Goal: Information Seeking & Learning: Learn about a topic

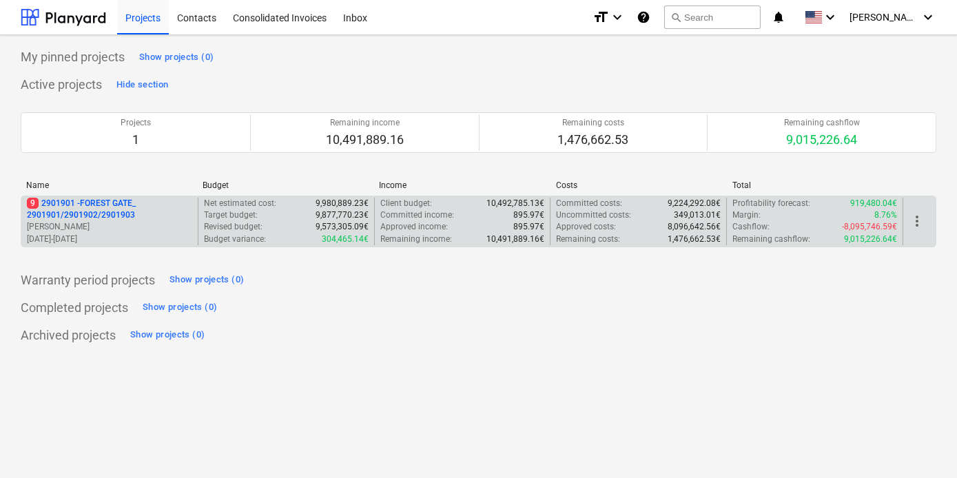
click at [71, 205] on p "9 2901901 - FOREST GATE_ 2901901/2901902/2901903" at bounding box center [109, 209] width 165 height 23
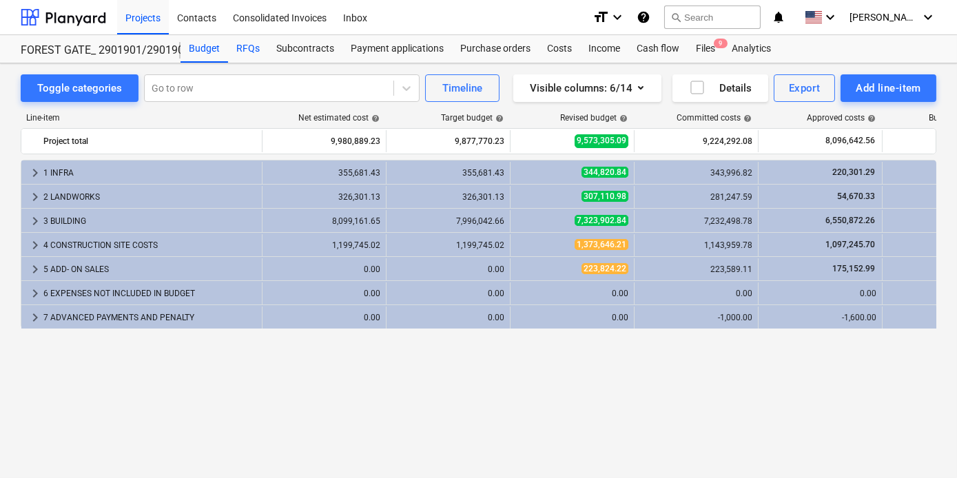
click at [251, 41] on div "RFQs" at bounding box center [248, 49] width 40 height 28
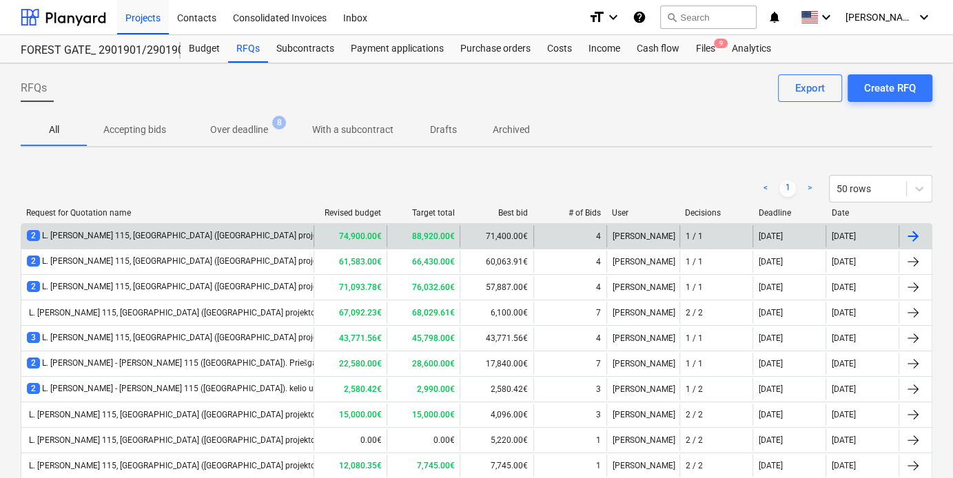
click at [237, 235] on div "2 L. Baliukevičiaus Dzūko g. 115, Vilnius (Forest Gate projekto). Liftų konkurs…" at bounding box center [216, 236] width 379 height 12
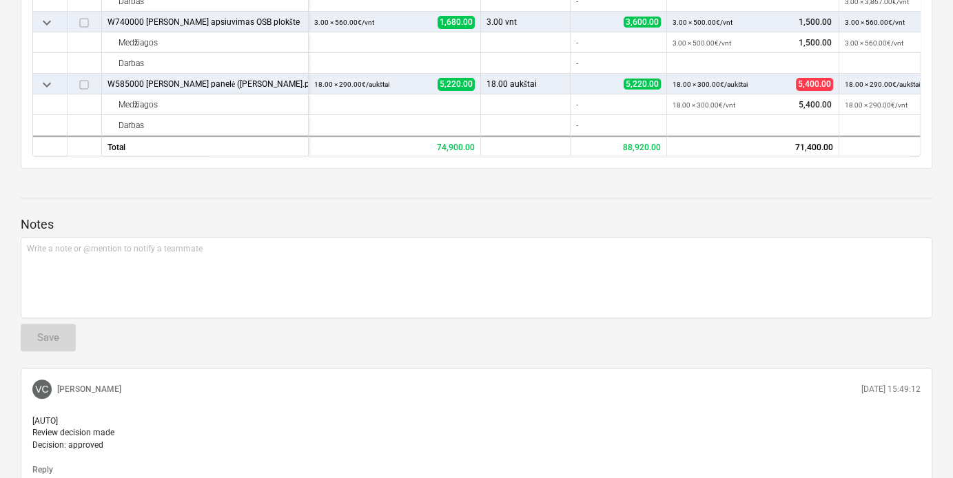
scroll to position [360, 0]
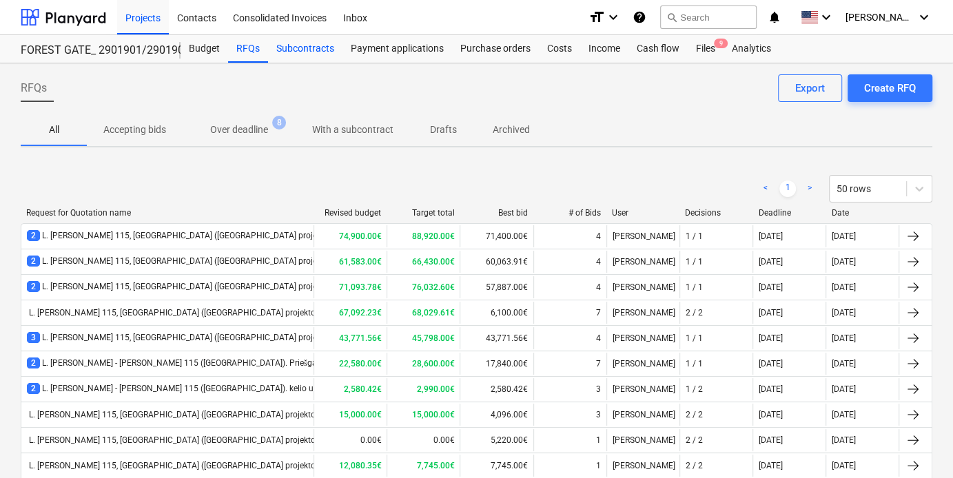
click at [311, 56] on div "Subcontracts" at bounding box center [305, 49] width 74 height 28
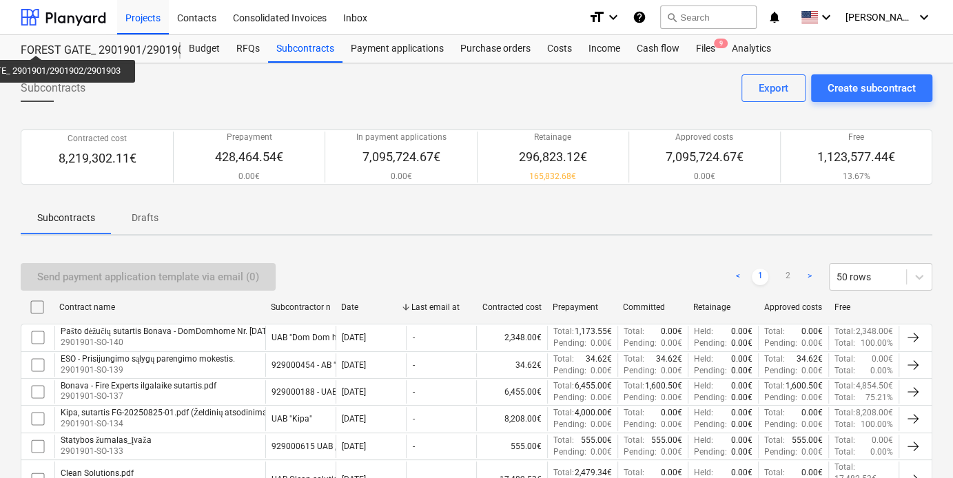
click at [101, 95] on div "Subcontracts Create subcontract Export" at bounding box center [476, 93] width 911 height 39
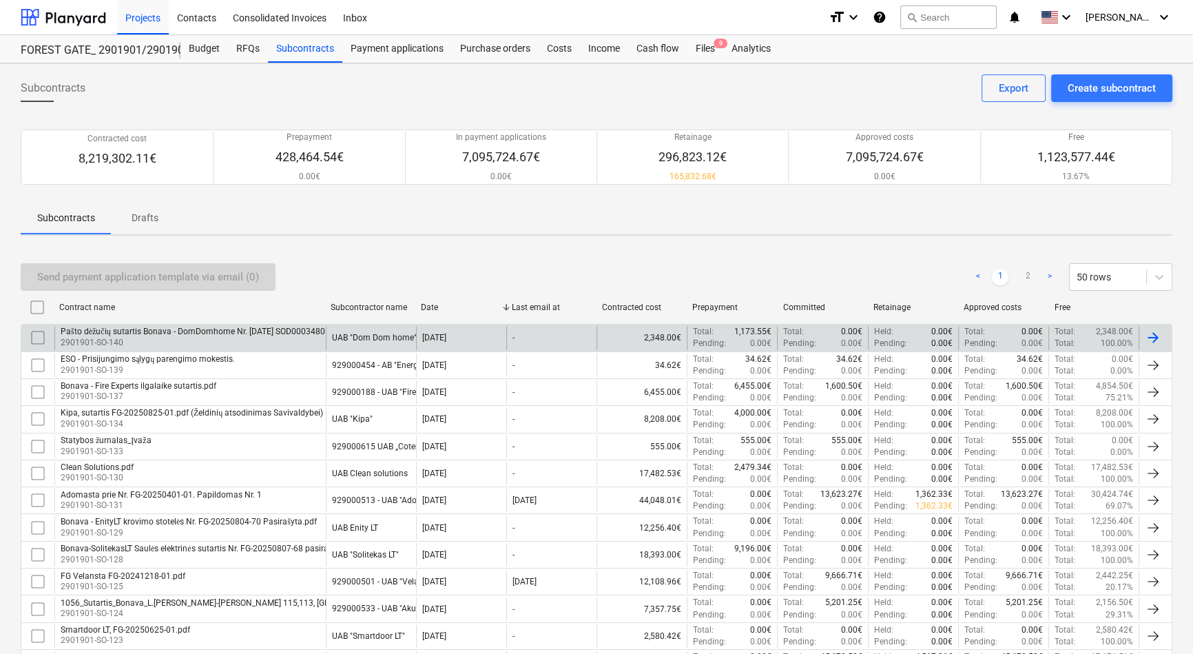
click at [110, 333] on div "Pašto dėžučių sutartis Bonava - DomDomhome Nr. 2025-08-18 SOD0003480 pasirašyta…" at bounding box center [220, 331] width 319 height 10
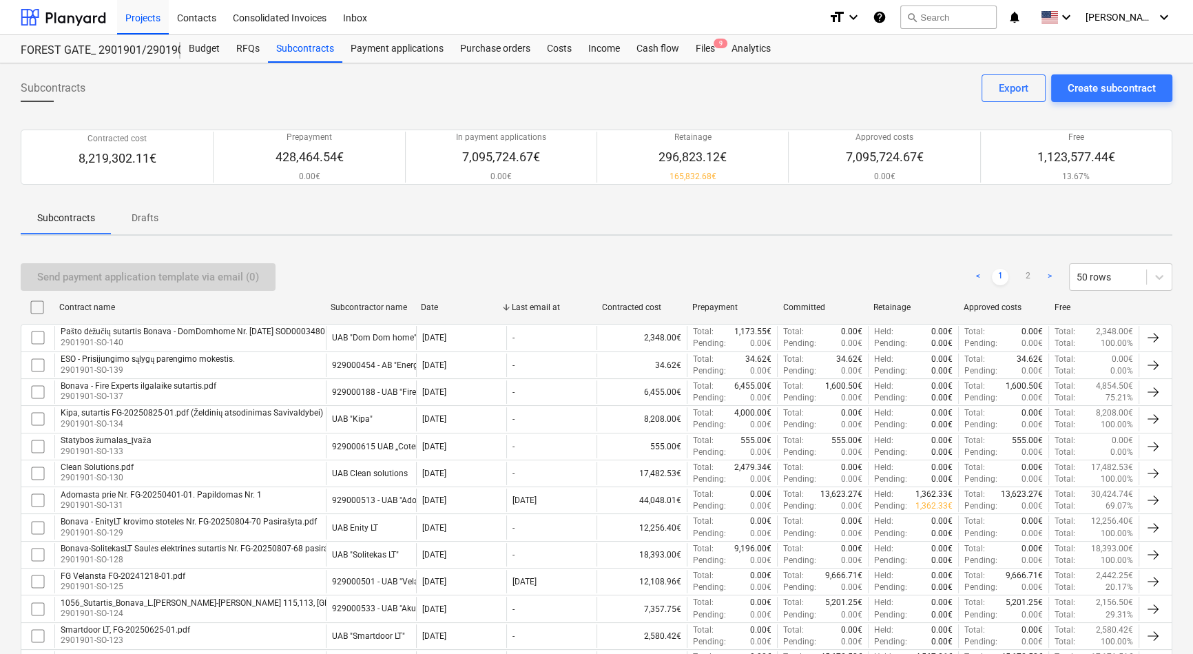
click at [652, 311] on div "Contracted cost" at bounding box center [641, 307] width 79 height 10
checkbox input "false"
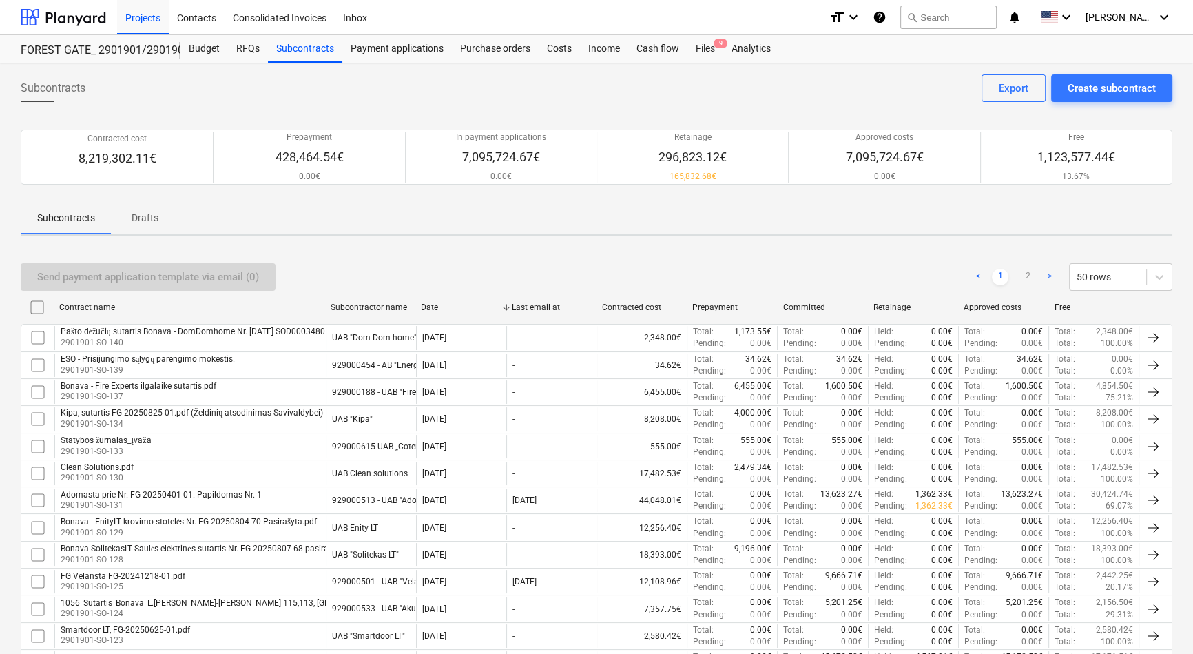
checkbox input "false"
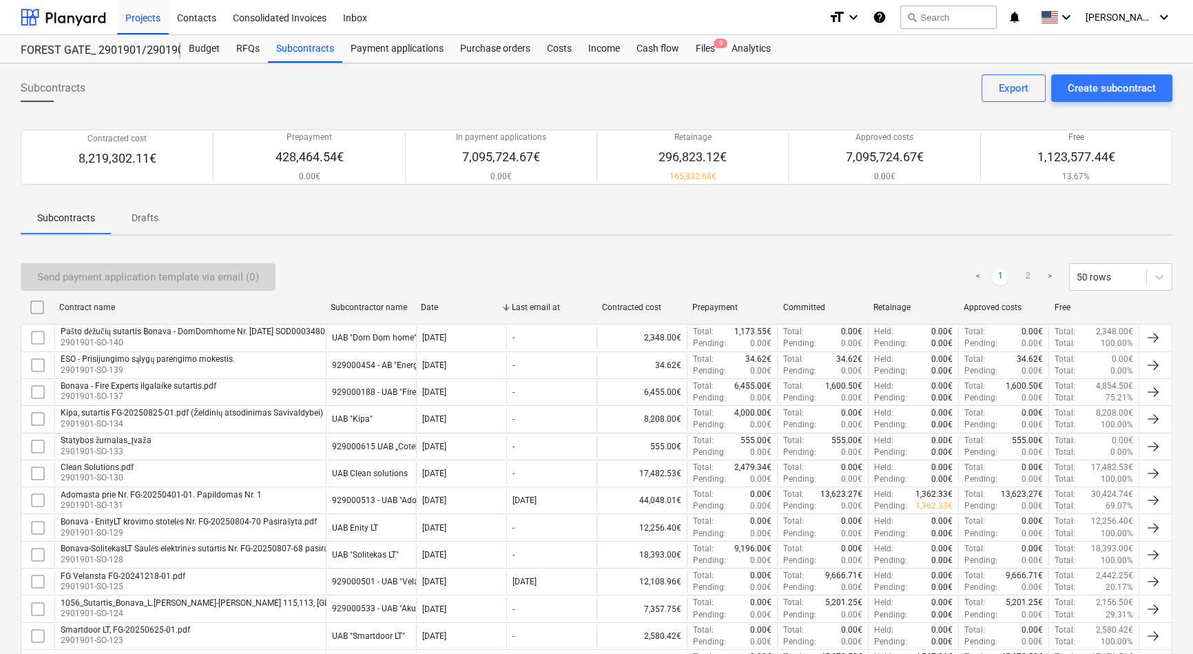
checkbox input "false"
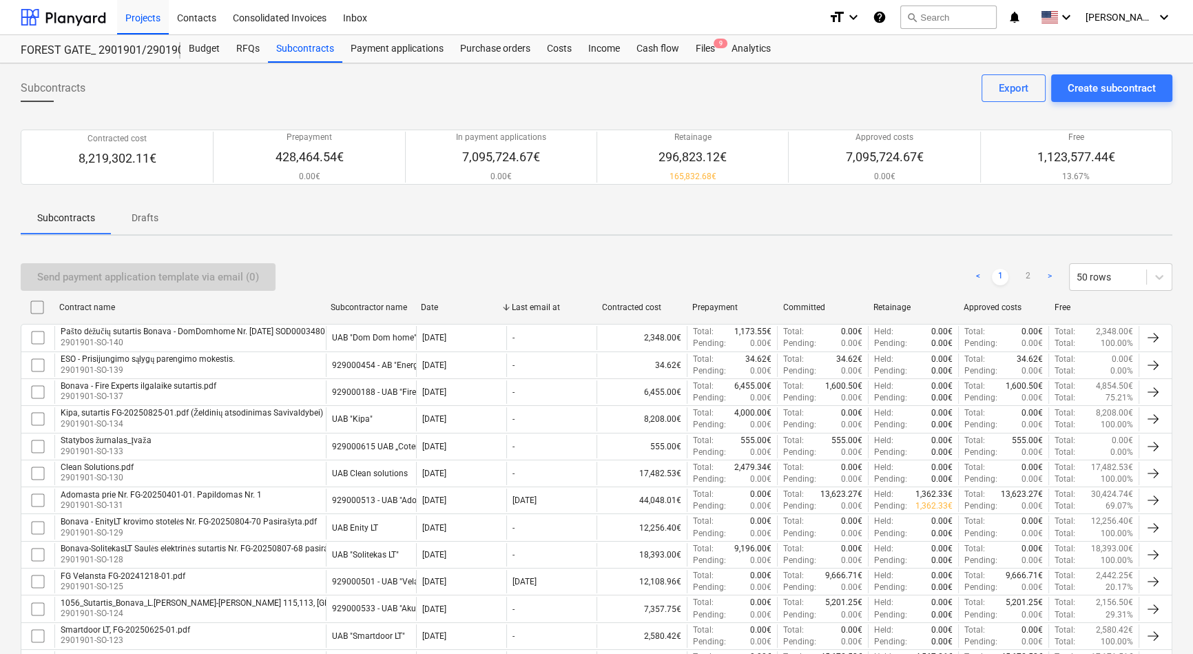
checkbox input "false"
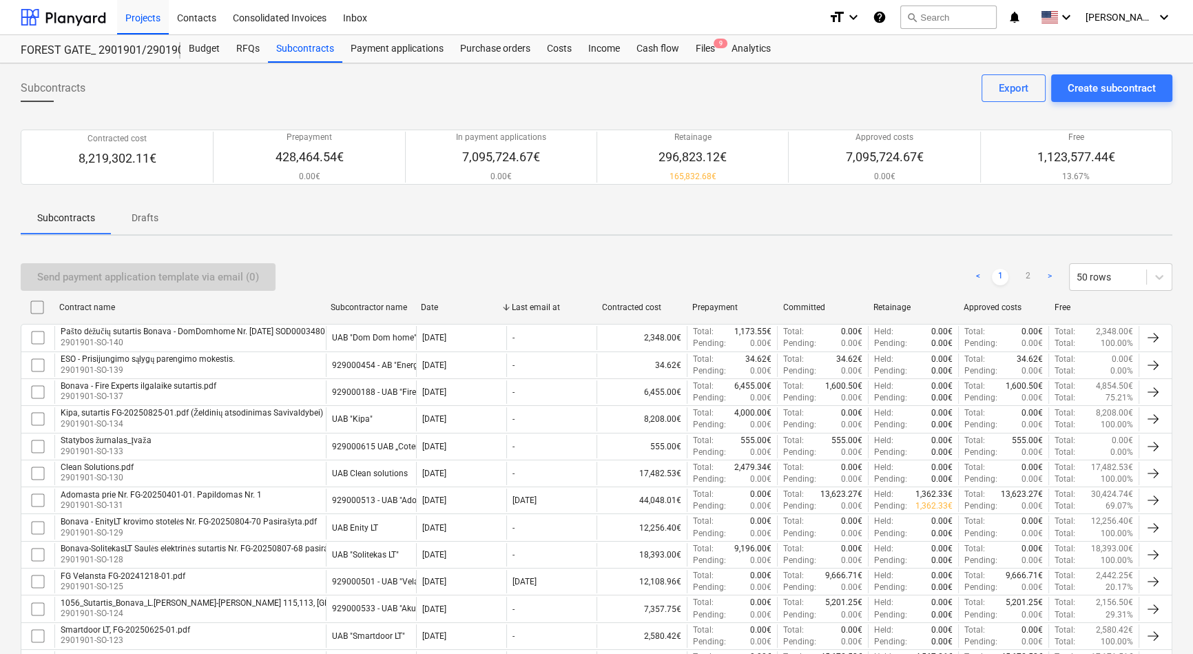
checkbox input "false"
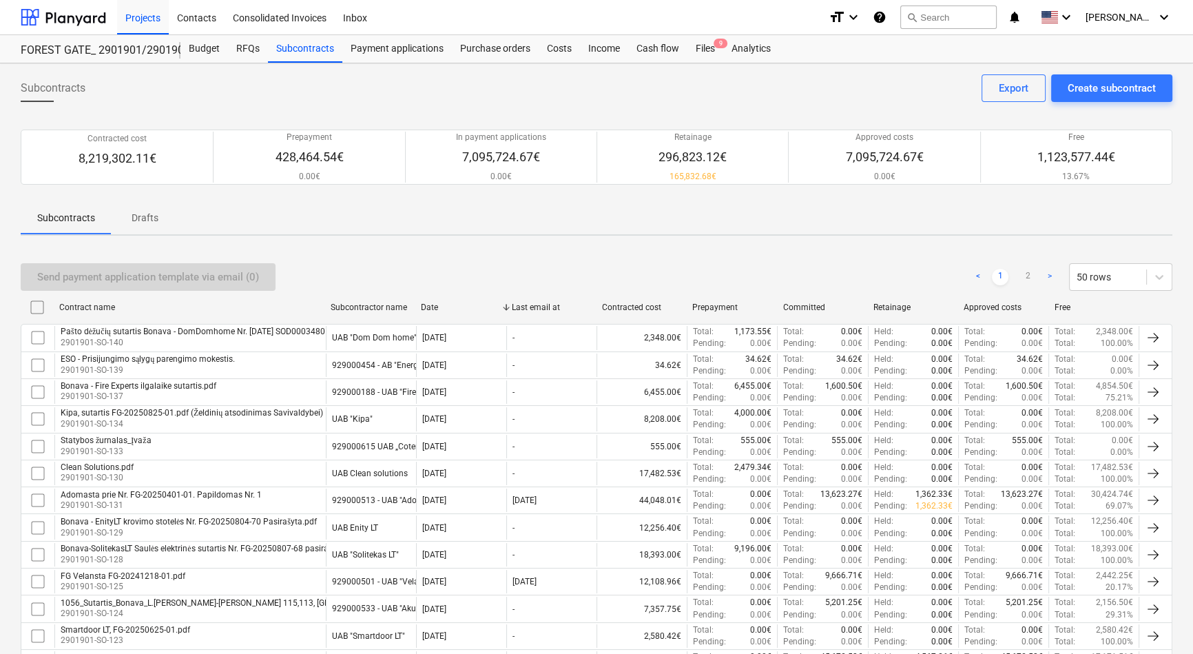
checkbox input "false"
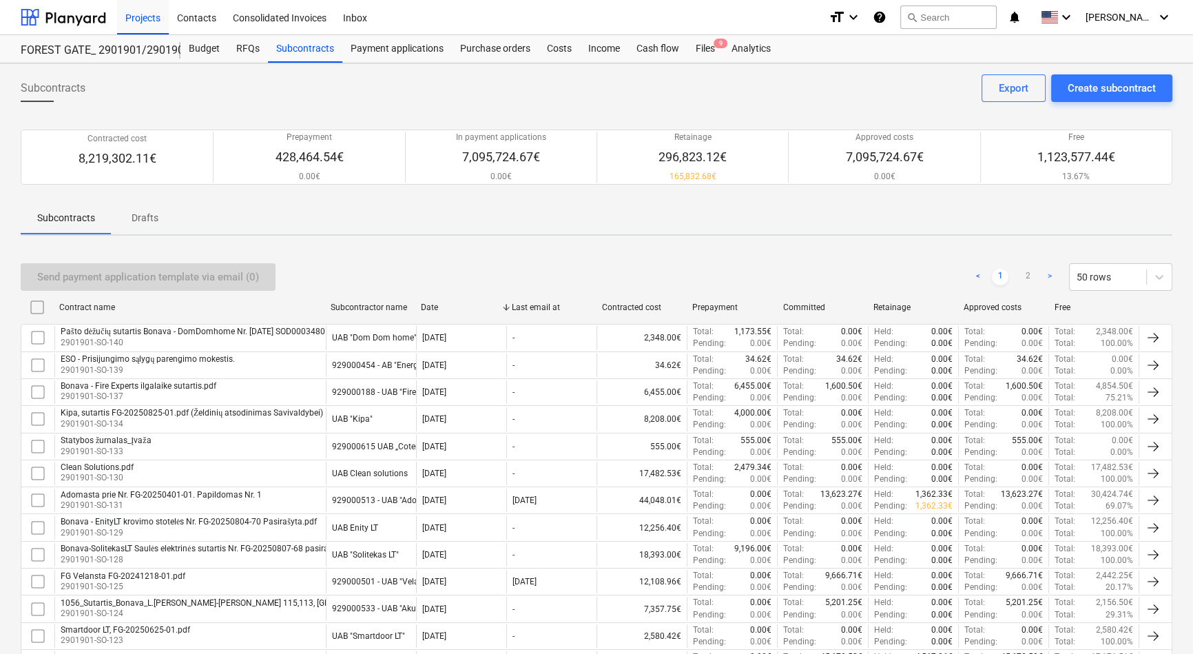
checkbox input "false"
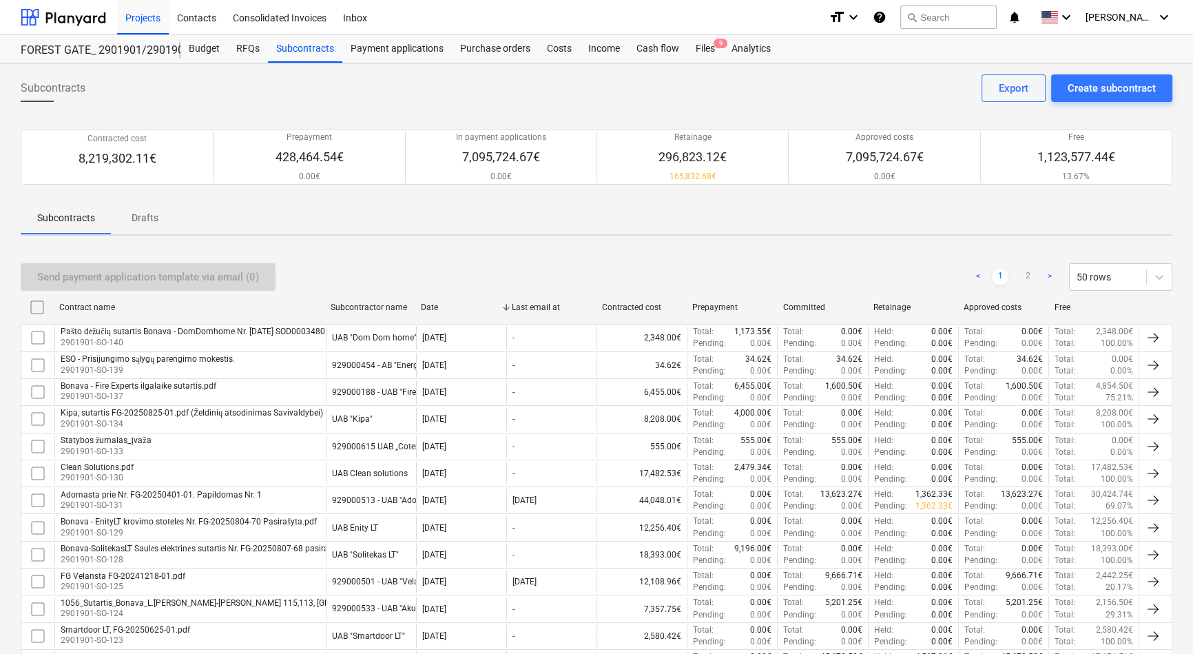
checkbox input "false"
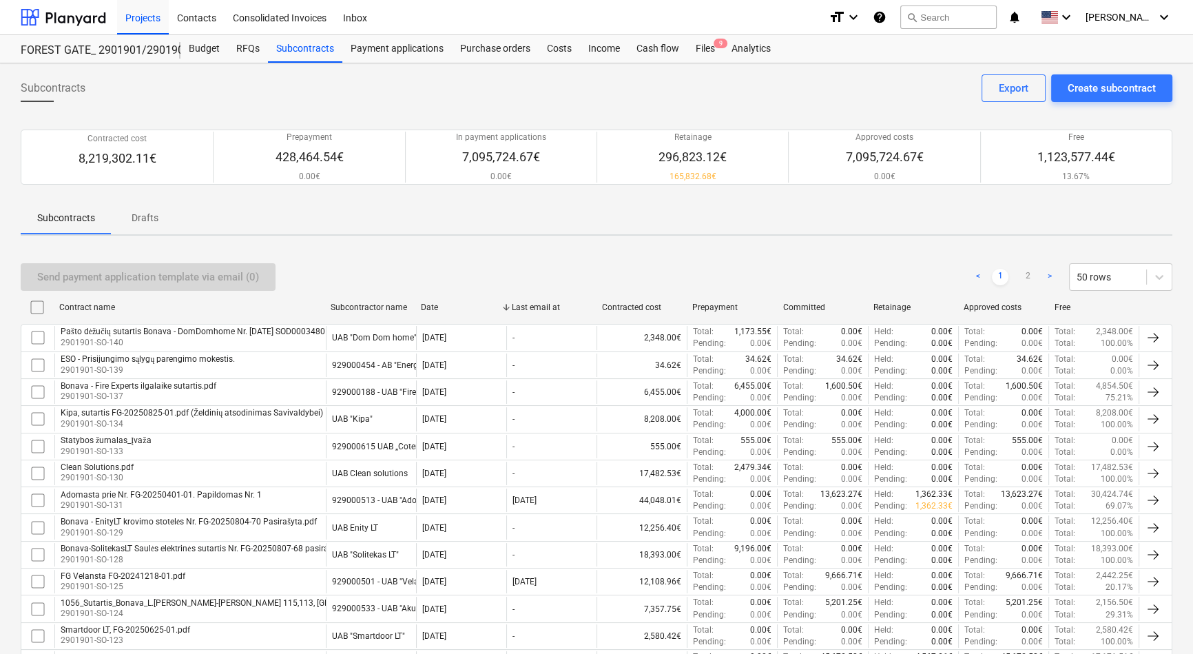
checkbox input "false"
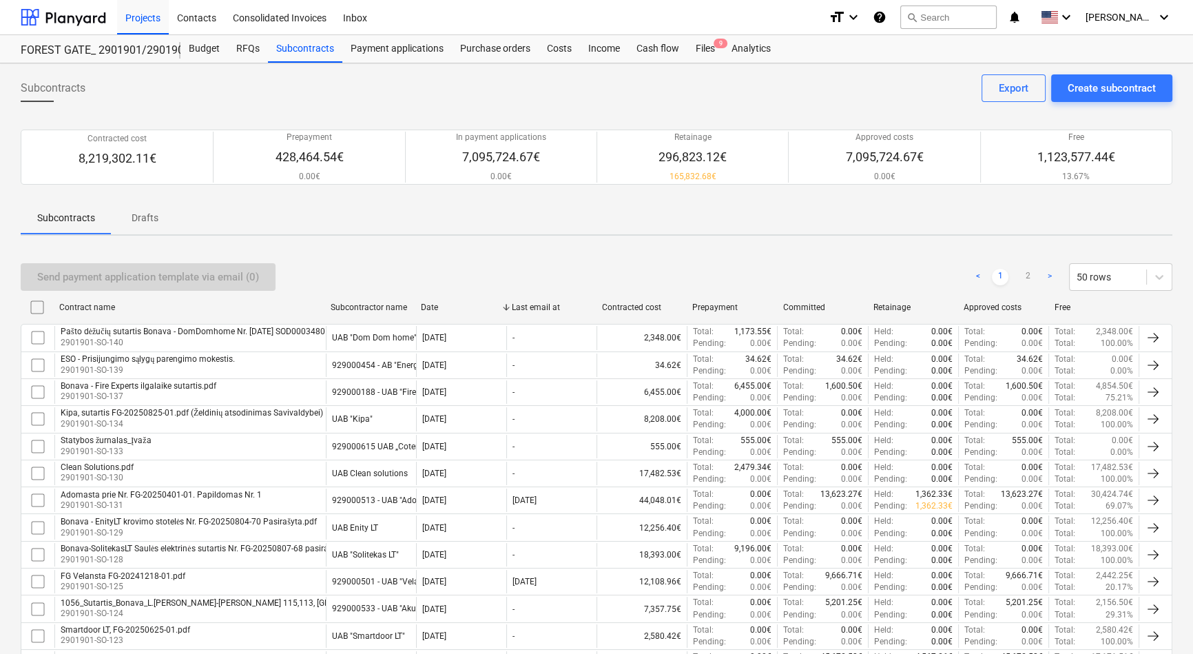
checkbox input "false"
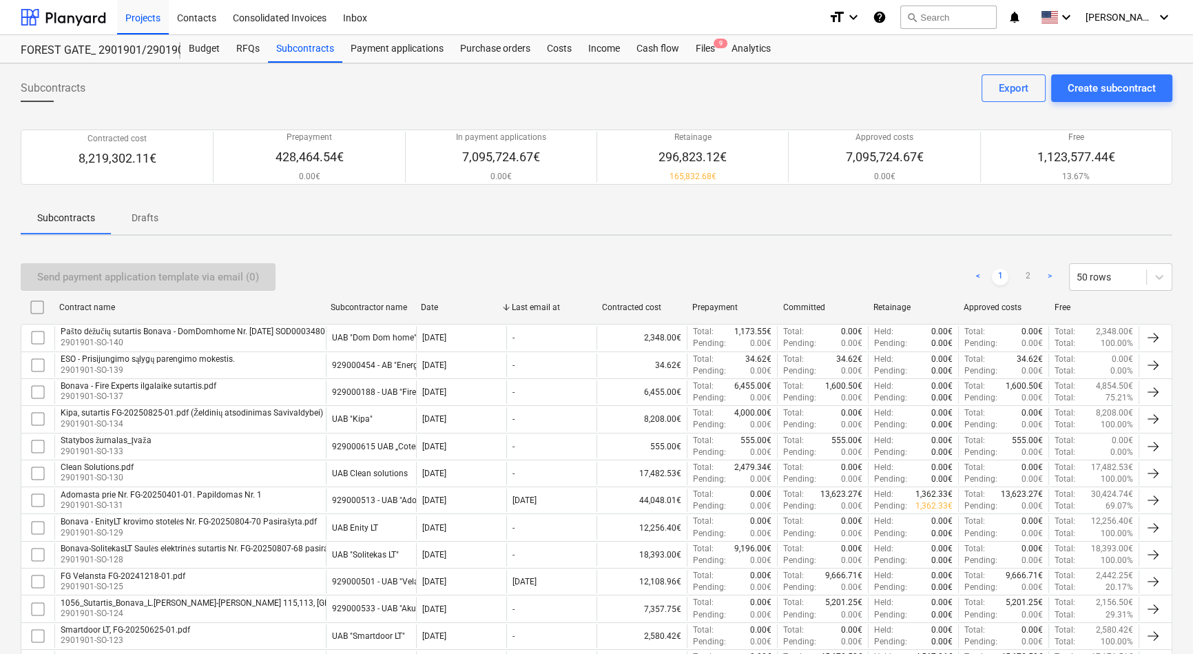
checkbox input "false"
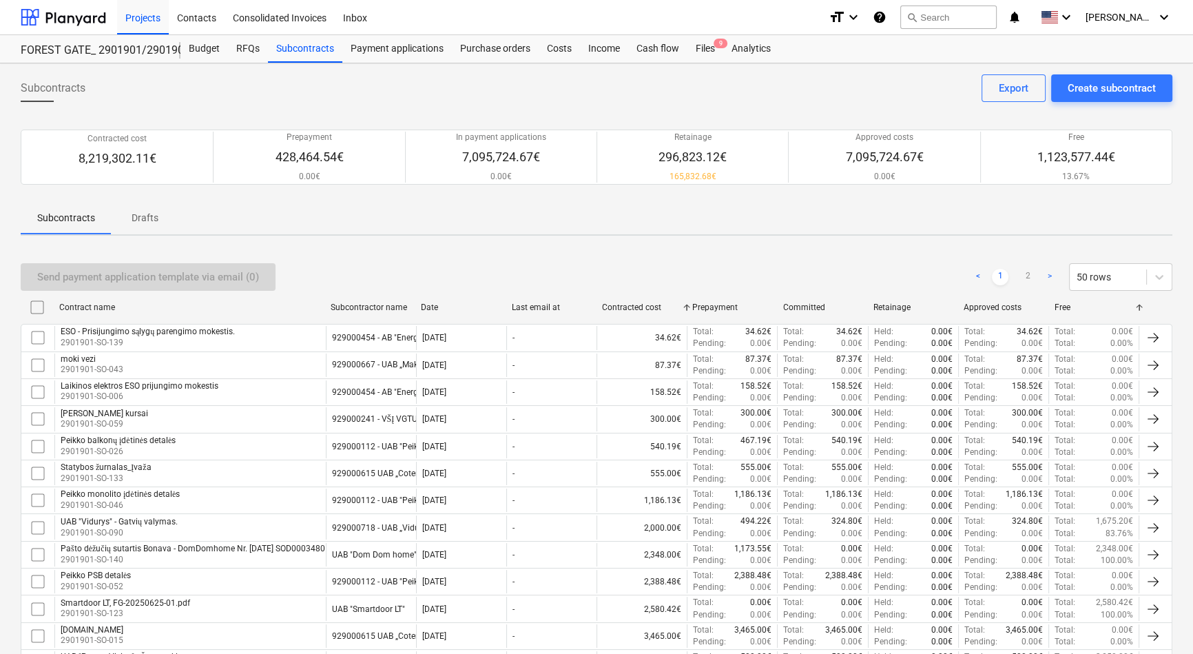
click at [654, 309] on div "Contracted cost" at bounding box center [641, 307] width 79 height 10
checkbox input "false"
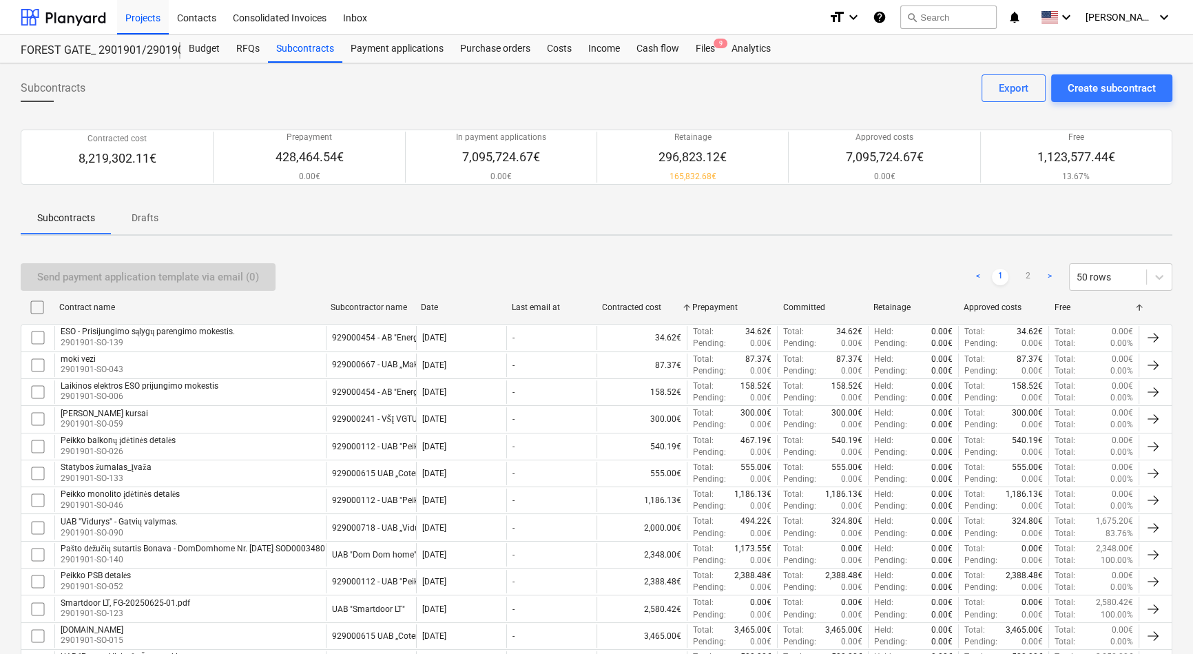
checkbox input "false"
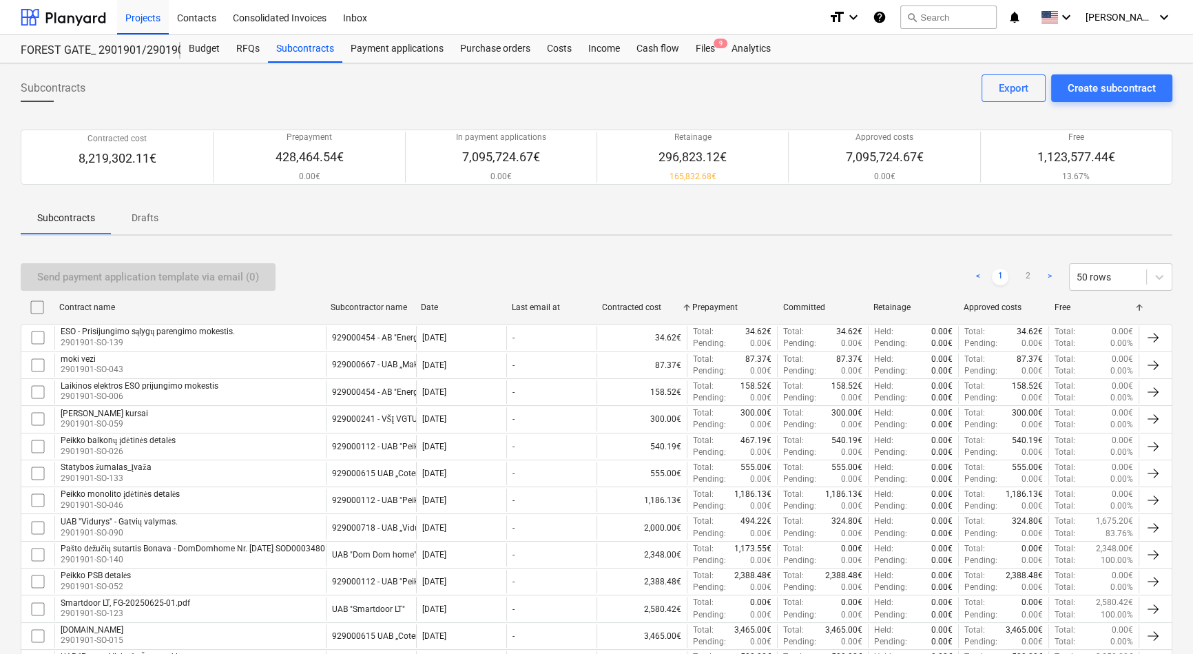
checkbox input "false"
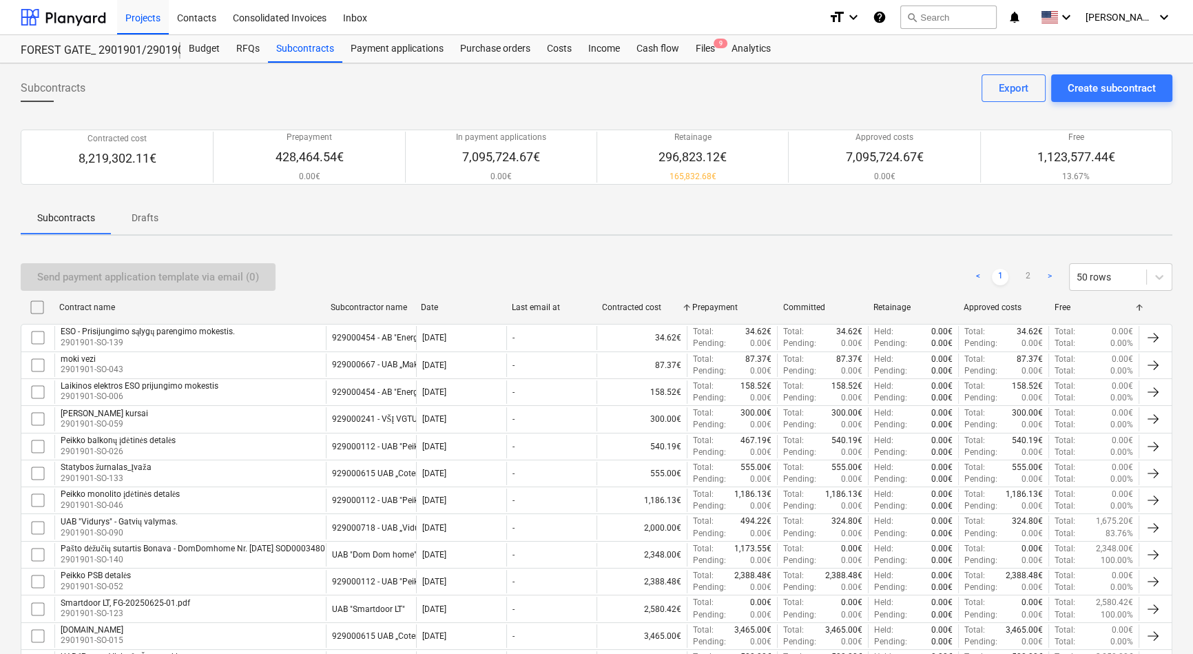
checkbox input "false"
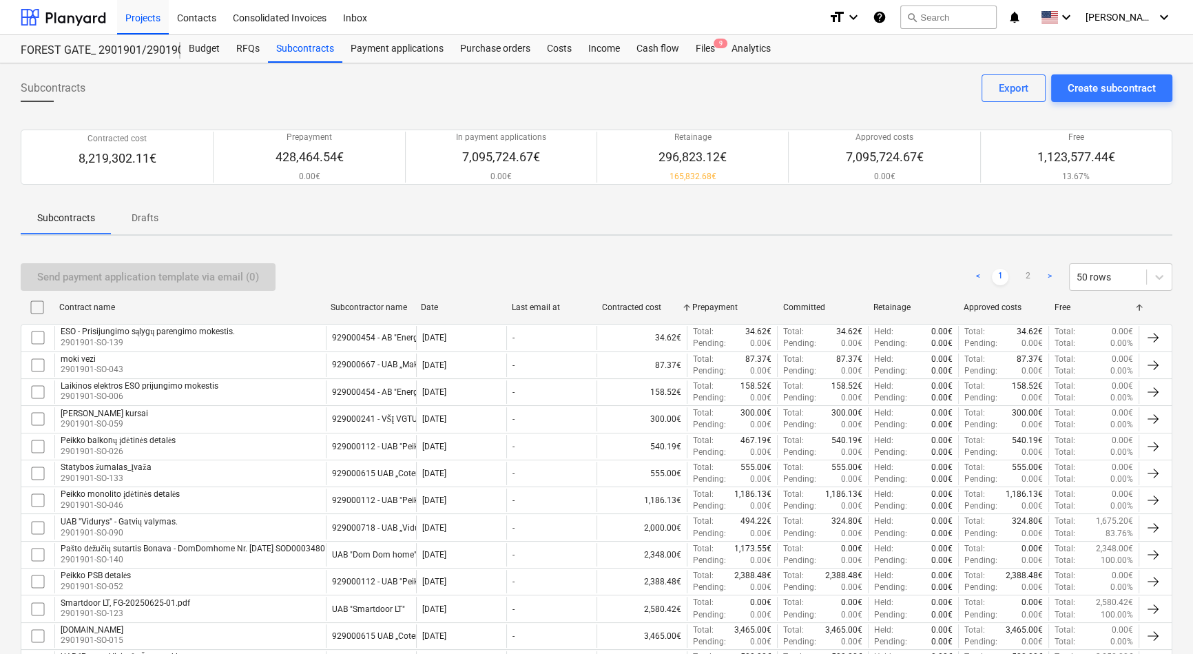
checkbox input "false"
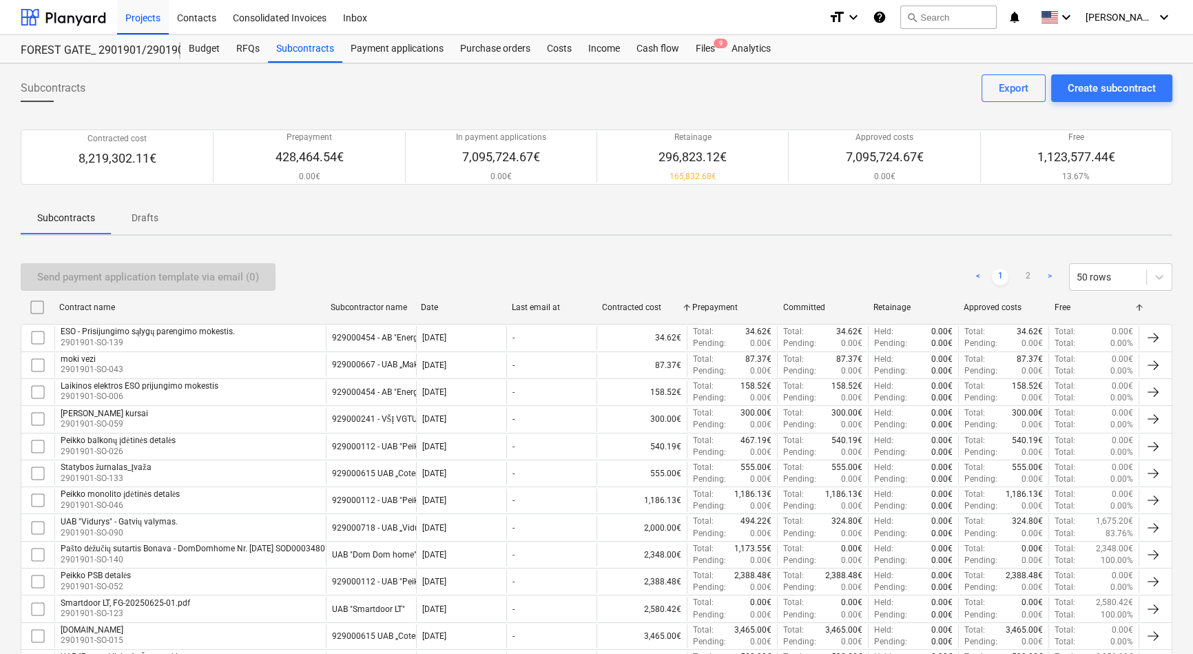
checkbox input "false"
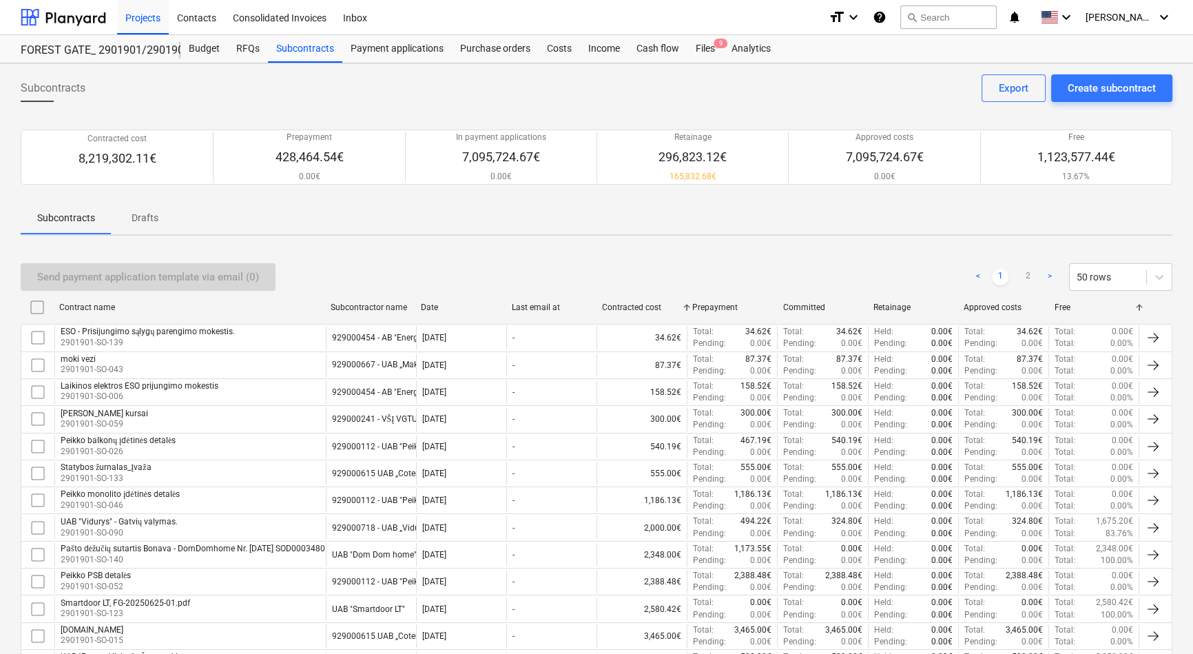
checkbox input "false"
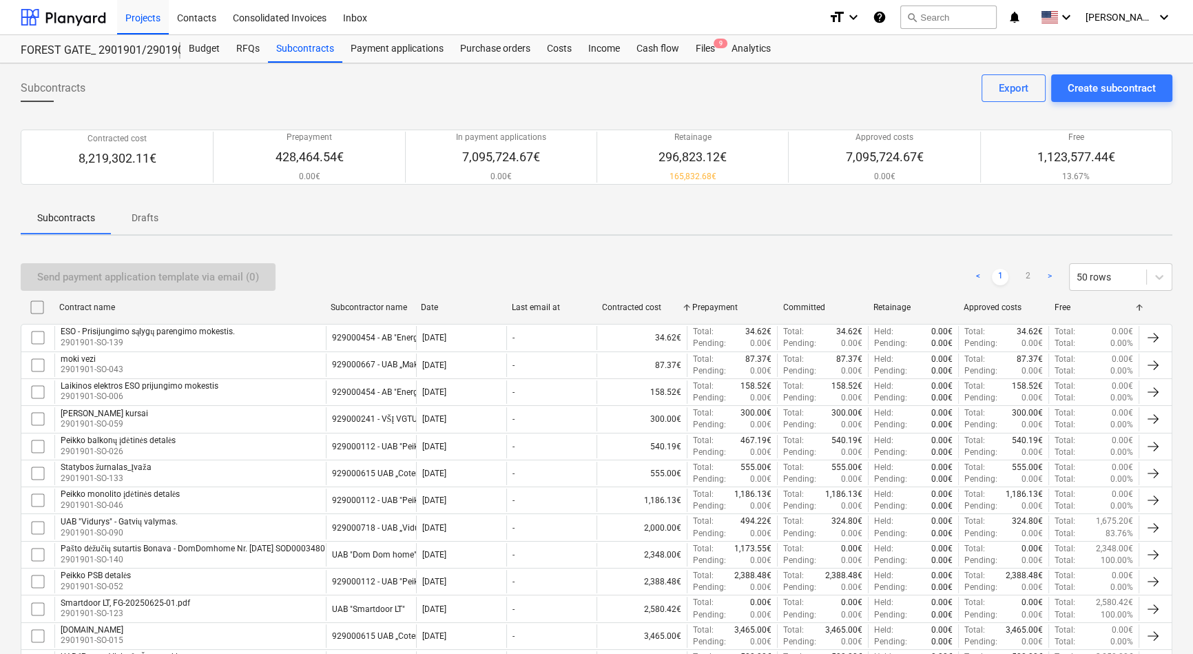
checkbox input "false"
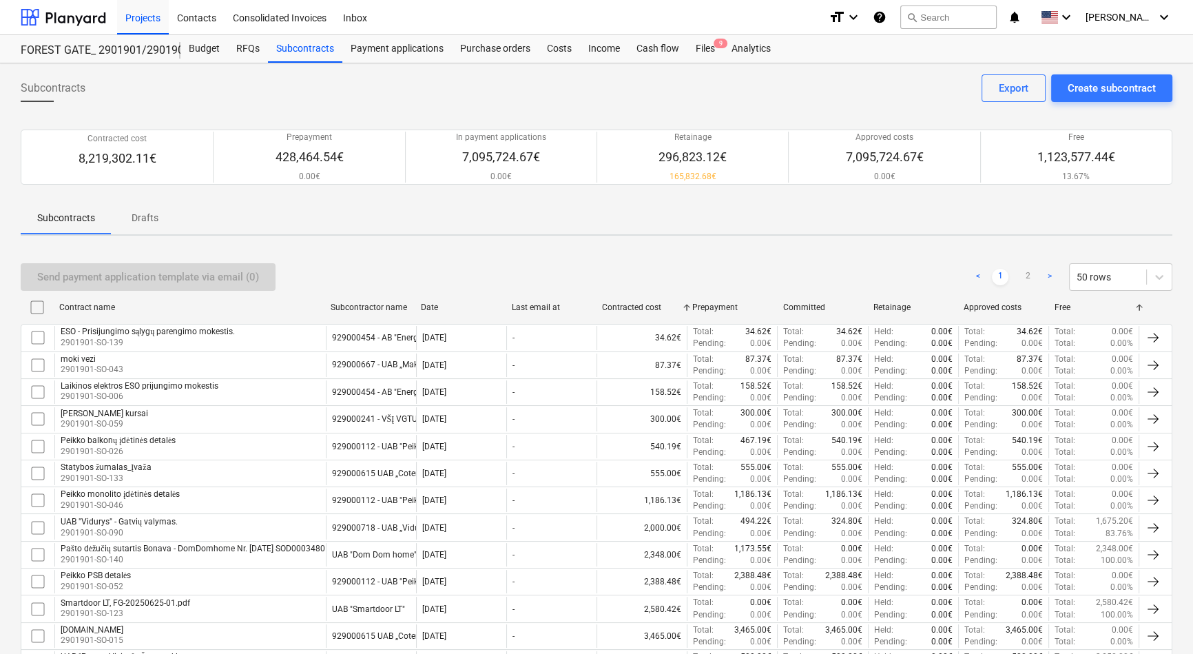
checkbox input "false"
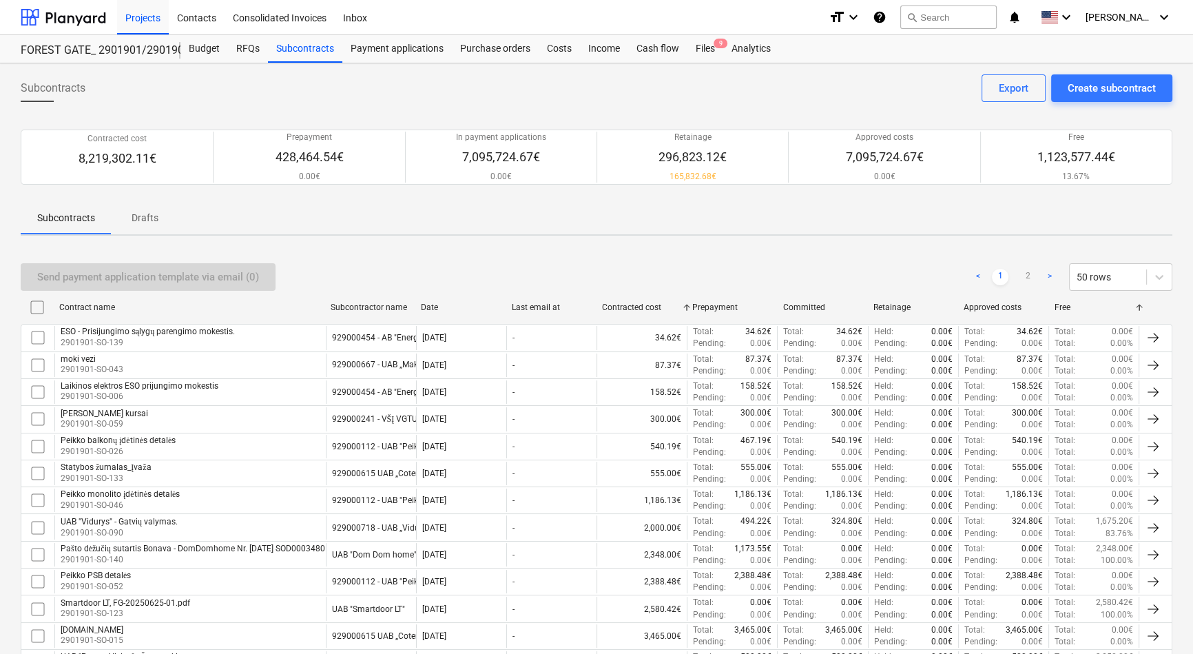
checkbox input "false"
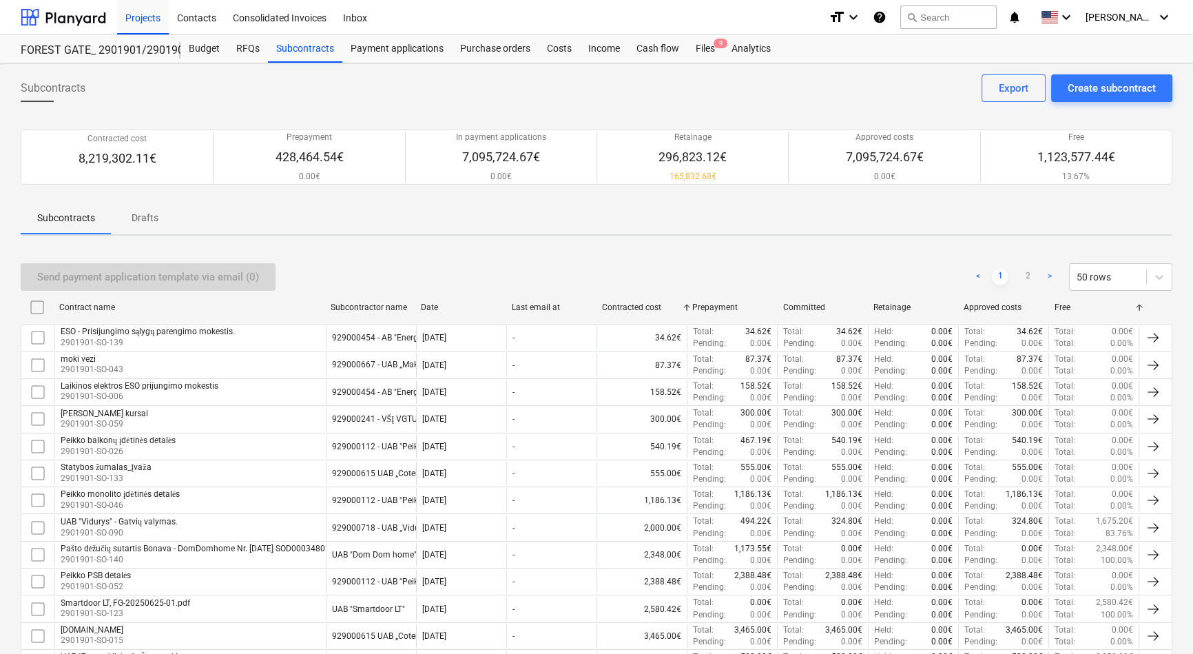
checkbox input "false"
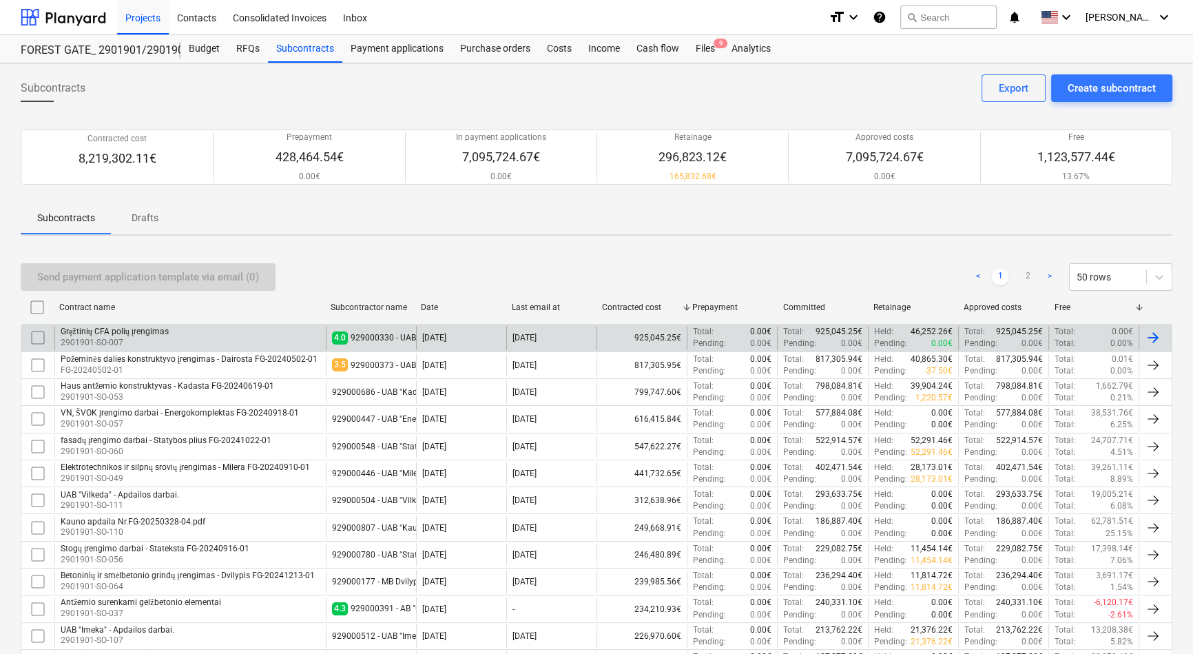
click at [160, 337] on p "2901901-SO-007" at bounding box center [115, 343] width 108 height 12
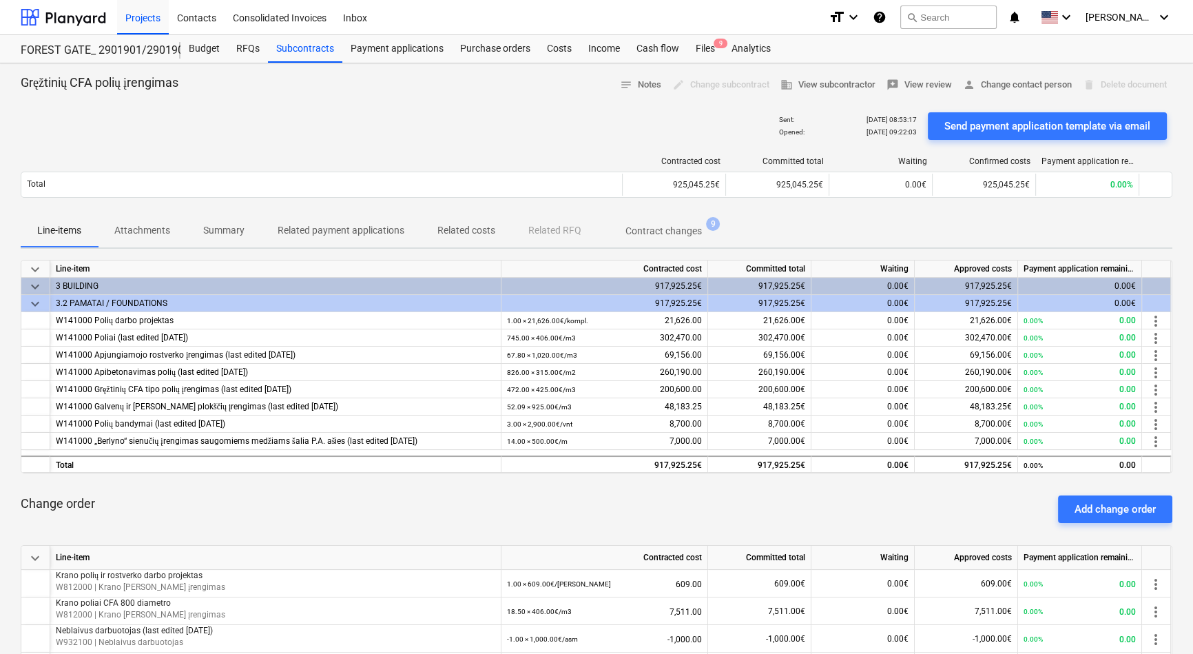
click at [670, 220] on span "Contract changes 9" at bounding box center [664, 230] width 132 height 25
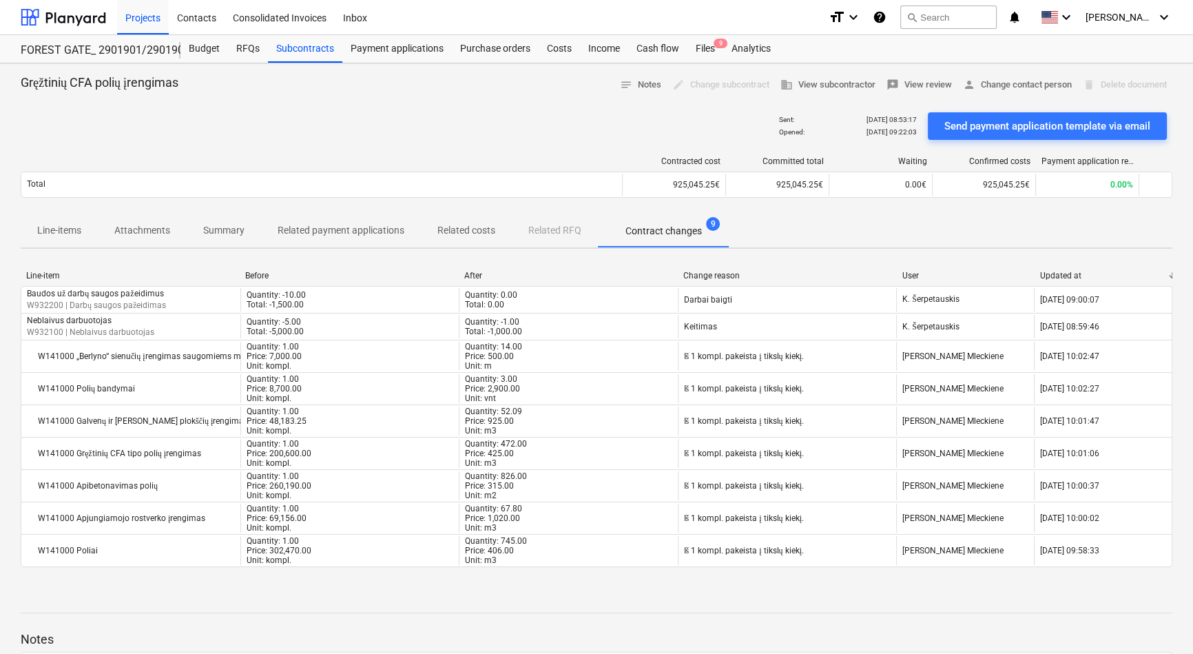
click at [548, 234] on div "Line-items Attachments Summary Related payment applications Related costs Relat…" at bounding box center [597, 230] width 1152 height 33
click at [543, 229] on div "Line-items Attachments Summary Related payment applications Related costs Relat…" at bounding box center [597, 230] width 1152 height 33
click at [468, 234] on p "Related costs" at bounding box center [466, 230] width 58 height 14
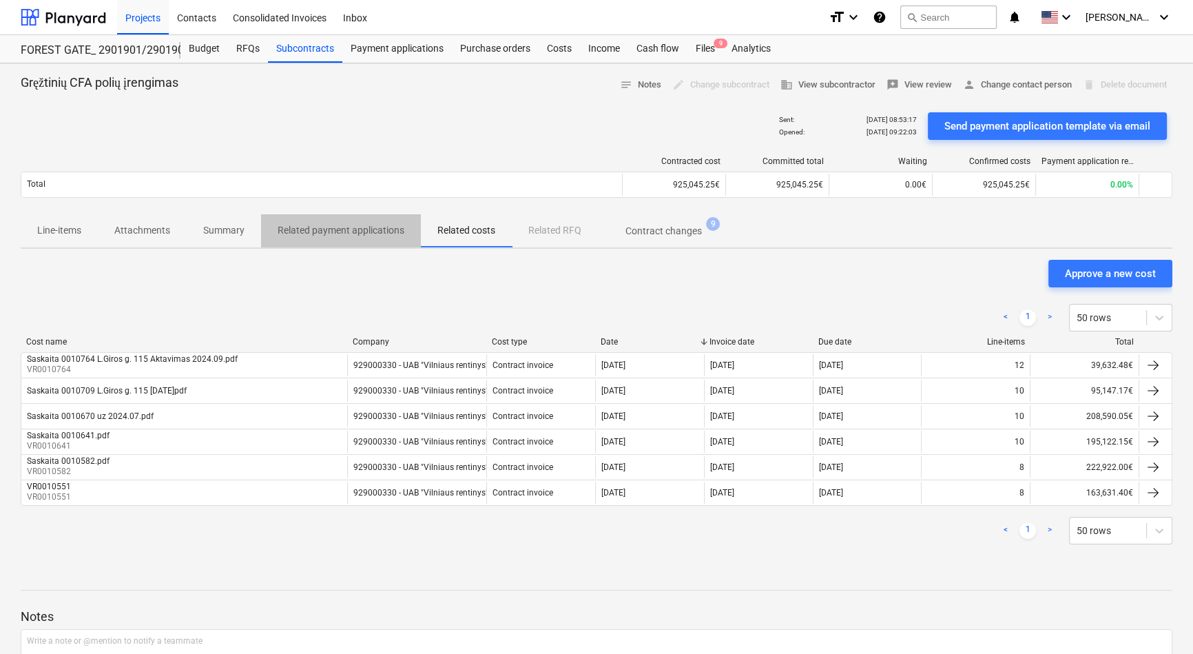
click at [306, 231] on p "Related payment applications" at bounding box center [341, 230] width 127 height 14
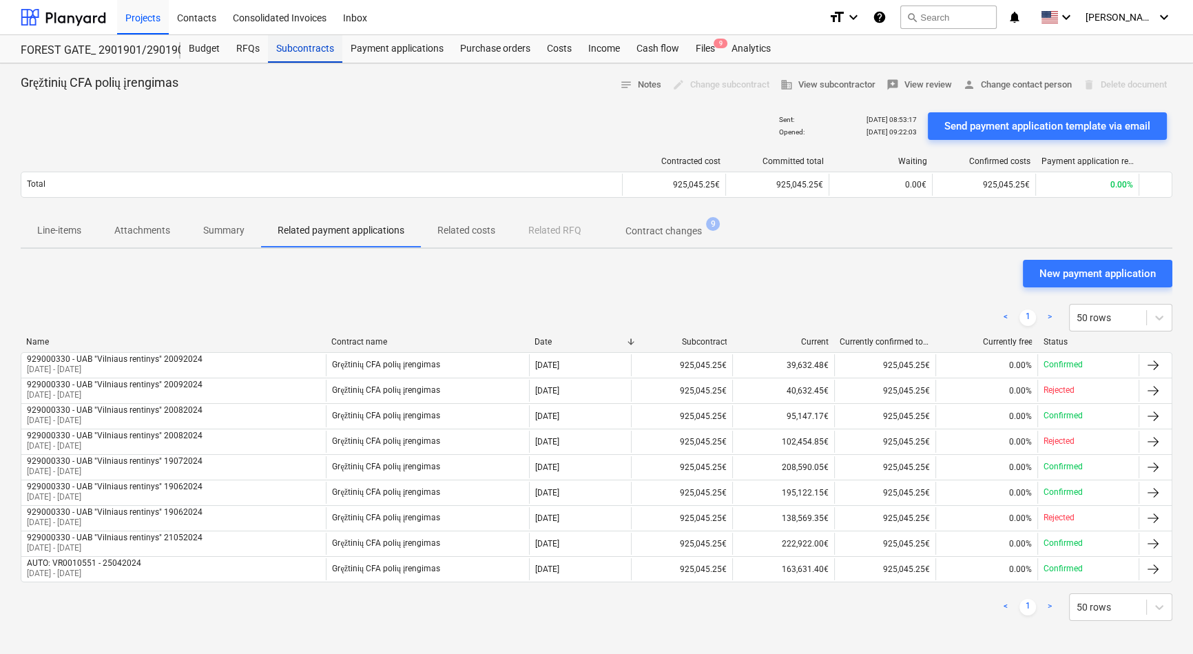
click at [298, 55] on div "Subcontracts" at bounding box center [305, 49] width 74 height 28
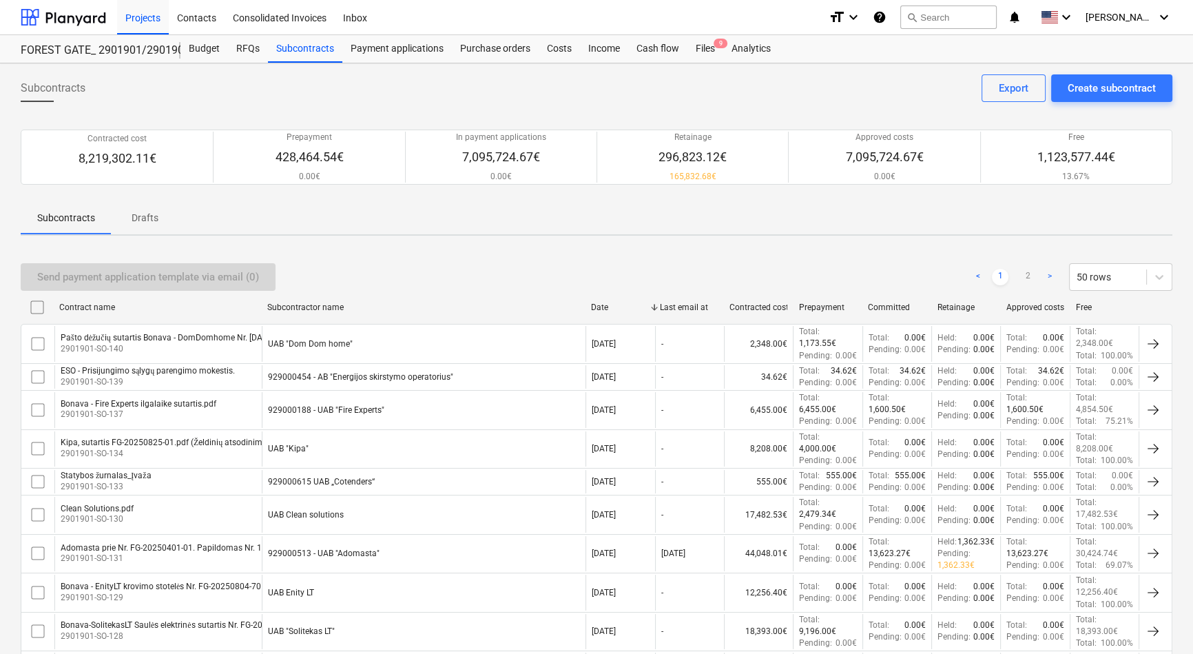
drag, startPoint x: 563, startPoint y: 293, endPoint x: 572, endPoint y: 248, distance: 46.2
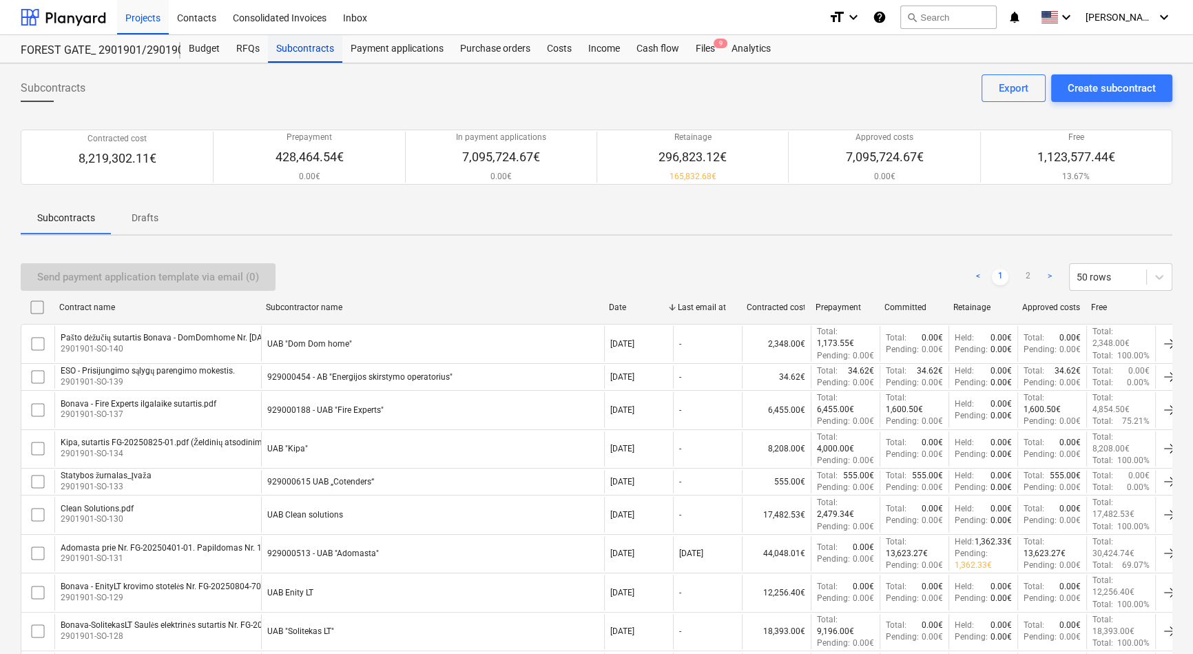
click at [298, 49] on div "Subcontracts" at bounding box center [305, 49] width 74 height 28
drag, startPoint x: 200, startPoint y: 27, endPoint x: 198, endPoint y: 6, distance: 20.8
click at [200, 27] on div "Contacts" at bounding box center [197, 16] width 56 height 35
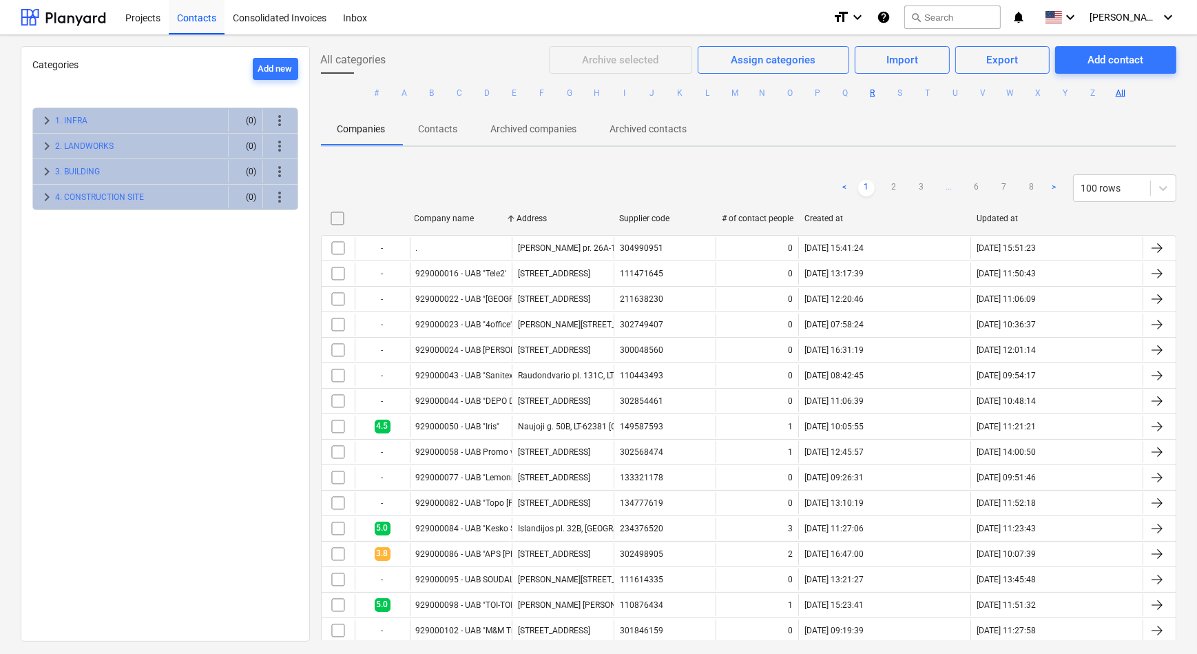
click at [873, 92] on button "R" at bounding box center [872, 93] width 17 height 17
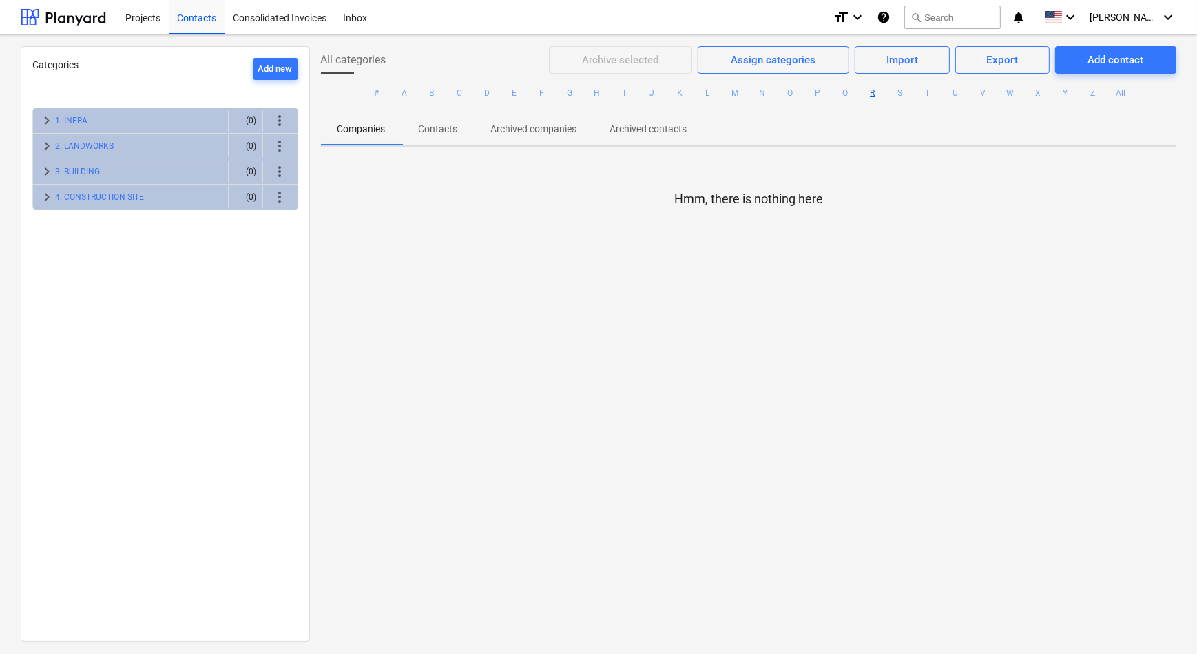
click at [866, 90] on button "R" at bounding box center [872, 93] width 17 height 17
click at [836, 212] on div at bounding box center [749, 221] width 856 height 28
click at [952, 9] on button "search Search" at bounding box center [952, 17] width 96 height 23
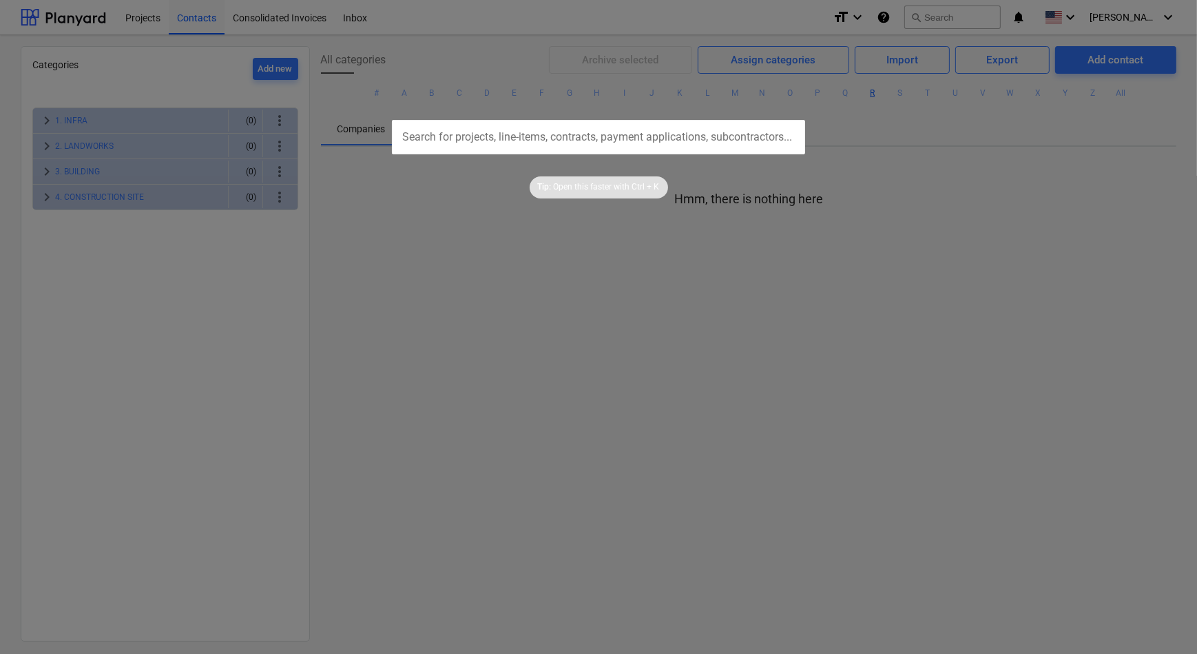
click at [952, 9] on div at bounding box center [598, 327] width 1197 height 654
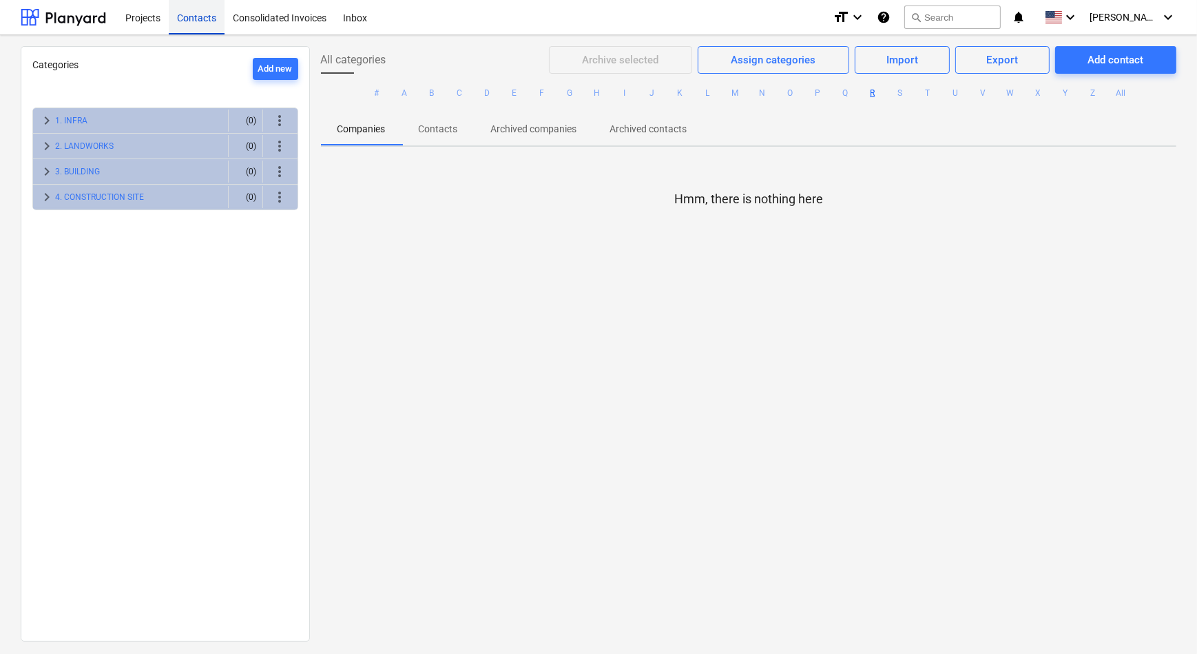
click at [198, 16] on div "Contacts" at bounding box center [197, 16] width 56 height 35
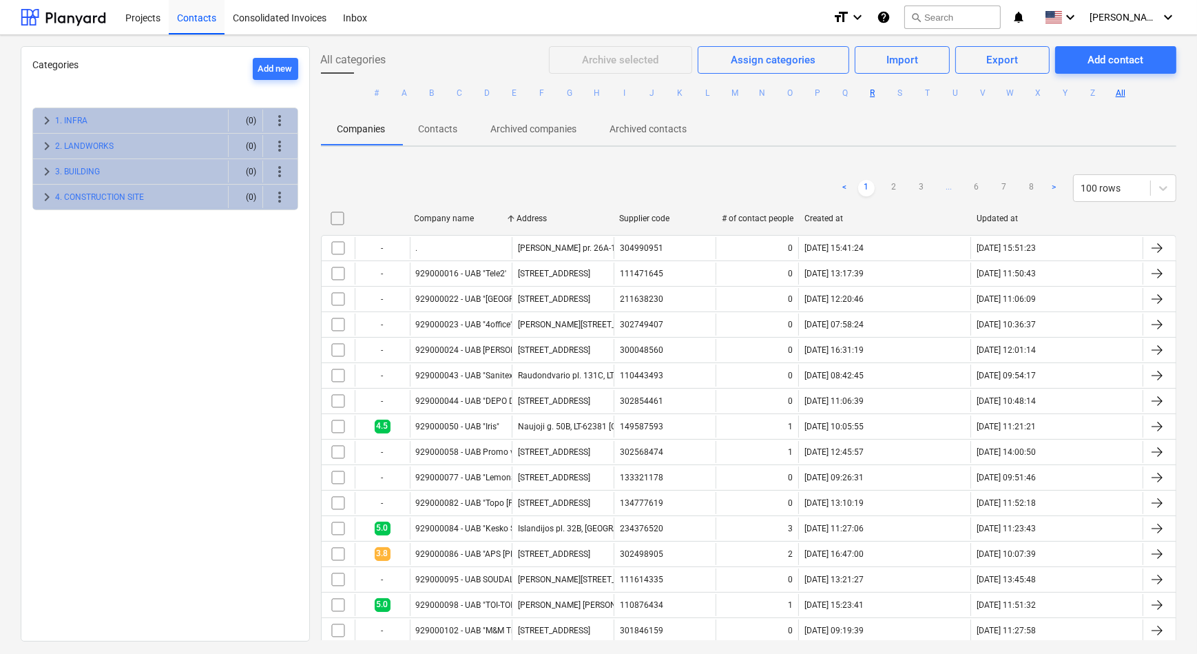
click at [867, 92] on button "R" at bounding box center [872, 93] width 17 height 17
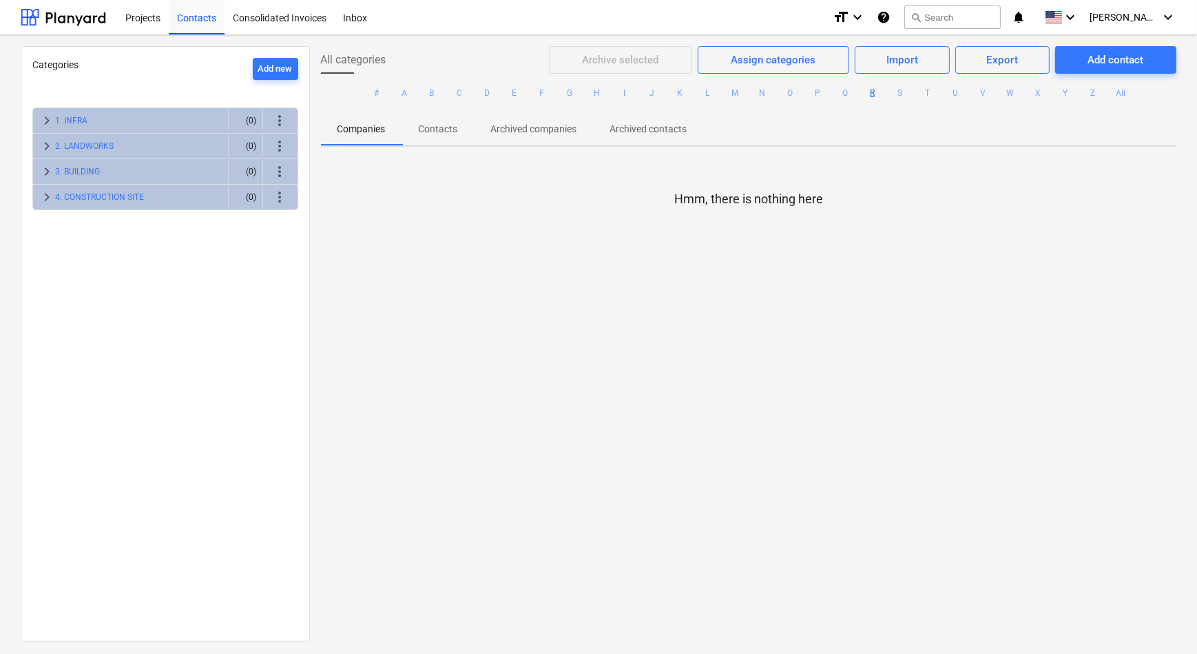
click at [867, 92] on button "R" at bounding box center [872, 93] width 17 height 17
click at [141, 21] on div "Projects" at bounding box center [143, 16] width 52 height 35
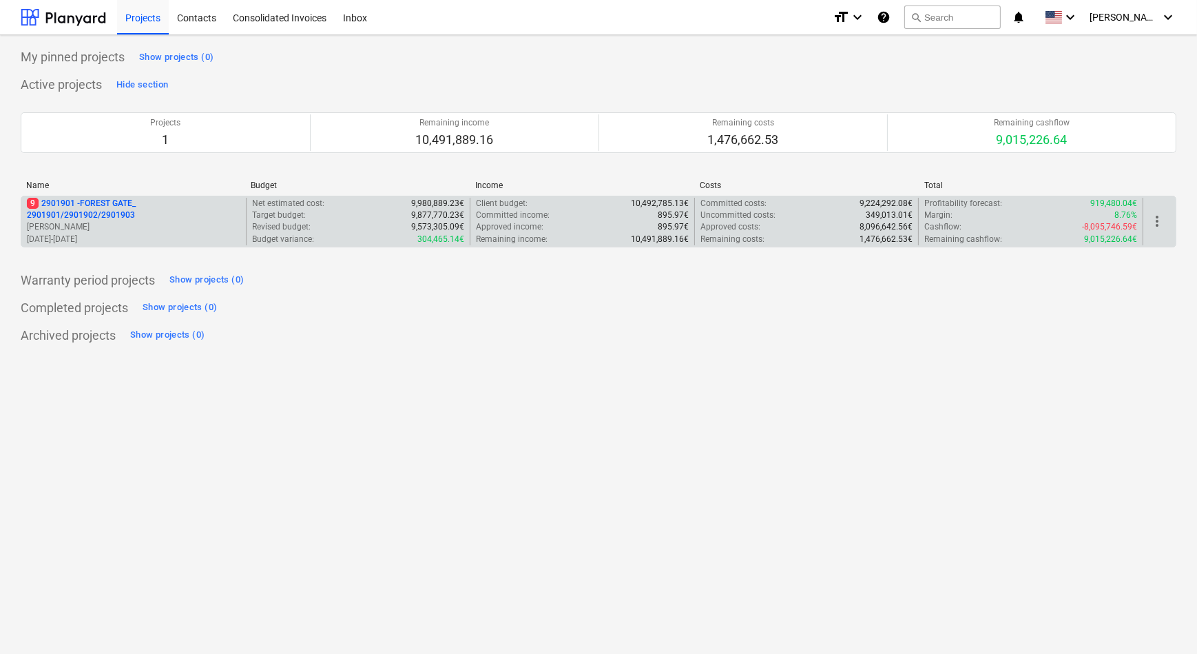
click at [77, 211] on p "9 2901901 - FOREST GATE_ 2901901/2901902/2901903" at bounding box center [134, 209] width 214 height 23
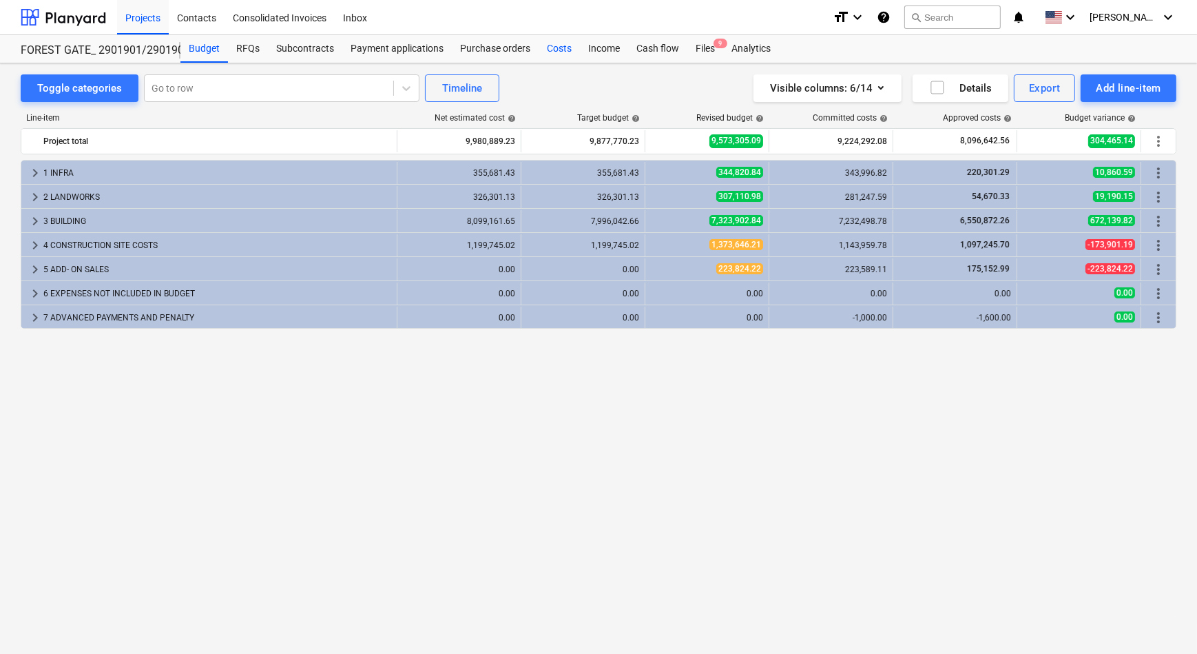
click at [543, 41] on div "Costs" at bounding box center [559, 49] width 41 height 28
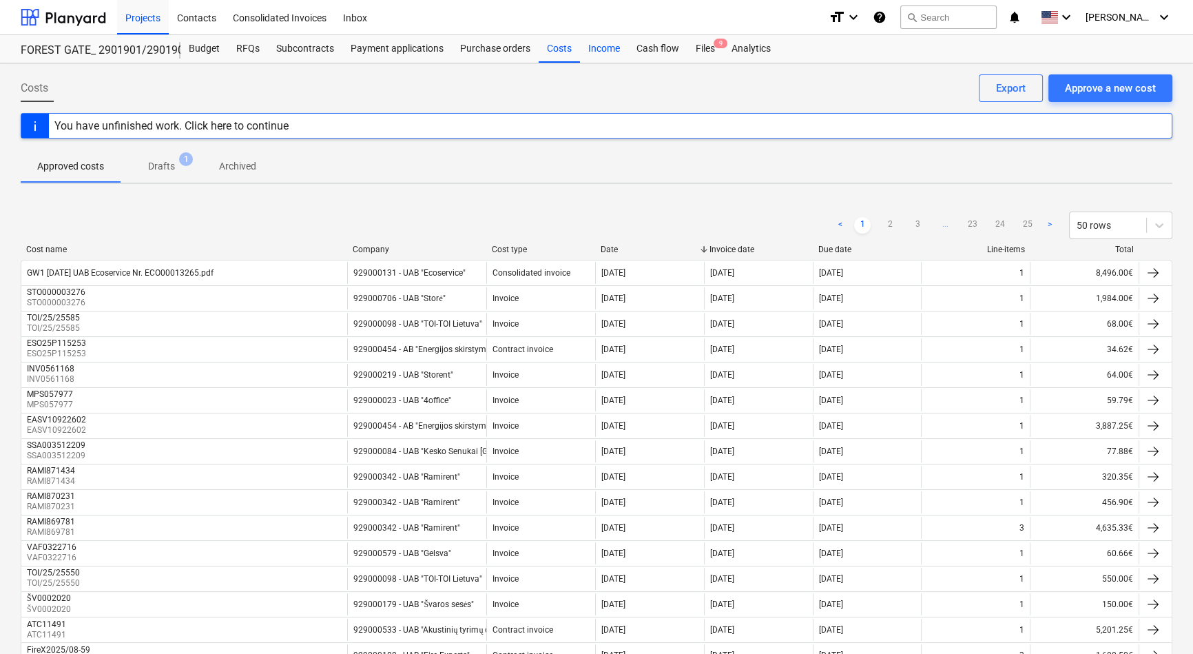
click at [612, 48] on div "Income" at bounding box center [604, 49] width 48 height 28
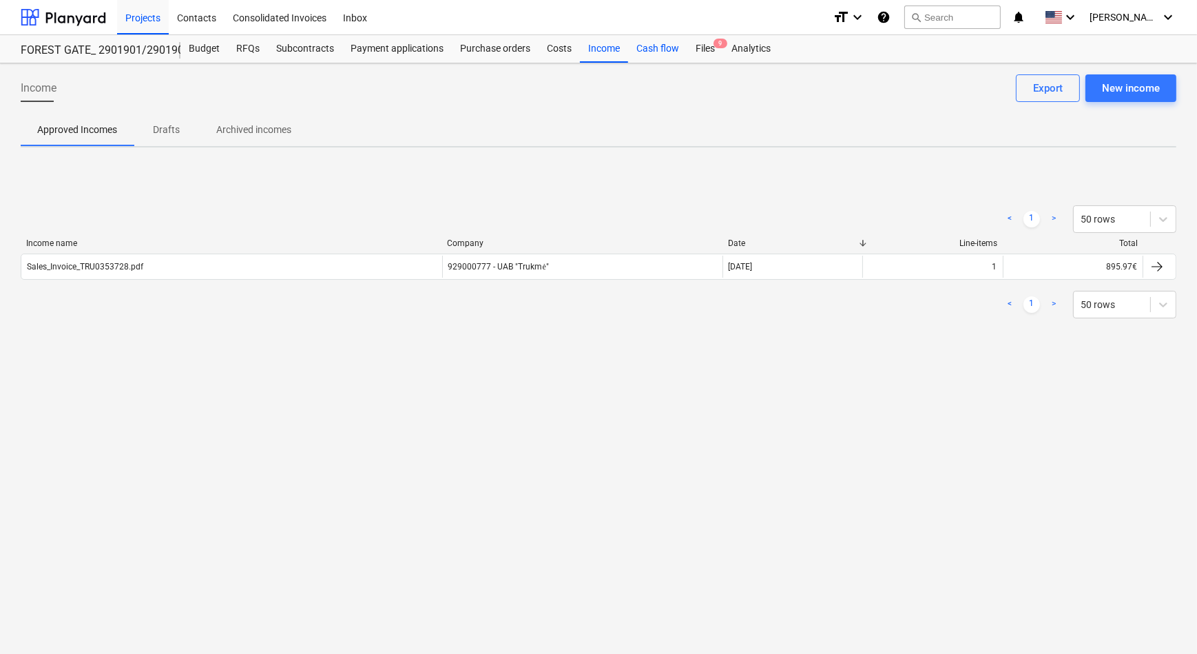
click at [666, 48] on div "Cash flow" at bounding box center [657, 49] width 59 height 28
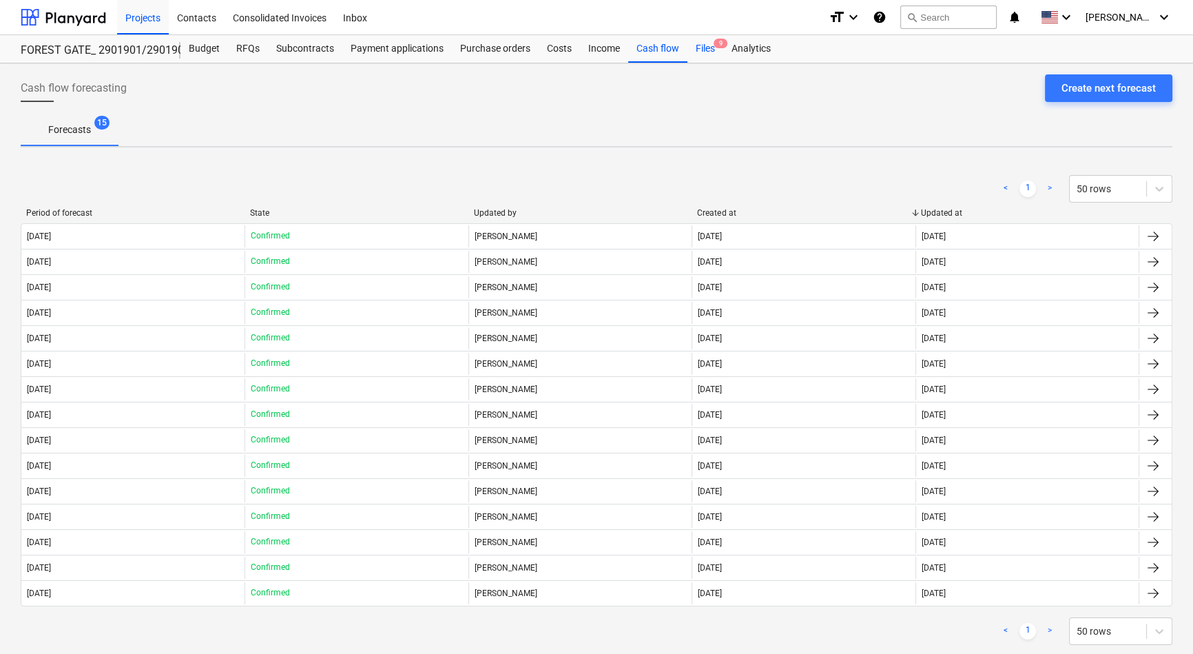
click at [716, 48] on div "Files 9" at bounding box center [705, 49] width 36 height 28
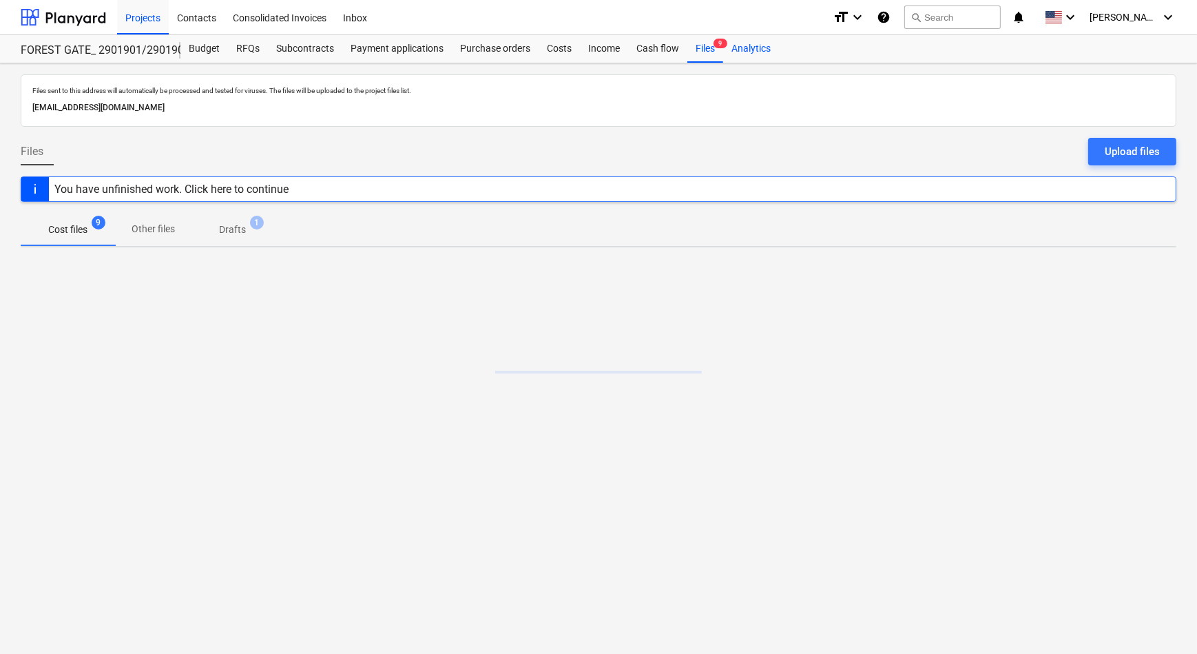
click at [760, 52] on div "Analytics" at bounding box center [751, 49] width 56 height 28
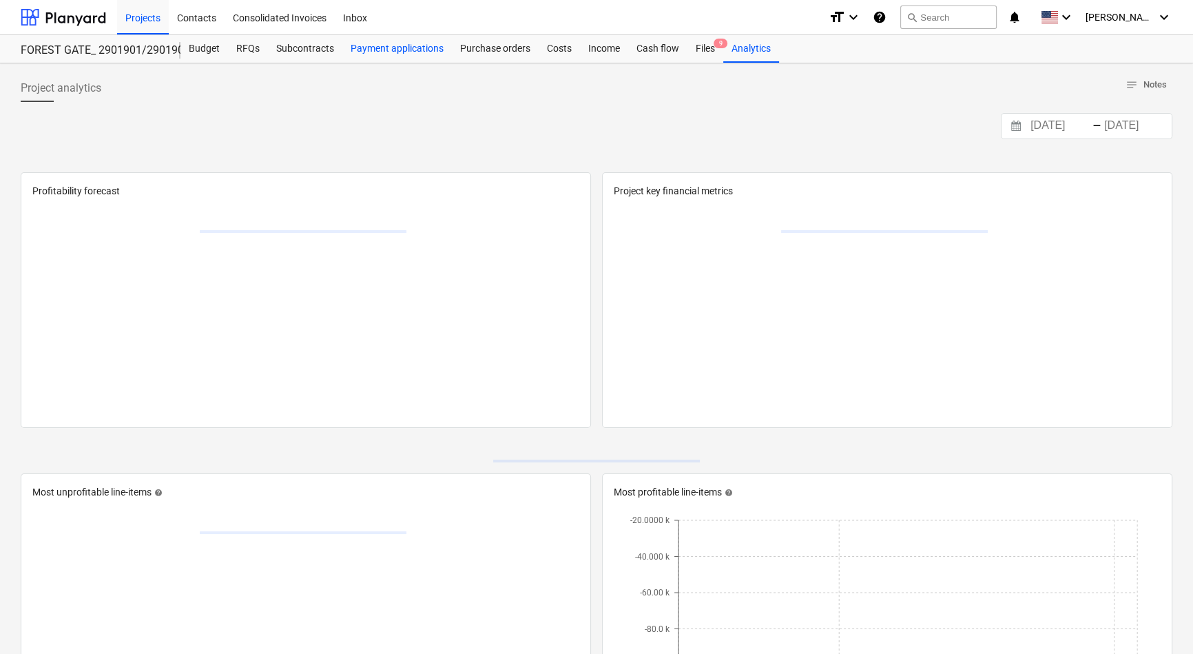
click at [419, 48] on div "Payment applications" at bounding box center [397, 49] width 110 height 28
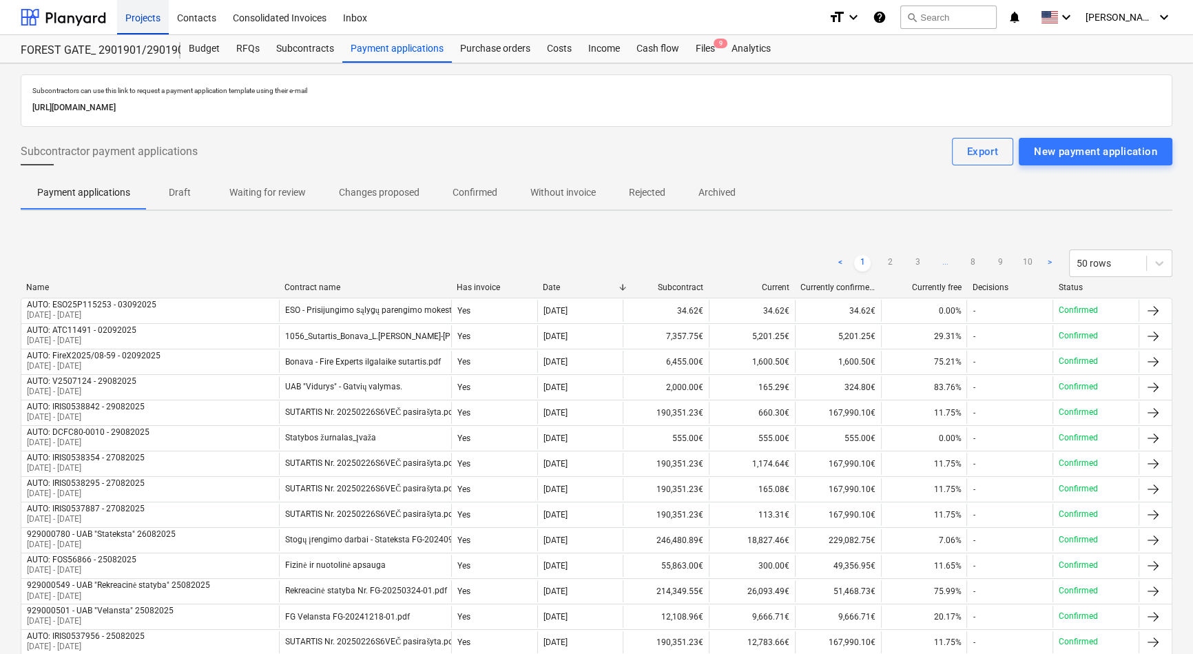
click at [146, 14] on div "Projects" at bounding box center [143, 16] width 52 height 35
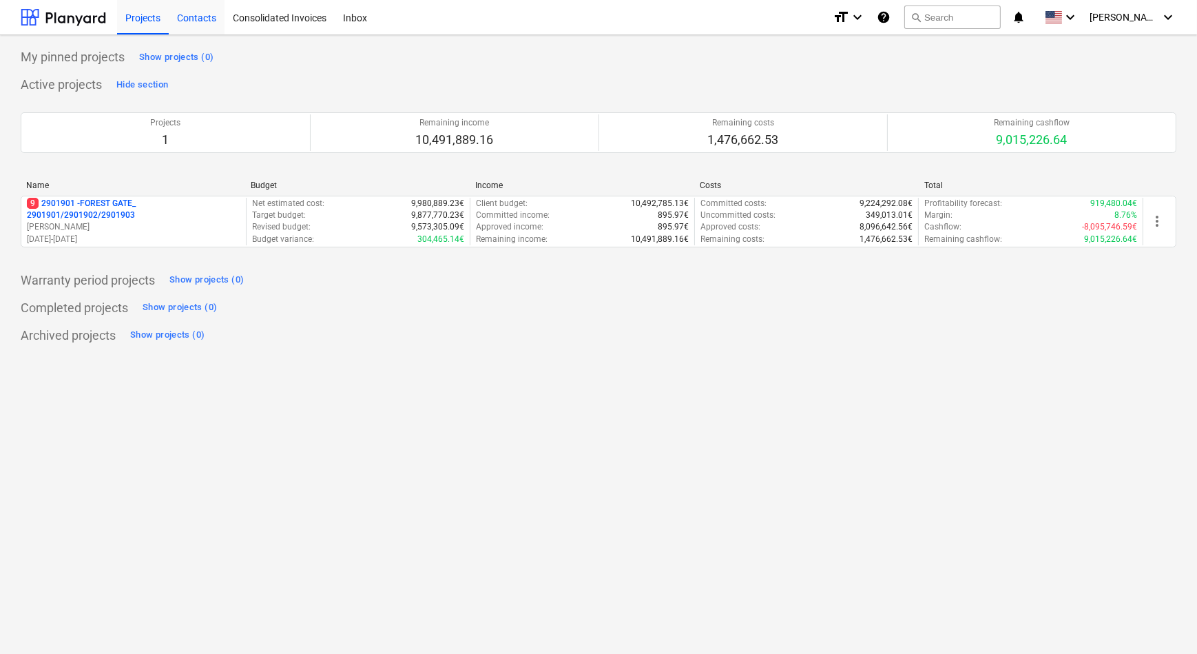
click at [186, 14] on div "Contacts" at bounding box center [197, 16] width 56 height 35
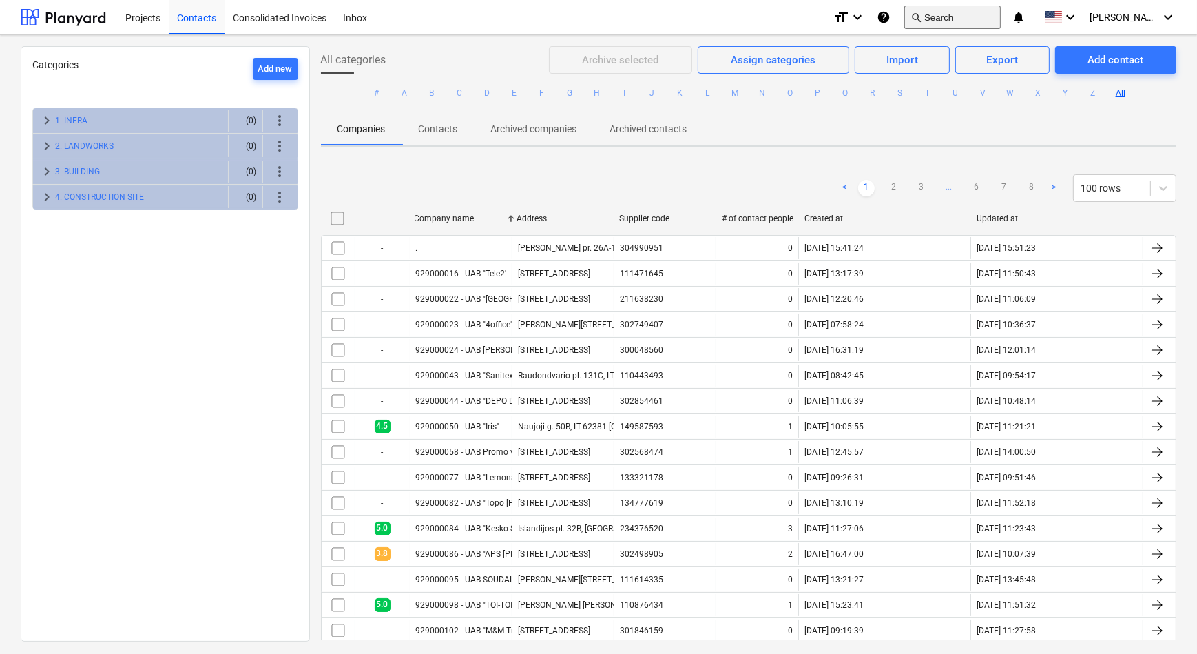
click at [952, 14] on button "search Search" at bounding box center [952, 17] width 96 height 23
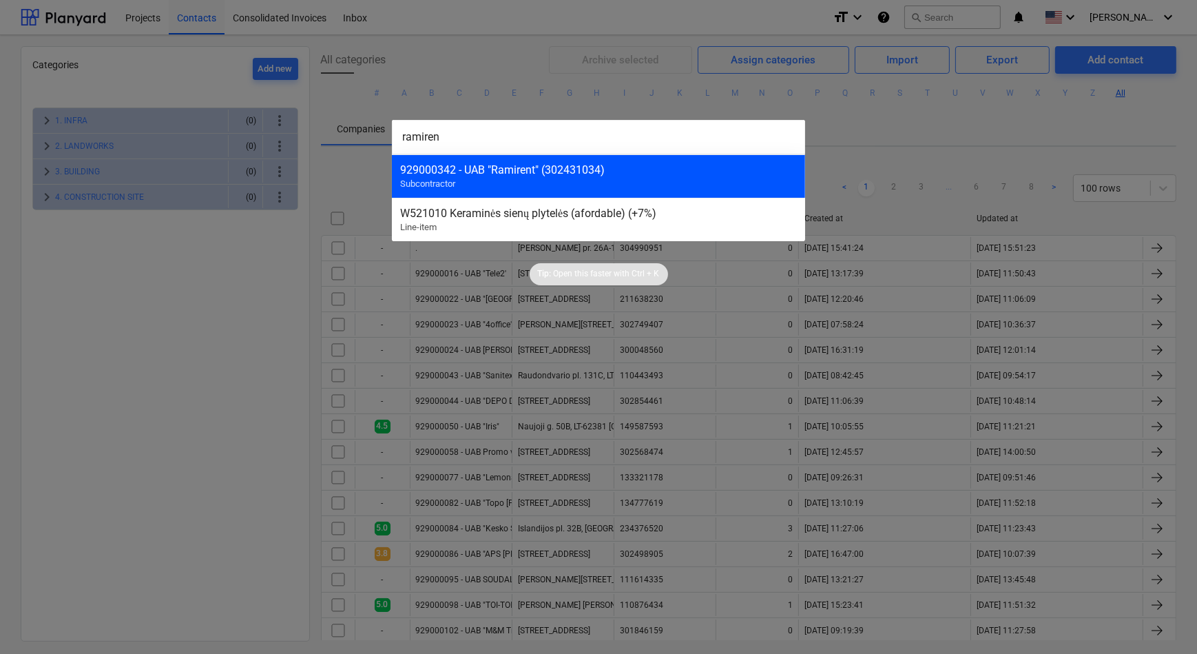
type input "ramiren"
click at [507, 172] on div "929000342 - UAB "Ramirent" (302431034)" at bounding box center [598, 169] width 397 height 13
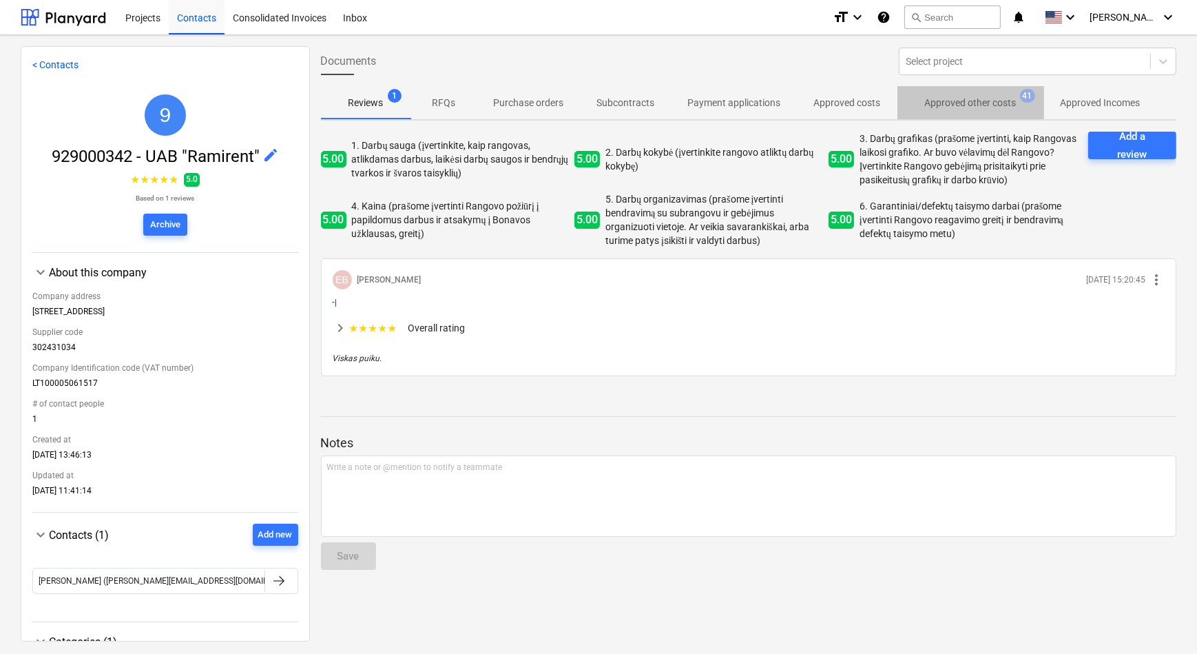
click at [938, 101] on p "Approved other costs" at bounding box center [971, 103] width 92 height 14
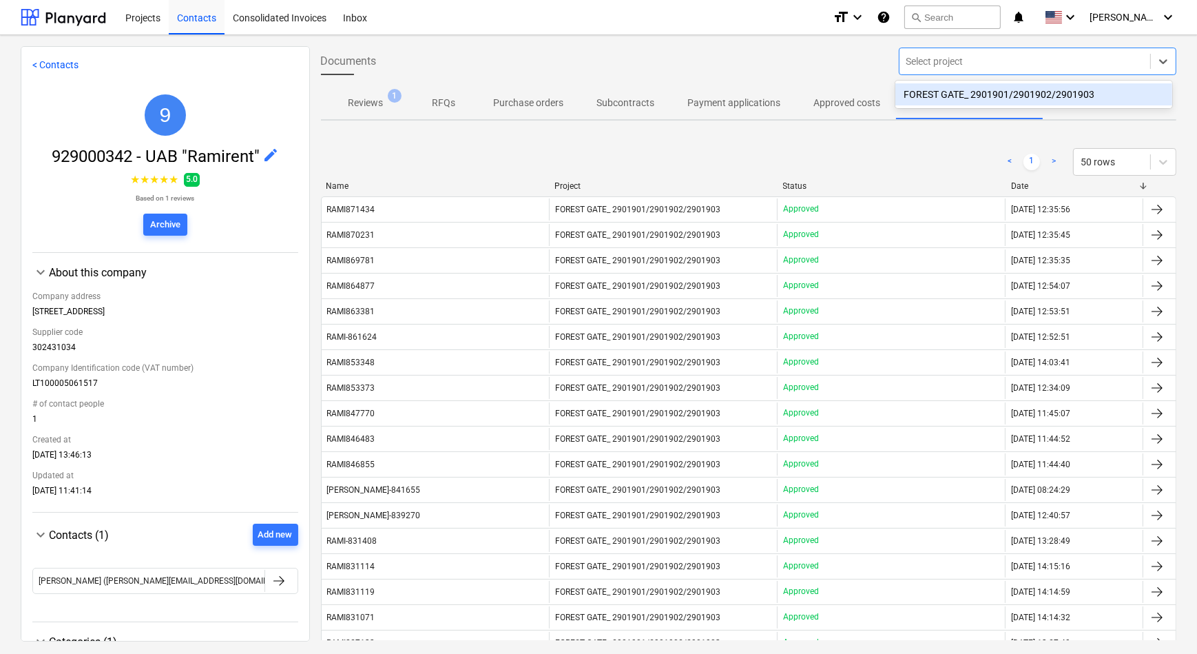
click at [952, 57] on div at bounding box center [1024, 61] width 237 height 14
click at [952, 96] on div "FOREST GATE_ 2901901/2901902/2901903" at bounding box center [1033, 94] width 276 height 22
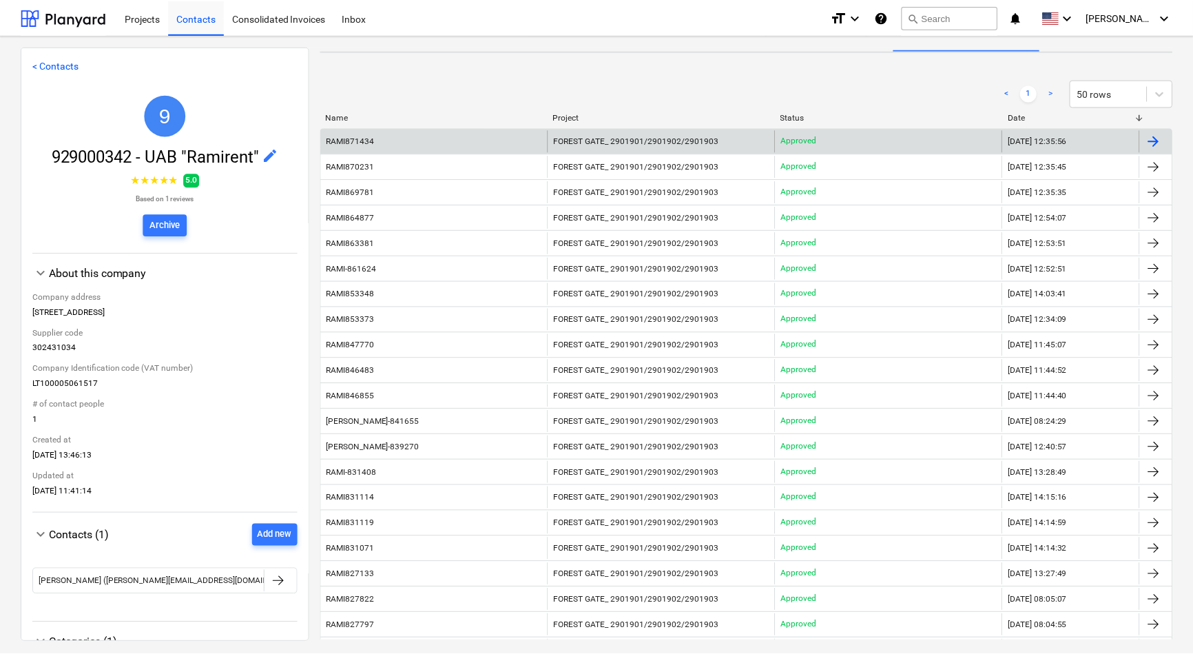
scroll to position [62, 0]
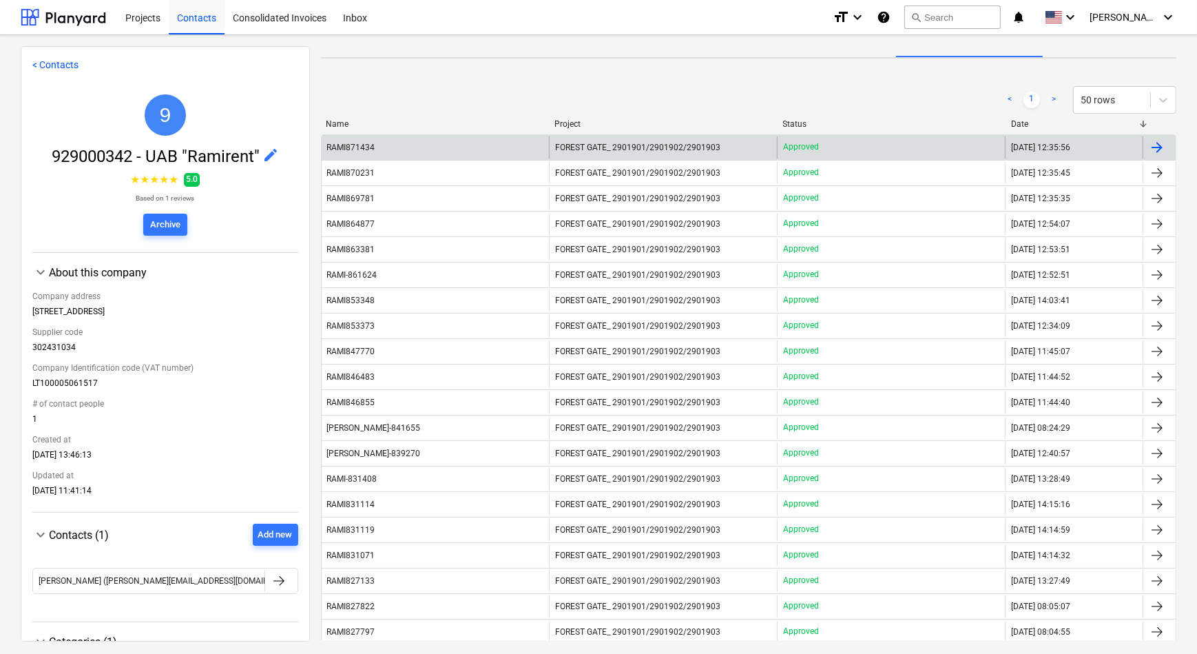
click at [608, 150] on span "FOREST GATE_ 2901901/2901902/2901903" at bounding box center [637, 148] width 165 height 10
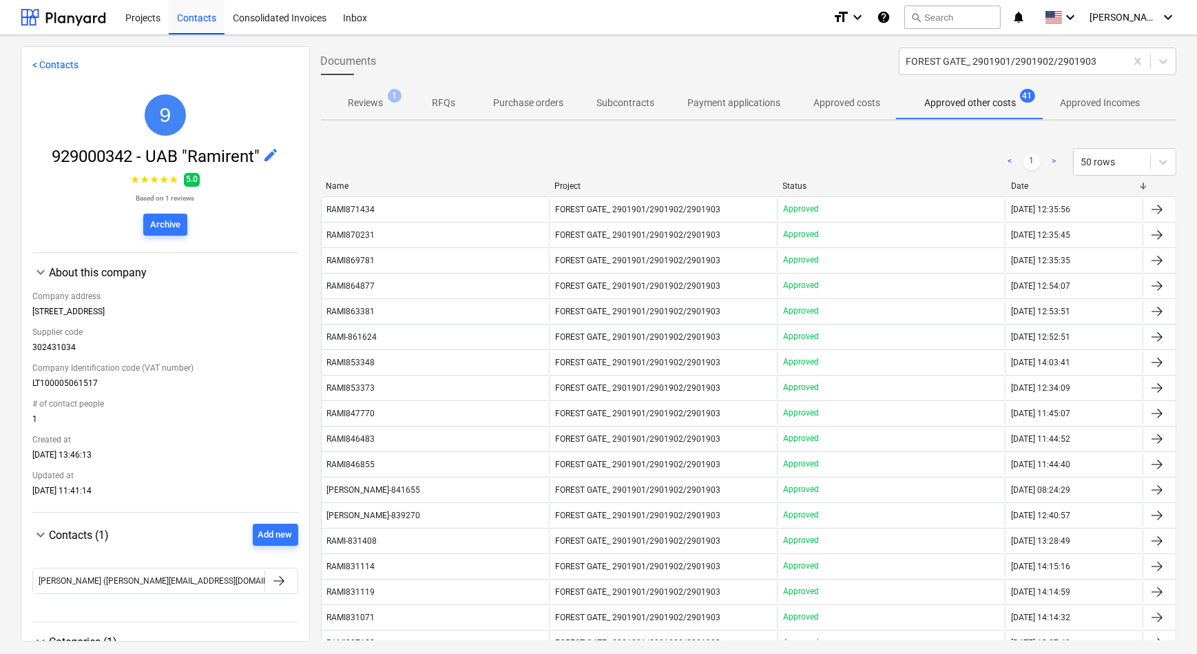
click at [674, 240] on div "FOREST GATE_ 2901901/2901902/2901903" at bounding box center [663, 235] width 228 height 22
click at [199, 18] on div "Contacts" at bounding box center [197, 16] width 56 height 35
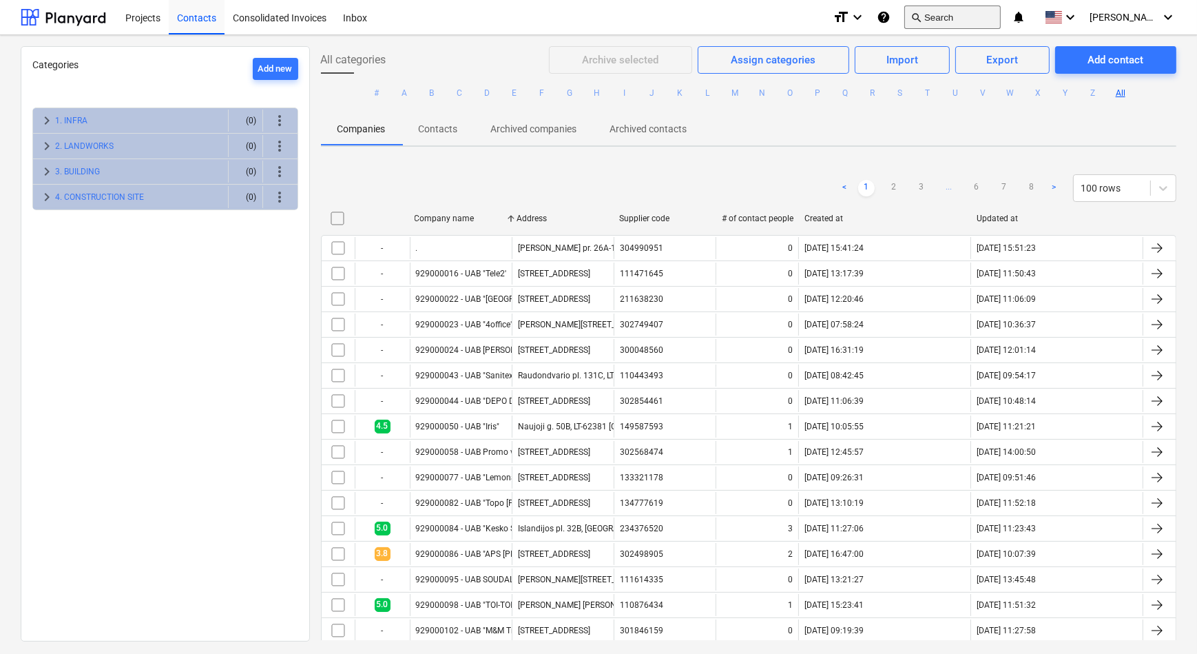
click at [952, 14] on button "search Search" at bounding box center [952, 17] width 96 height 23
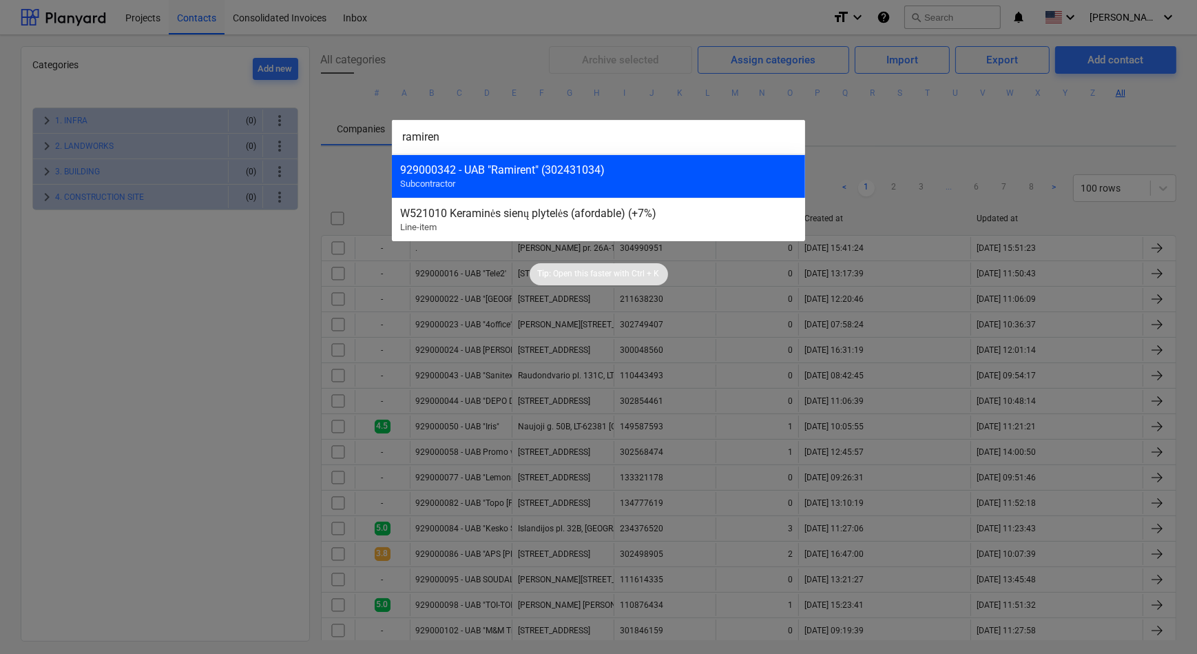
type input "ramiren"
click at [627, 183] on div "929000342 - UAB "Ramirent" (302431034) Subcontractor" at bounding box center [598, 175] width 413 height 43
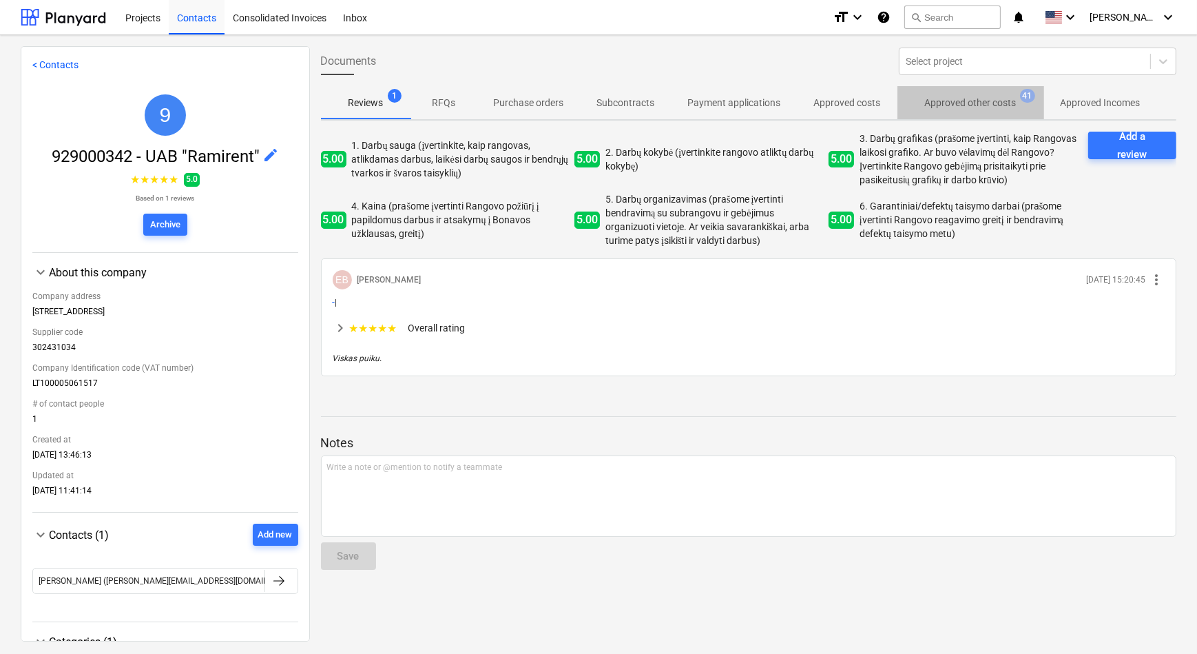
click at [952, 103] on p "Approved other costs" at bounding box center [971, 103] width 92 height 14
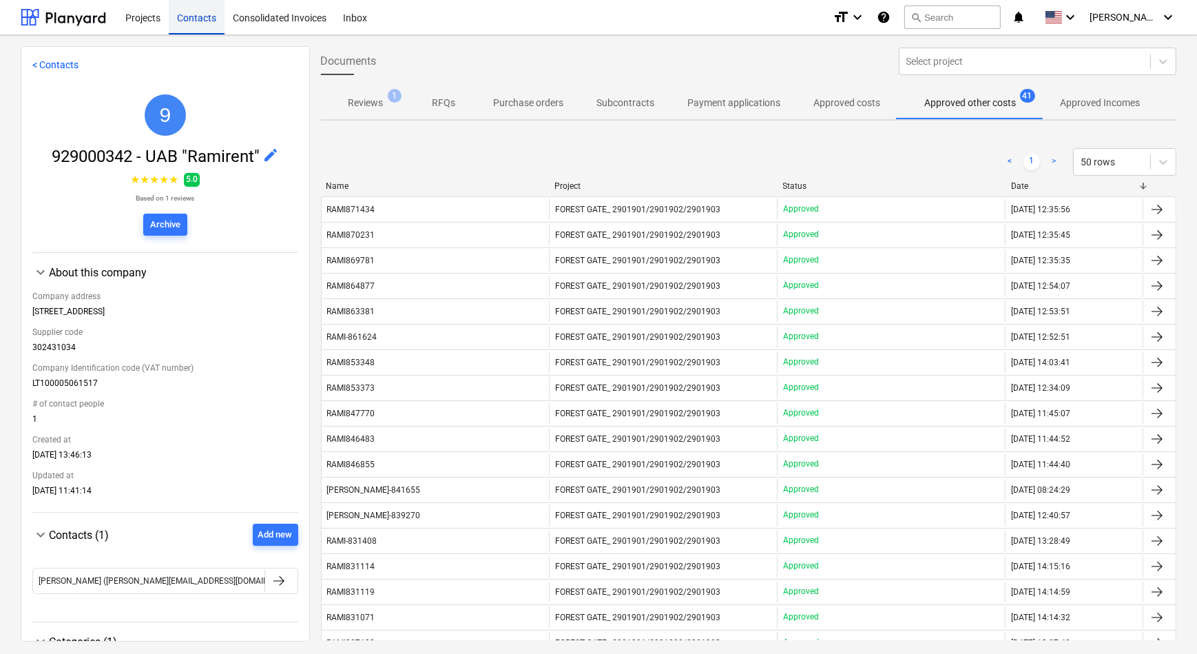
click at [181, 20] on div "Contacts" at bounding box center [197, 16] width 56 height 35
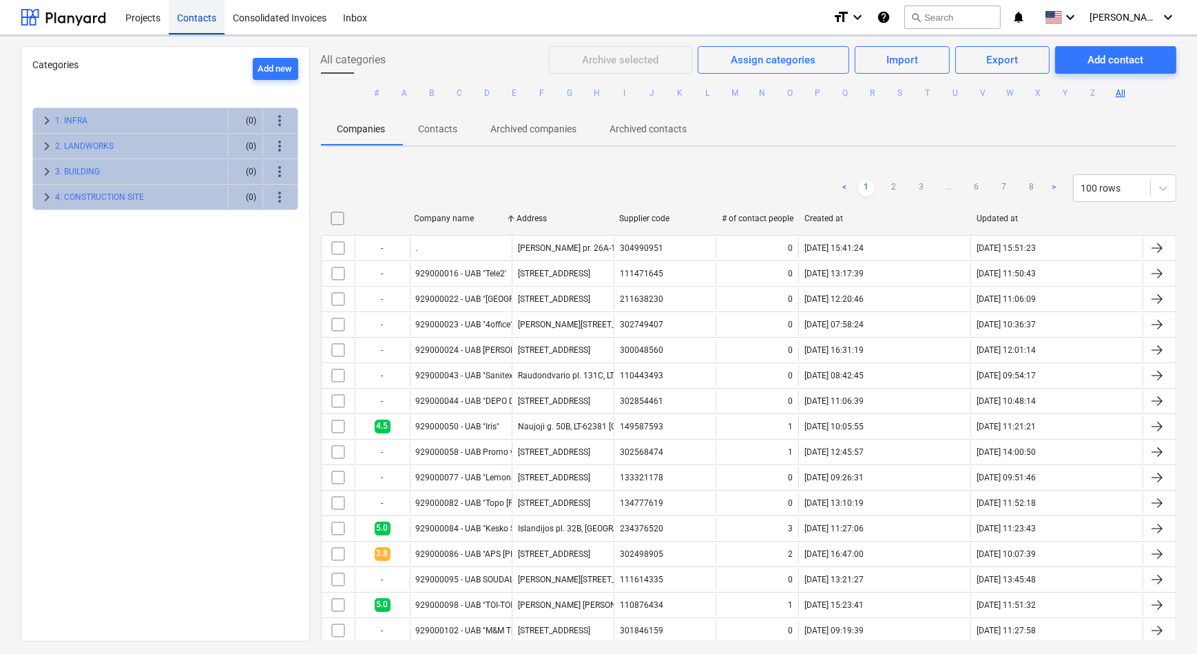
click at [180, 20] on div "Contacts" at bounding box center [197, 16] width 56 height 35
click at [868, 96] on button "R" at bounding box center [872, 93] width 17 height 17
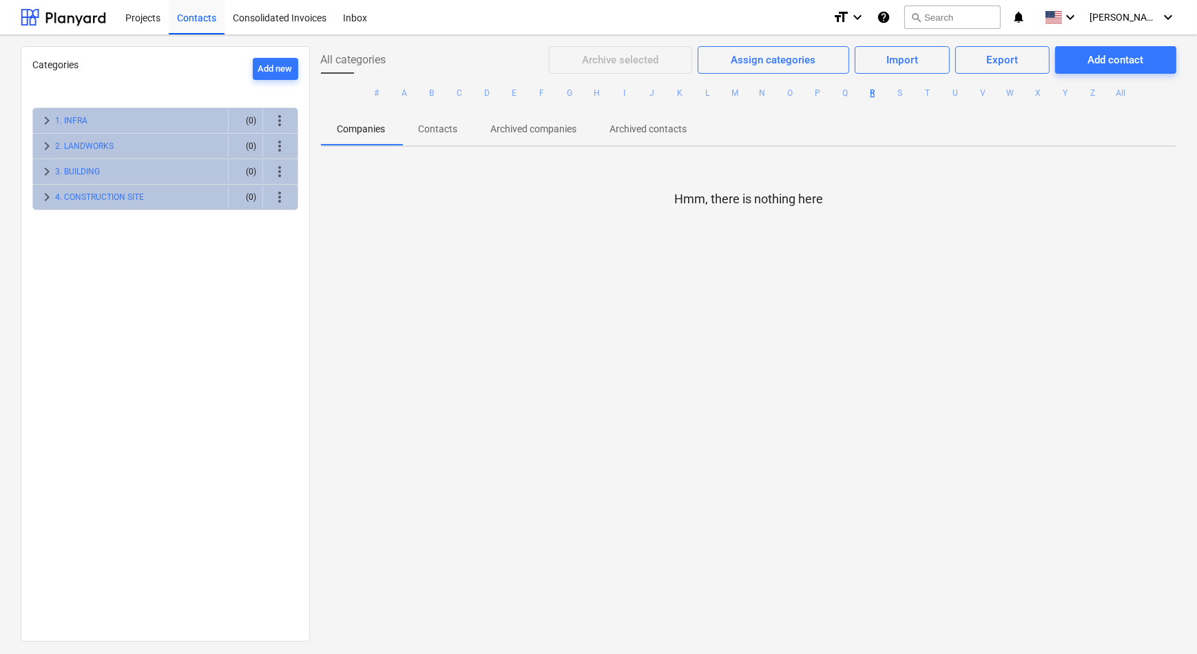
click at [868, 96] on button "R" at bounding box center [872, 93] width 17 height 17
click at [36, 14] on div at bounding box center [63, 17] width 85 height 34
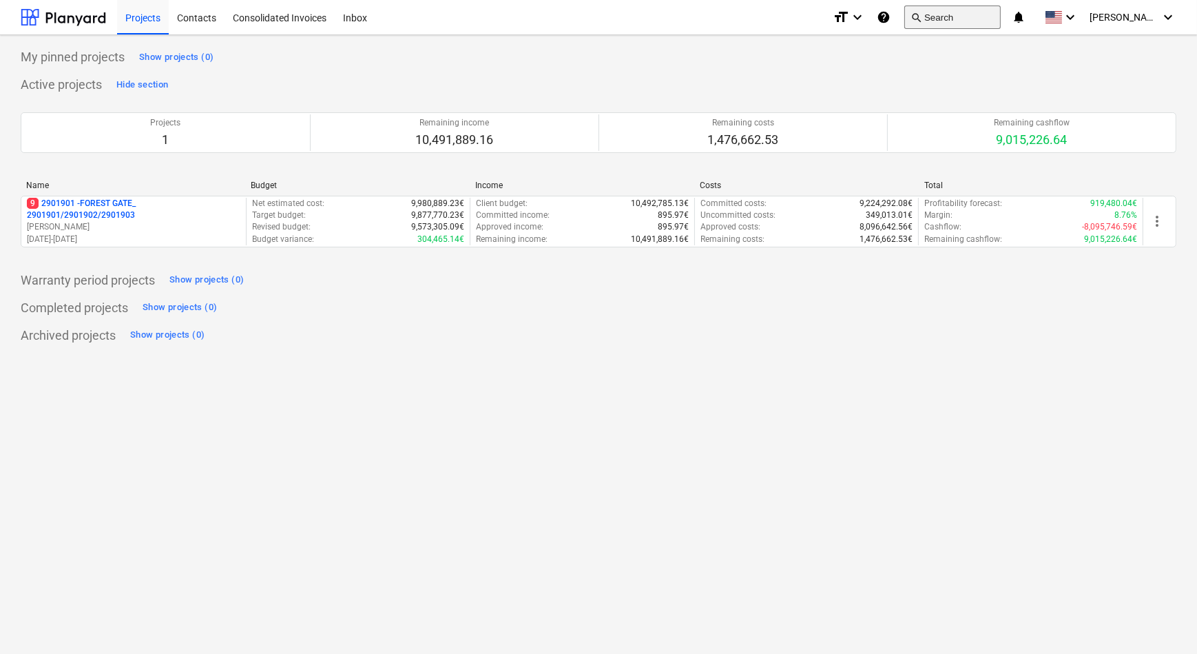
click at [952, 17] on button "search Search" at bounding box center [952, 17] width 96 height 23
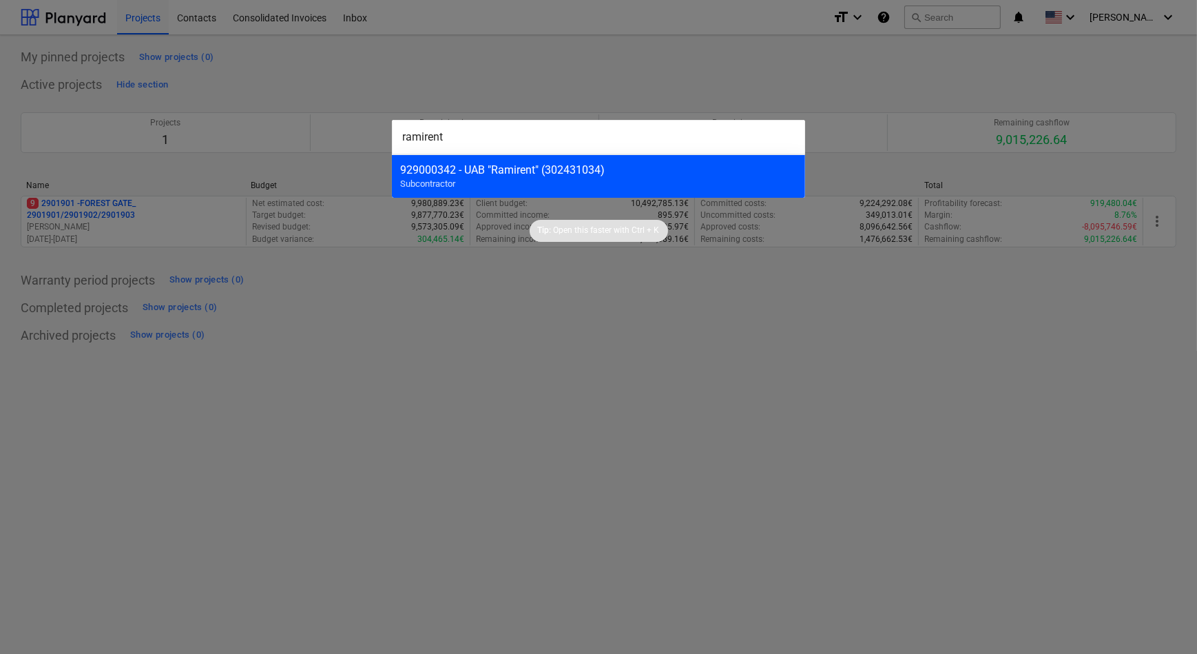
type input "ramirent"
click at [508, 171] on div "929000342 - UAB "Ramirent" (302431034)" at bounding box center [598, 169] width 397 height 13
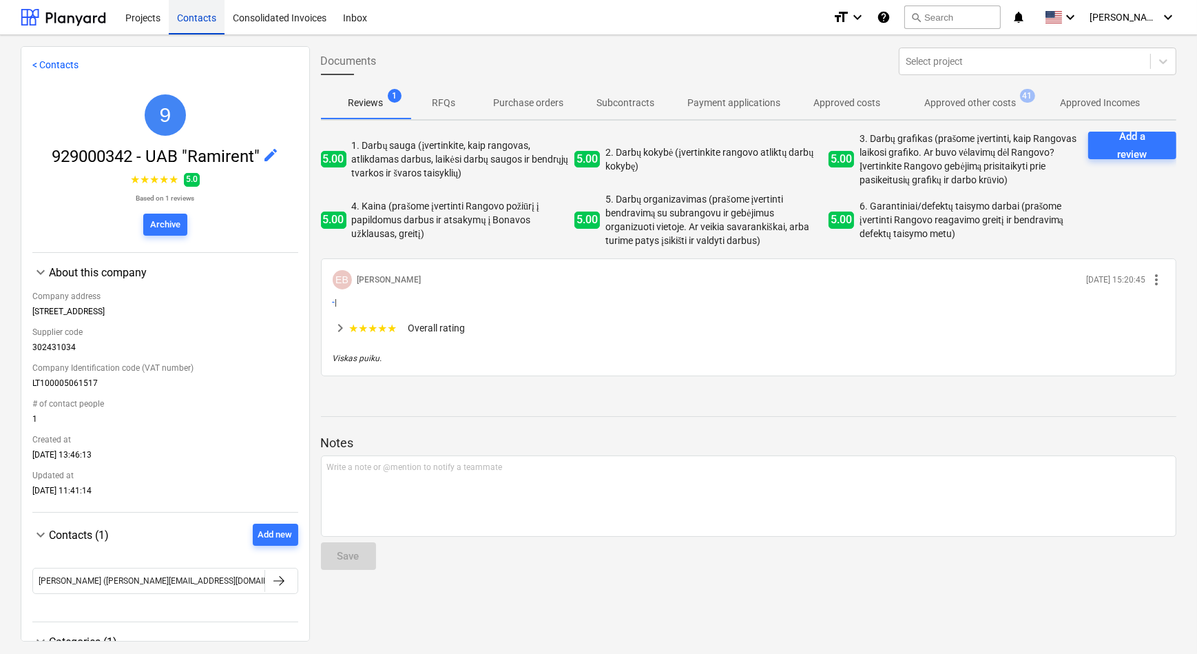
click at [189, 30] on div "Contacts" at bounding box center [197, 16] width 56 height 35
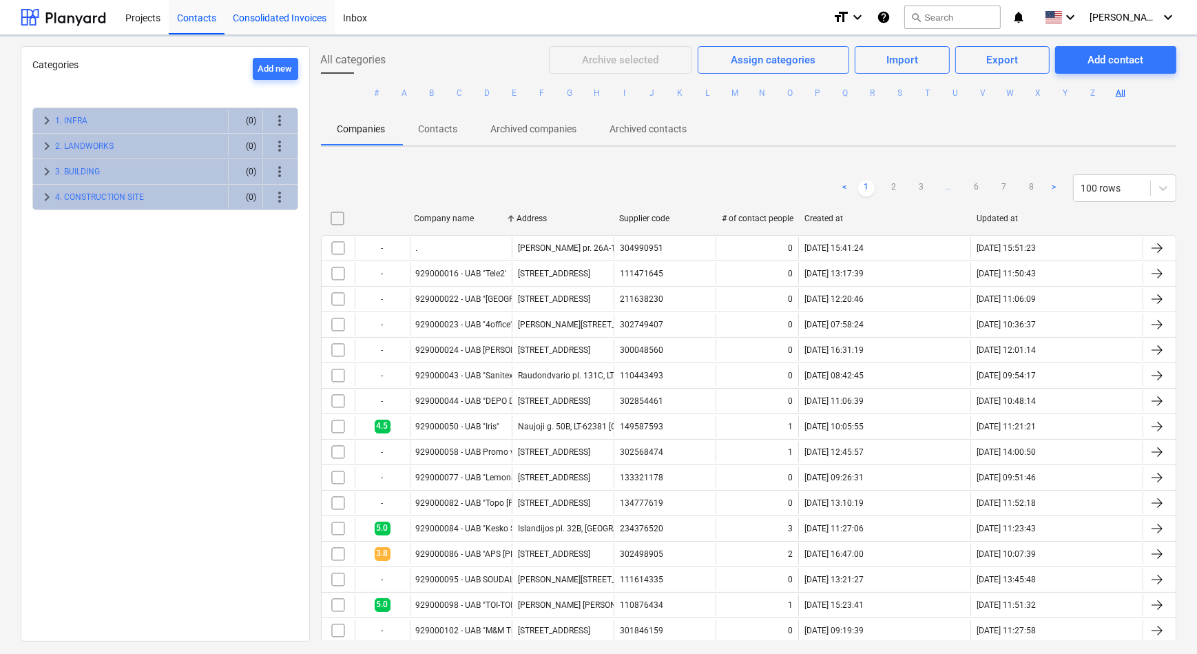
click at [324, 24] on div "Consolidated Invoices" at bounding box center [280, 16] width 110 height 35
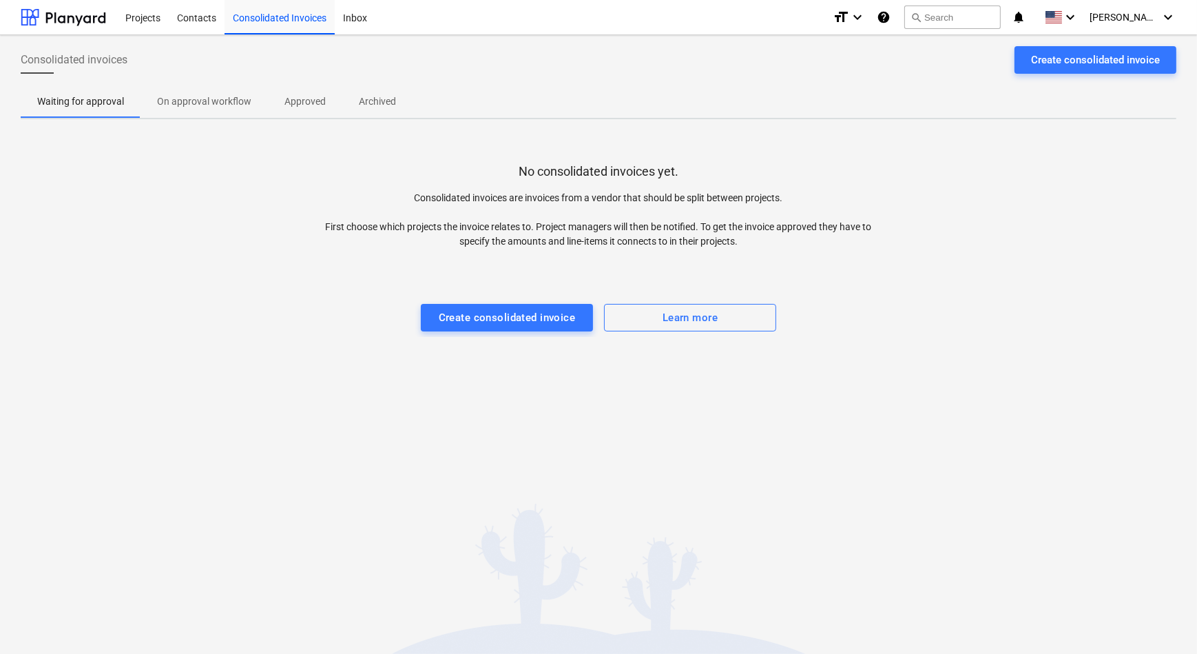
click at [392, 11] on div "Projects Contacts Consolidated Invoices Inbox" at bounding box center [469, 17] width 705 height 34
click at [344, 20] on div "Inbox" at bounding box center [355, 16] width 41 height 35
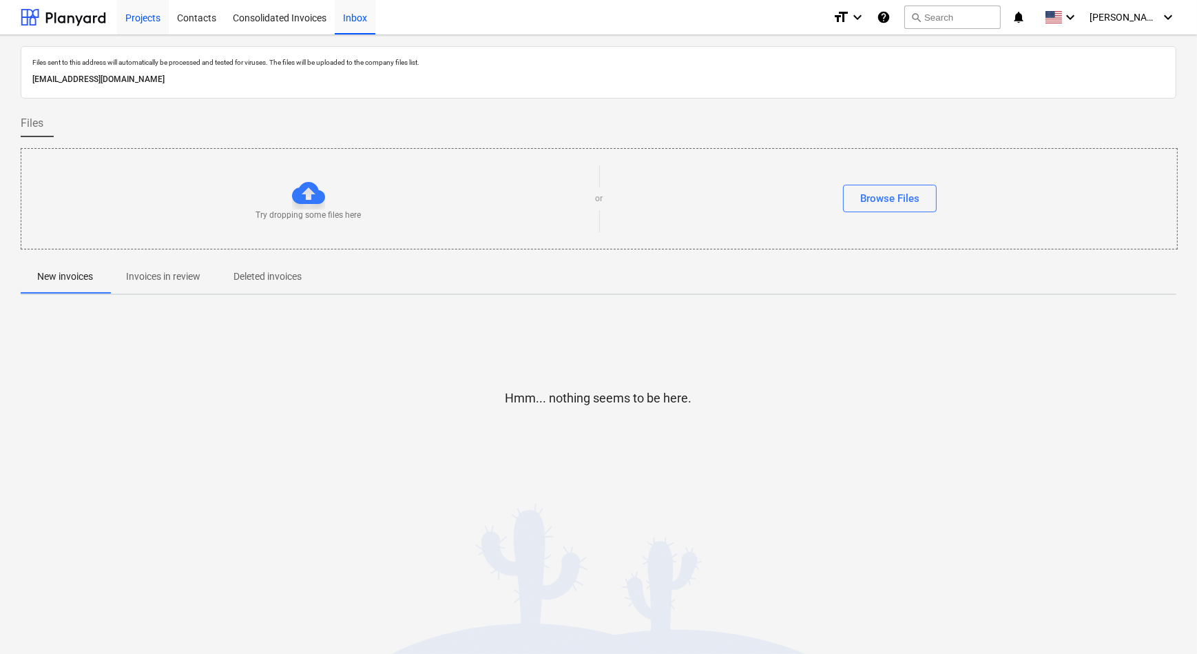
click at [152, 23] on div "Projects" at bounding box center [143, 16] width 52 height 35
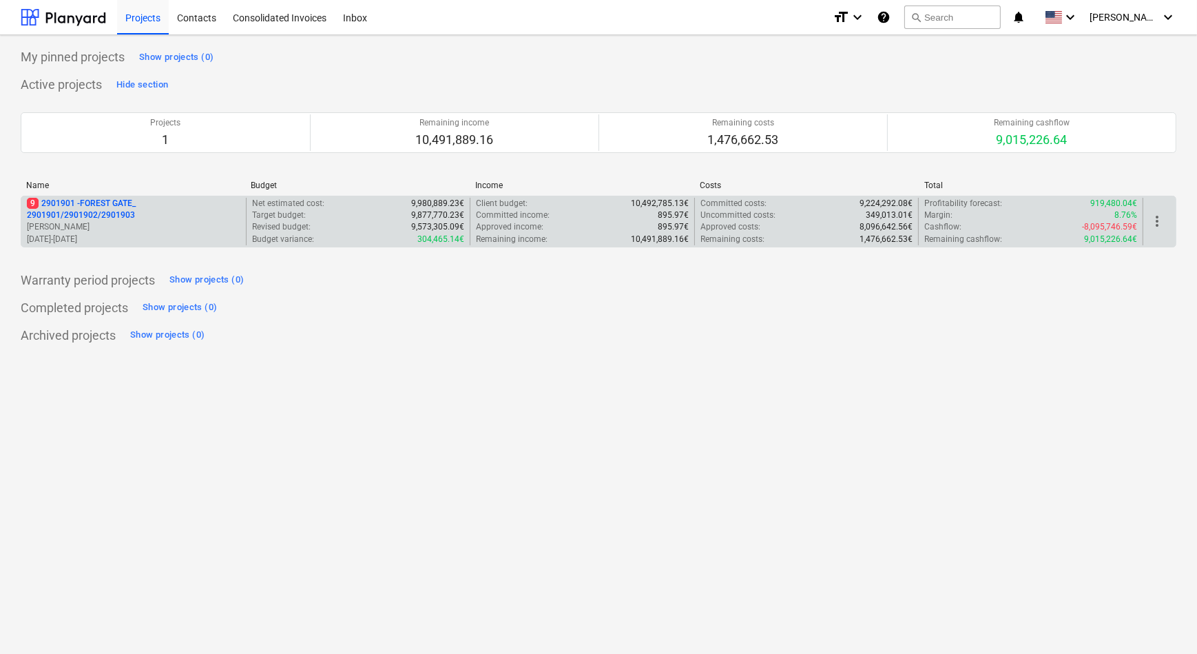
click at [71, 205] on p "9 2901901 - FOREST GATE_ 2901901/2901902/2901903" at bounding box center [134, 209] width 214 height 23
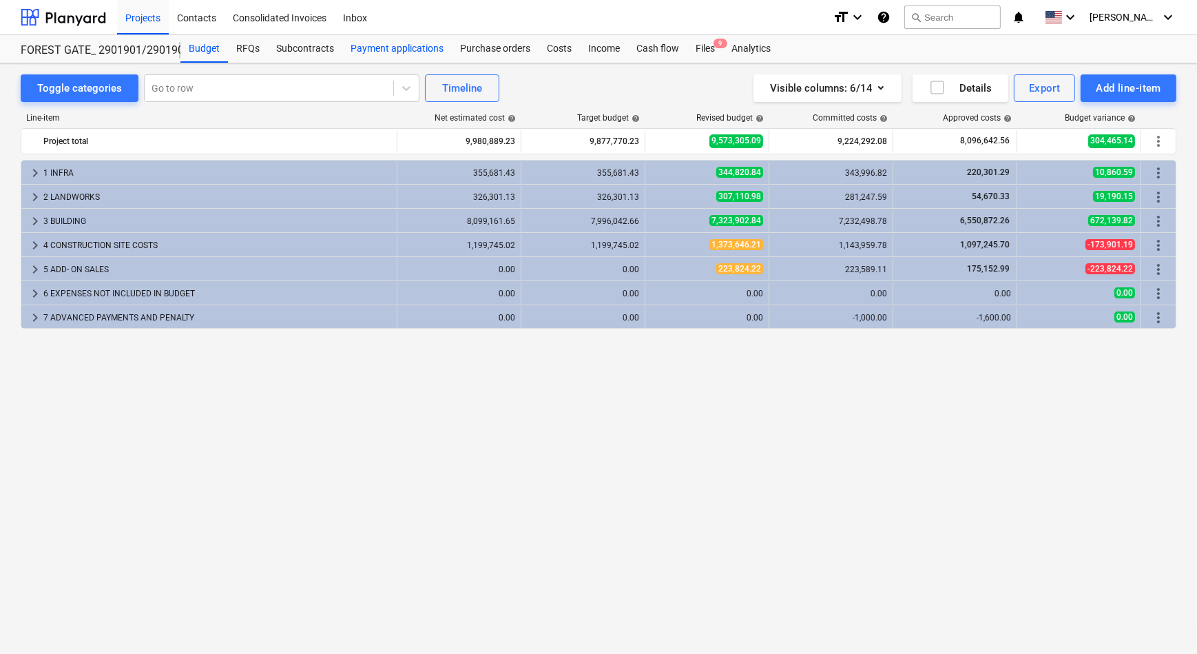
click at [409, 52] on div "Payment applications" at bounding box center [397, 49] width 110 height 28
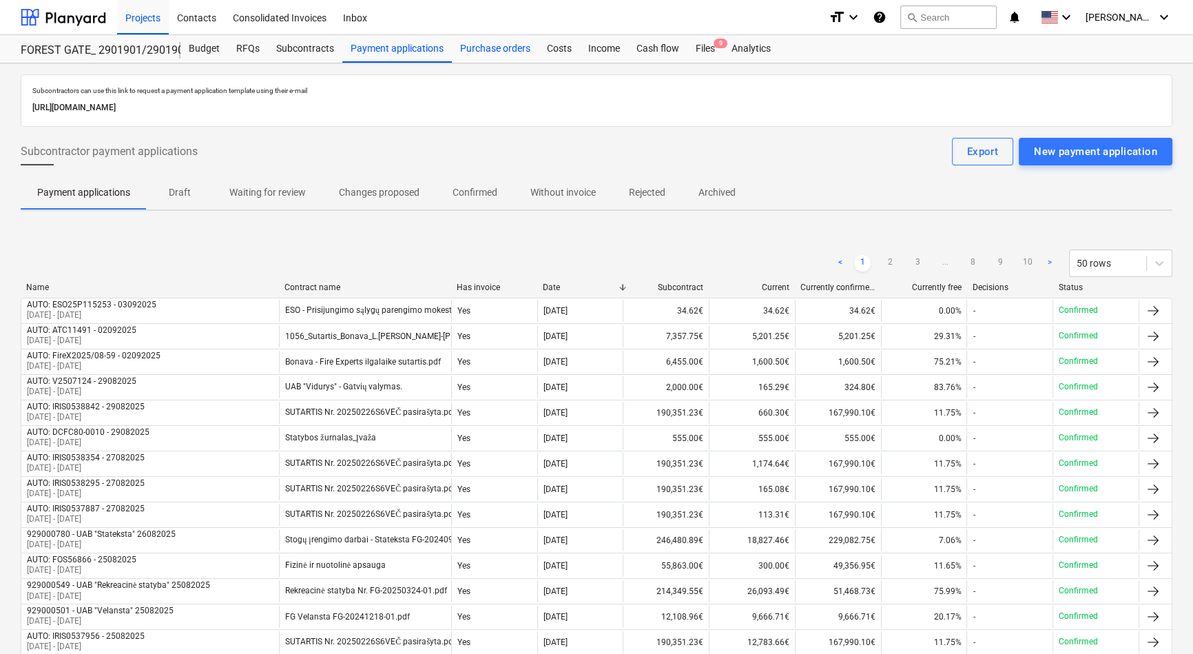
click at [510, 41] on div "Purchase orders" at bounding box center [495, 49] width 87 height 28
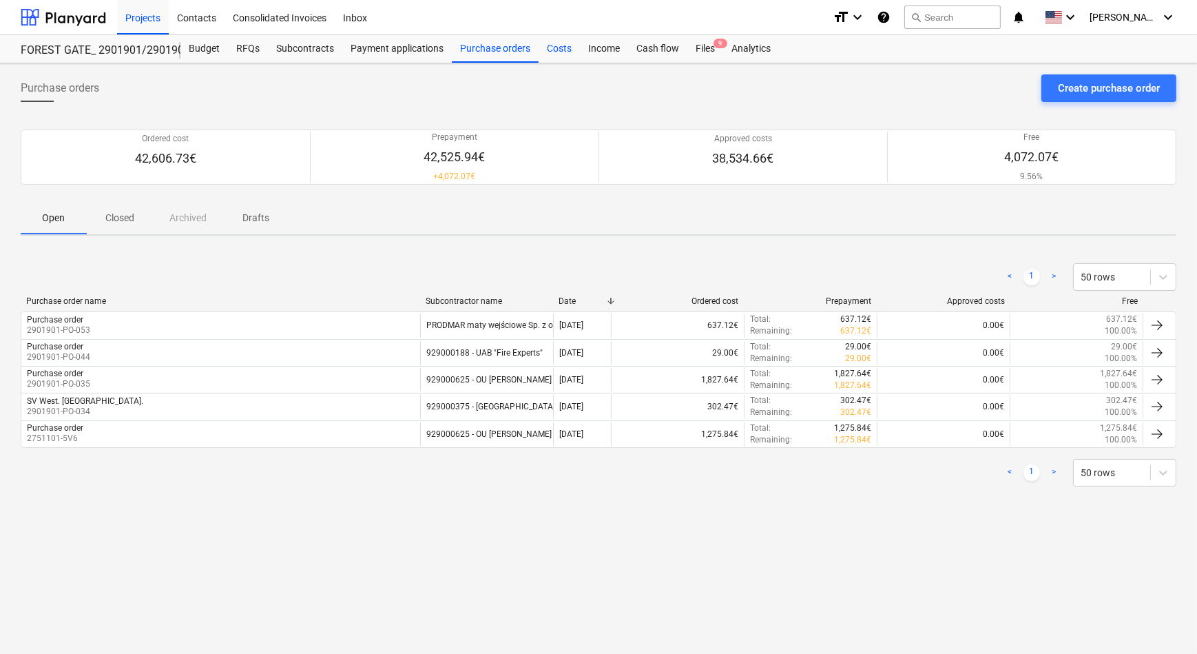
click at [568, 52] on div "Costs" at bounding box center [559, 49] width 41 height 28
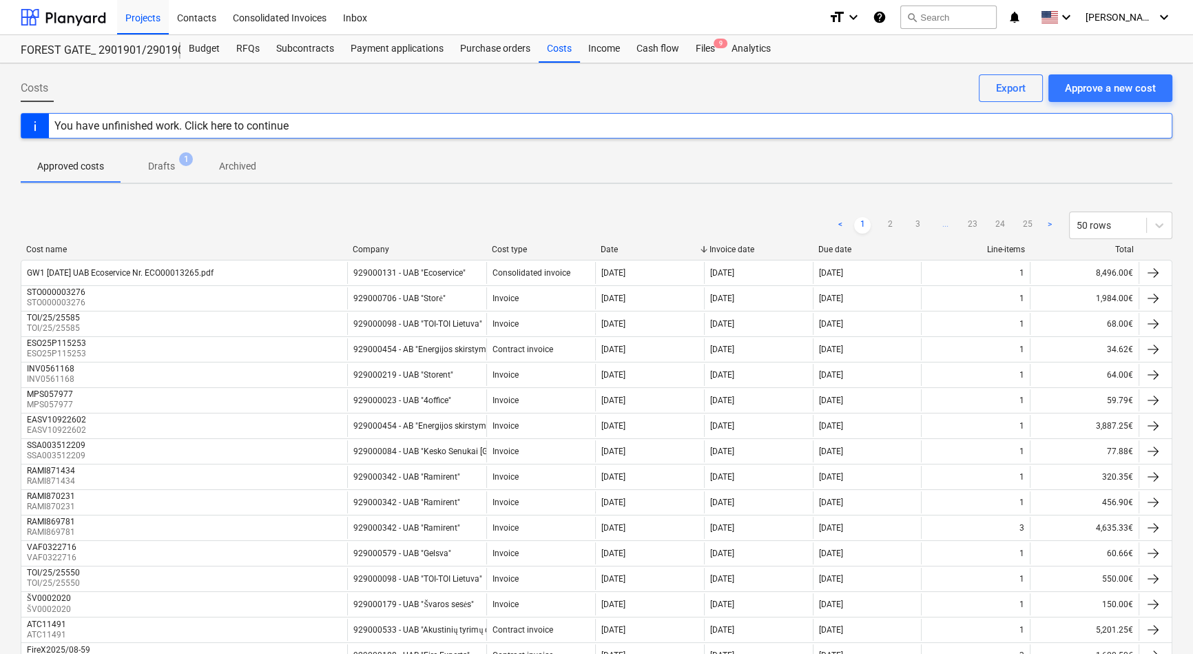
click at [391, 253] on div "Cost name Company Cost type Date Invoice date Due date Line-items Total" at bounding box center [597, 252] width 1152 height 15
click at [382, 248] on div "Company" at bounding box center [417, 250] width 128 height 10
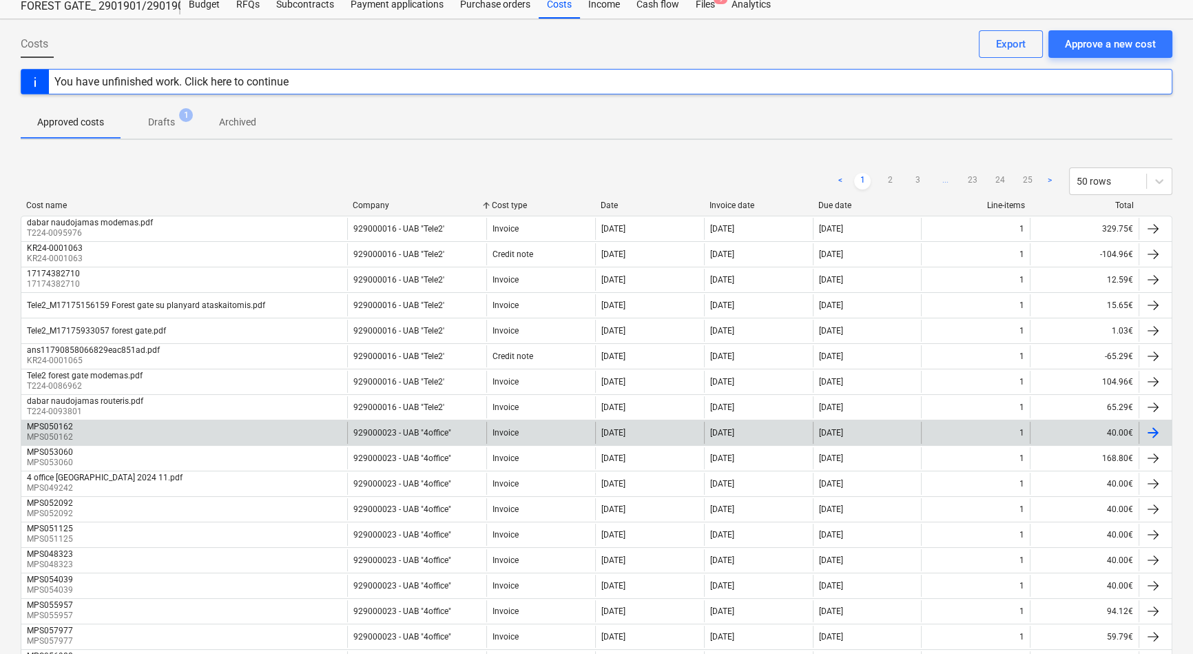
scroll to position [62, 0]
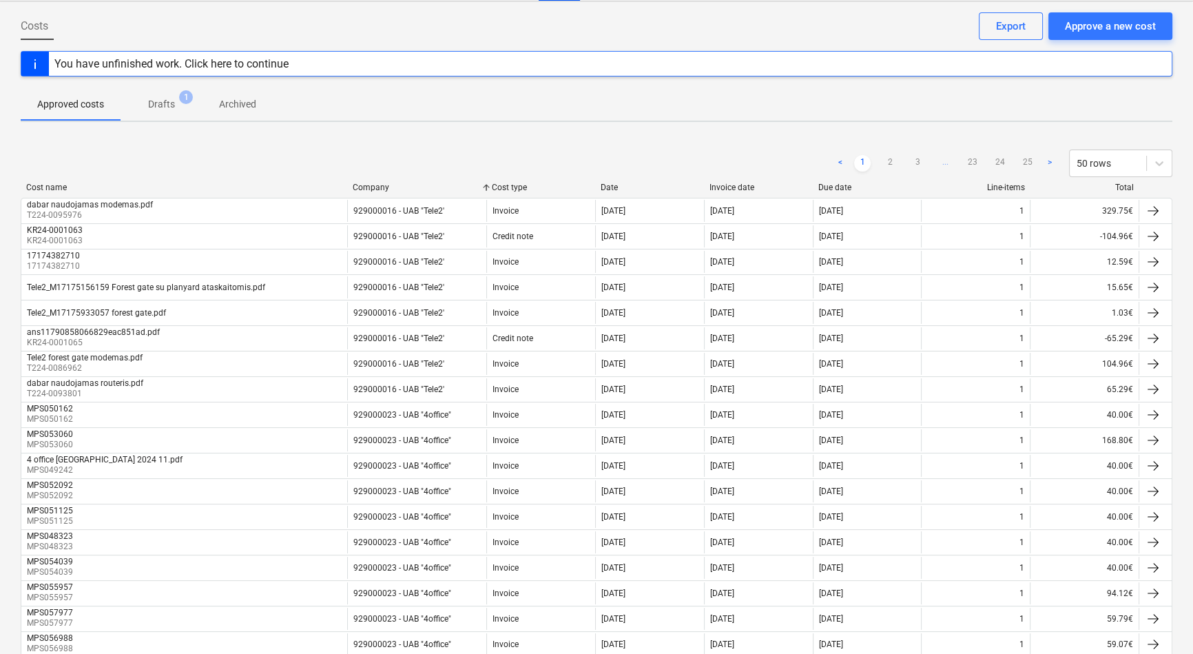
click at [175, 100] on span "Drafts 1" at bounding box center [161, 104] width 49 height 14
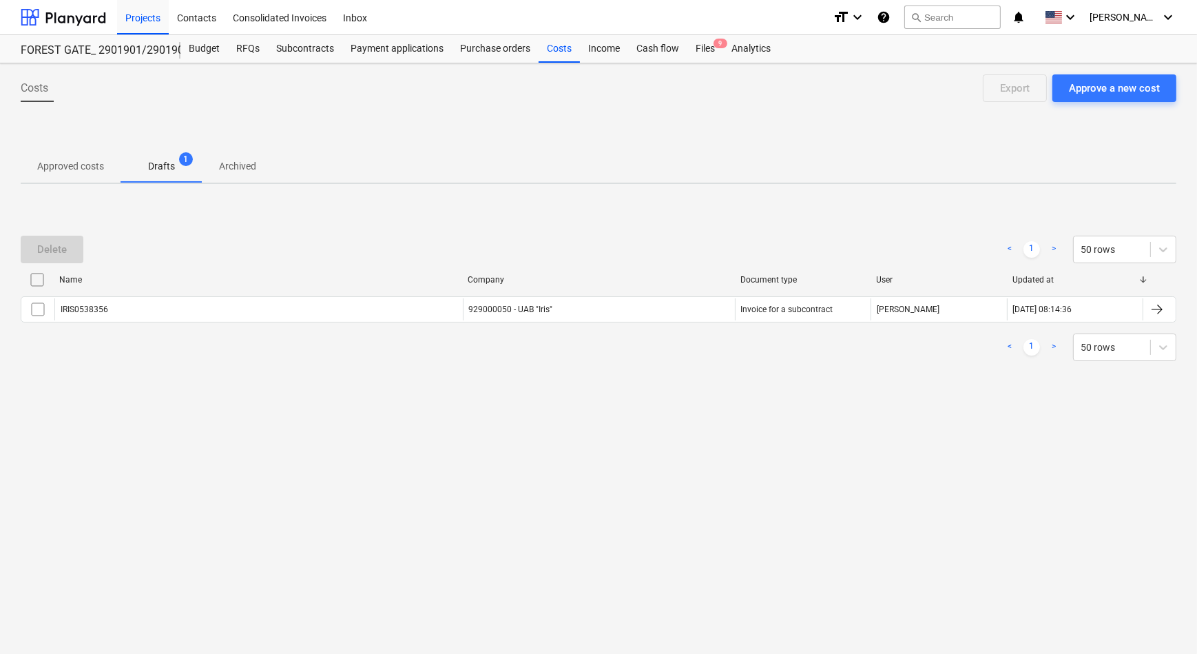
click at [90, 158] on span "Approved costs" at bounding box center [71, 166] width 100 height 23
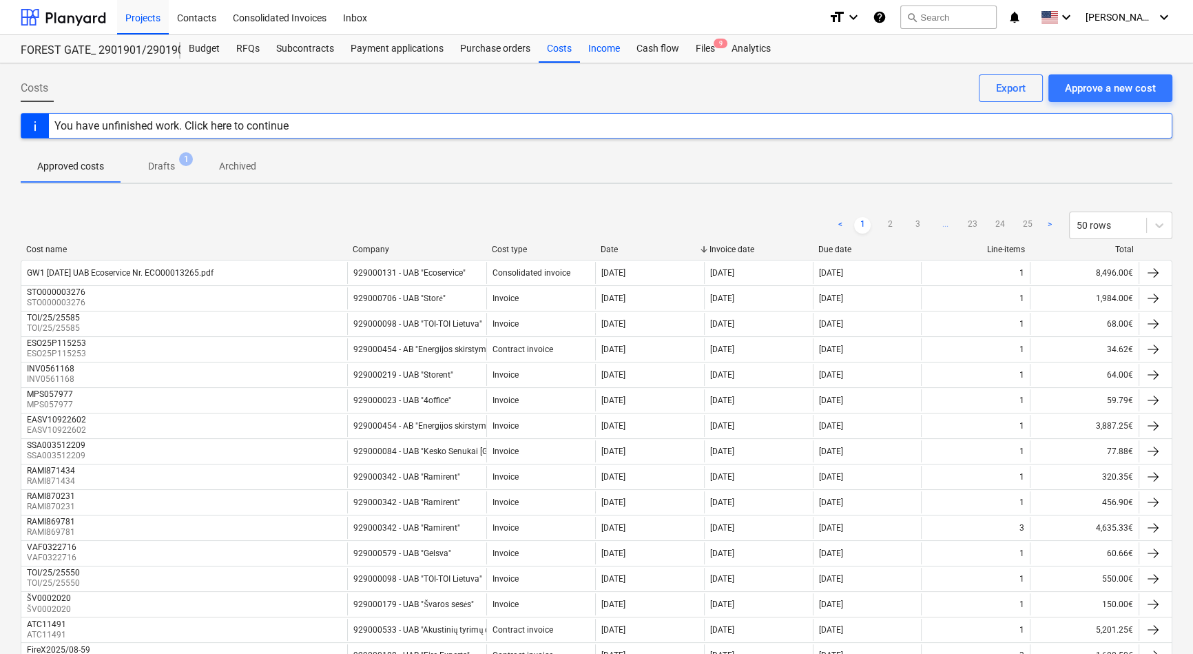
click at [592, 56] on div "Income" at bounding box center [604, 49] width 48 height 28
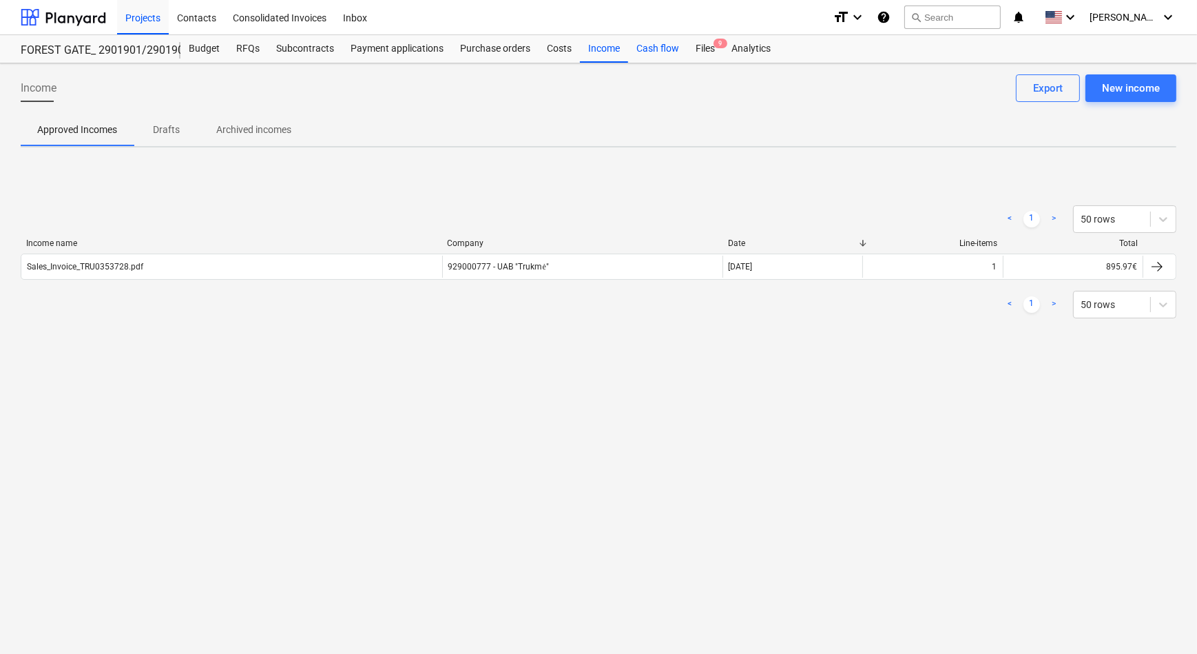
click at [670, 52] on div "Cash flow" at bounding box center [657, 49] width 59 height 28
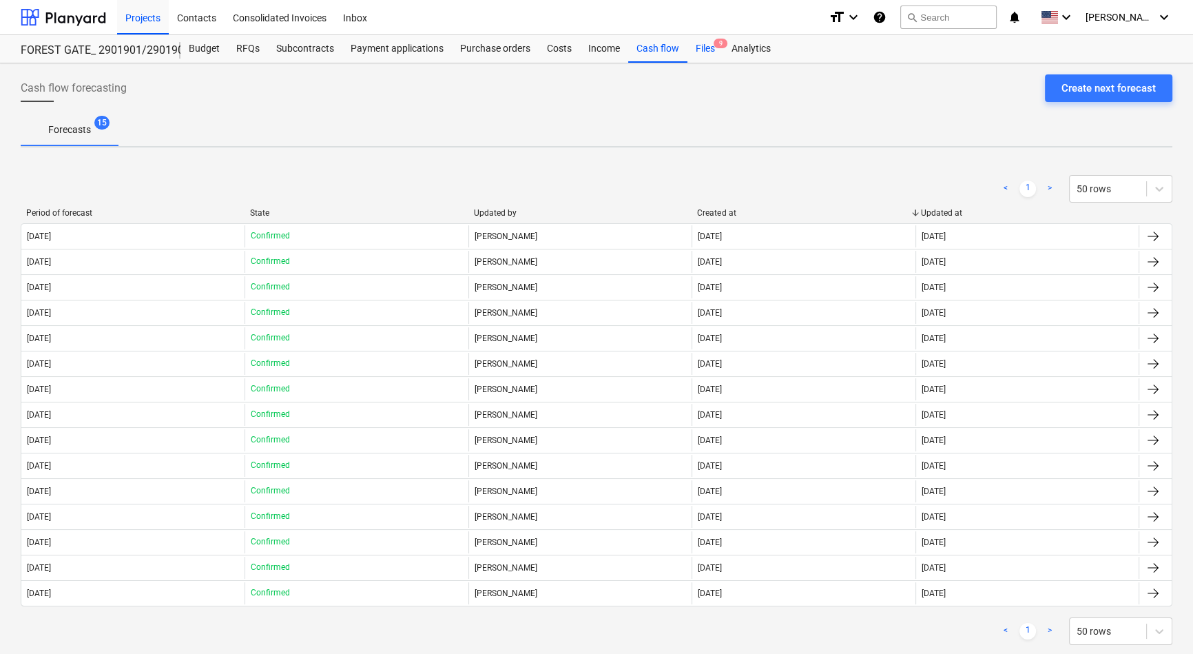
click at [716, 50] on div "Files 9" at bounding box center [705, 49] width 36 height 28
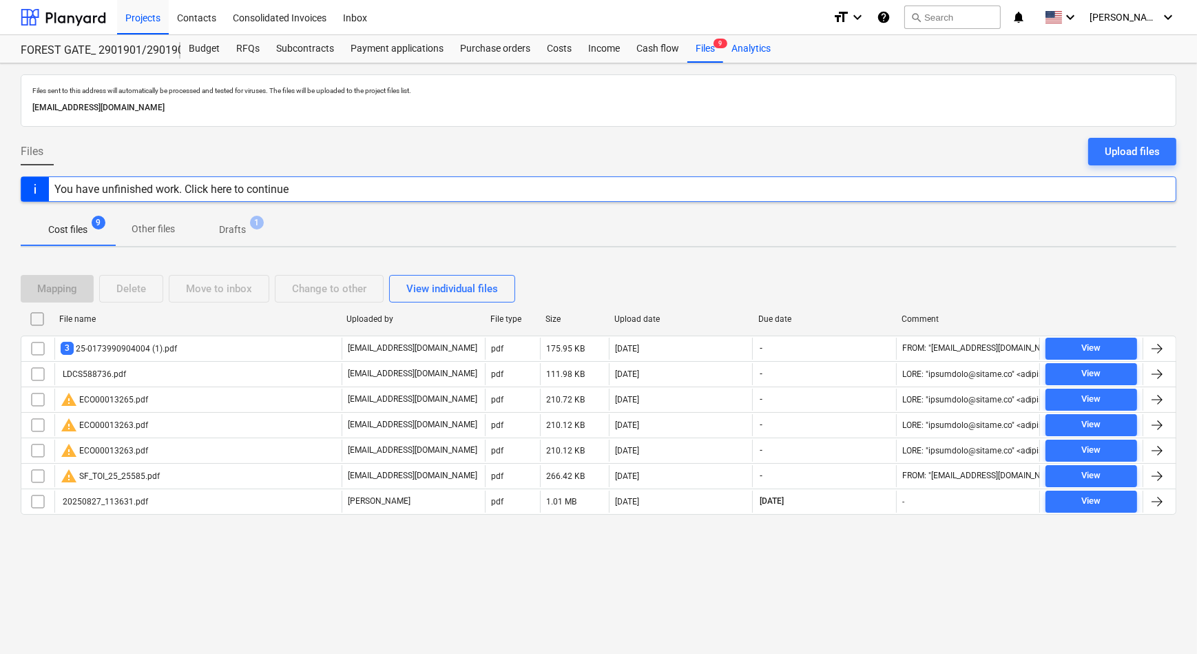
click at [771, 46] on div "Analytics" at bounding box center [751, 49] width 56 height 28
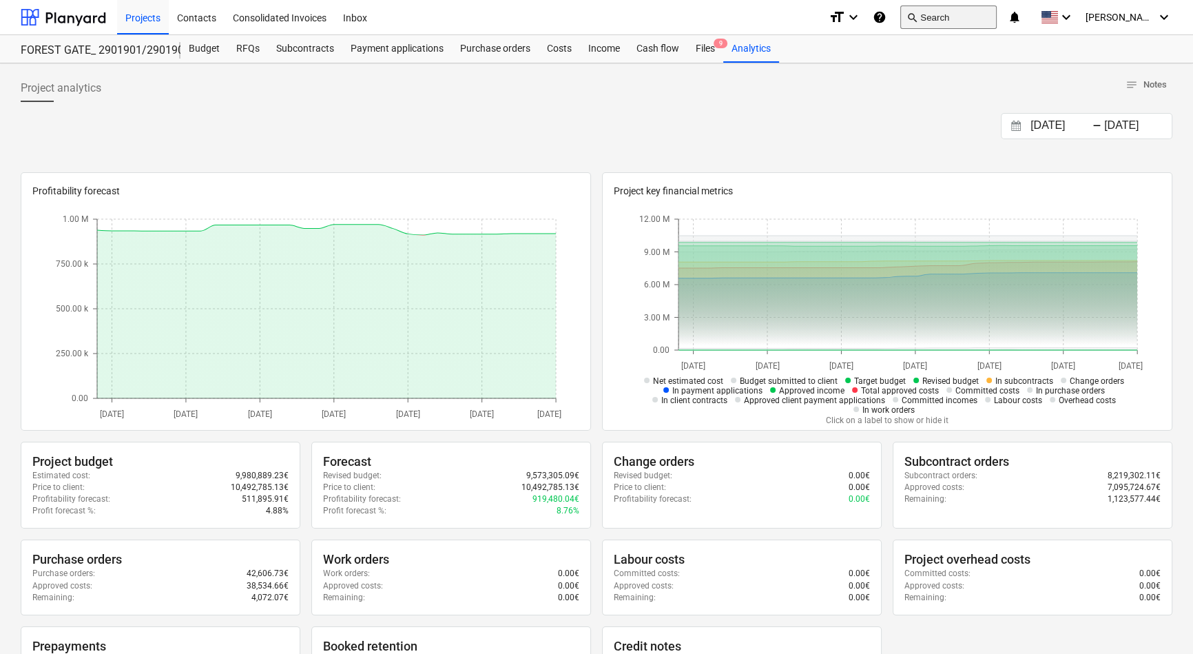
click at [952, 10] on button "search Search" at bounding box center [948, 17] width 96 height 23
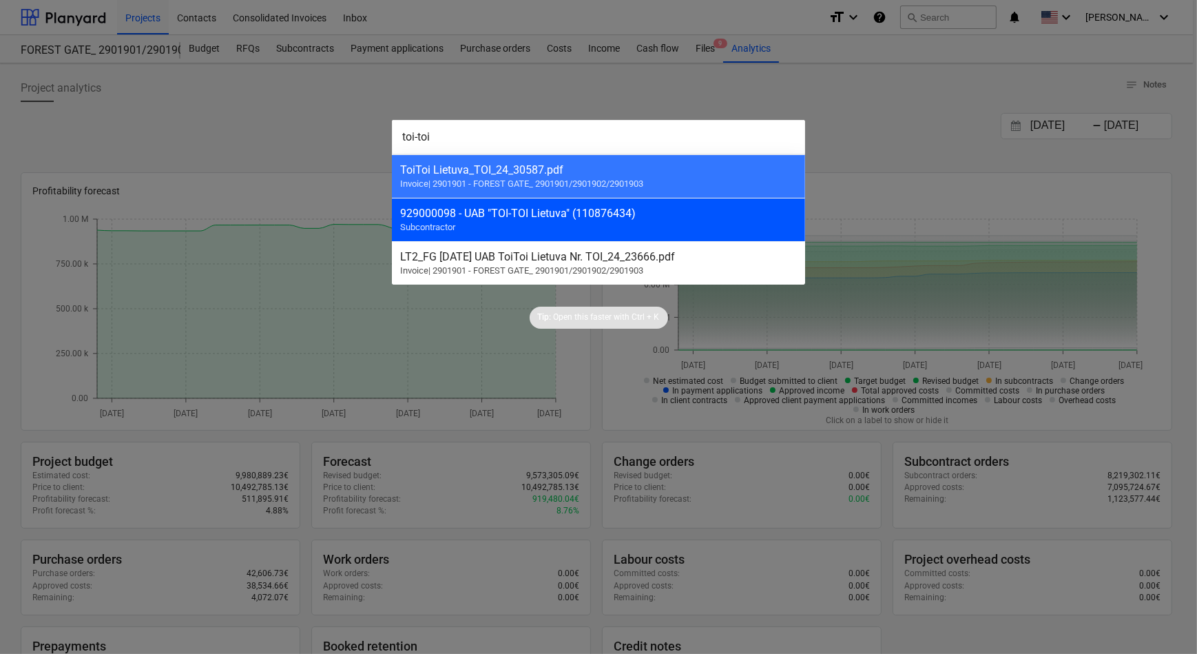
type input "toi-toi"
click at [487, 222] on div "929000098 - UAB "TOI-TOI Lietuva" (110876434) Subcontractor" at bounding box center [598, 219] width 413 height 43
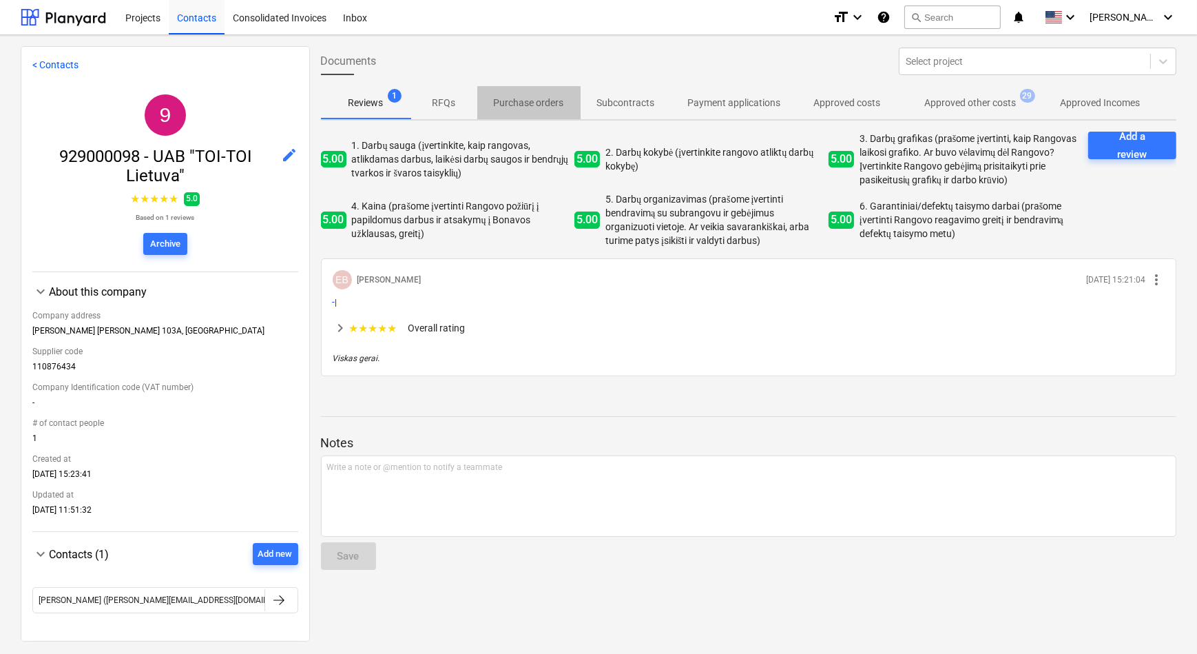
click at [528, 102] on p "Purchase orders" at bounding box center [529, 103] width 70 height 14
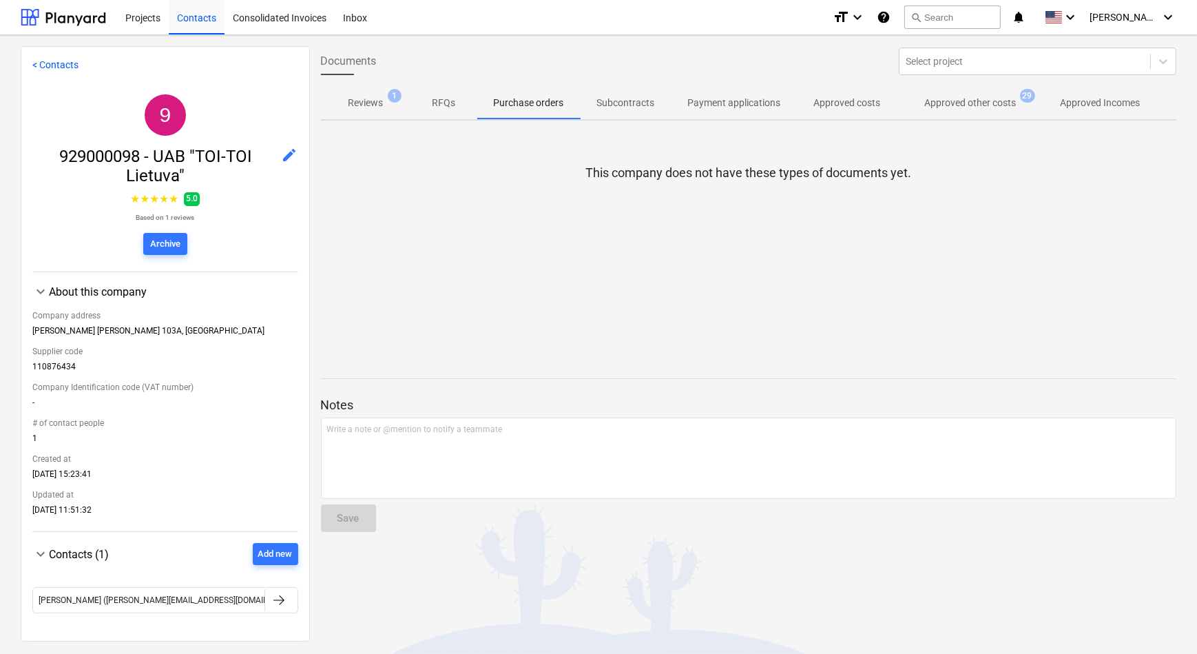
click at [630, 102] on p "Subcontracts" at bounding box center [626, 103] width 58 height 14
click at [721, 99] on p "Payment applications" at bounding box center [734, 103] width 93 height 14
click at [856, 100] on p "Approved costs" at bounding box center [847, 103] width 67 height 14
click at [944, 104] on p "Approved other costs" at bounding box center [971, 103] width 92 height 14
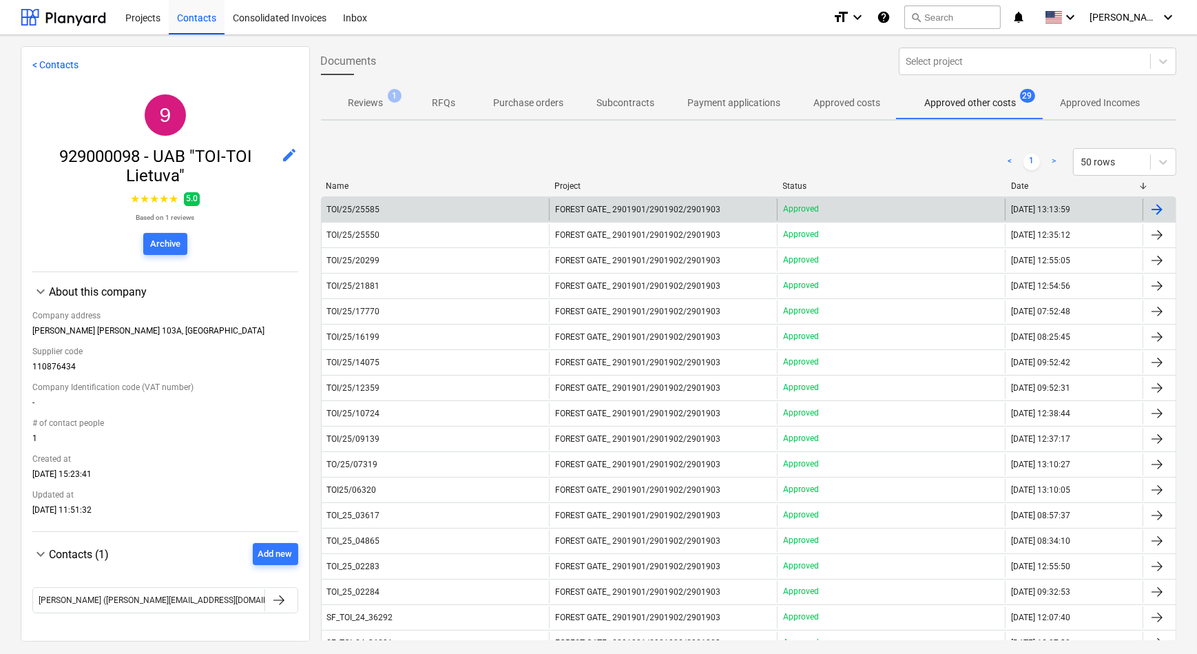
click at [370, 201] on div "TOI/25/25585" at bounding box center [436, 209] width 228 height 22
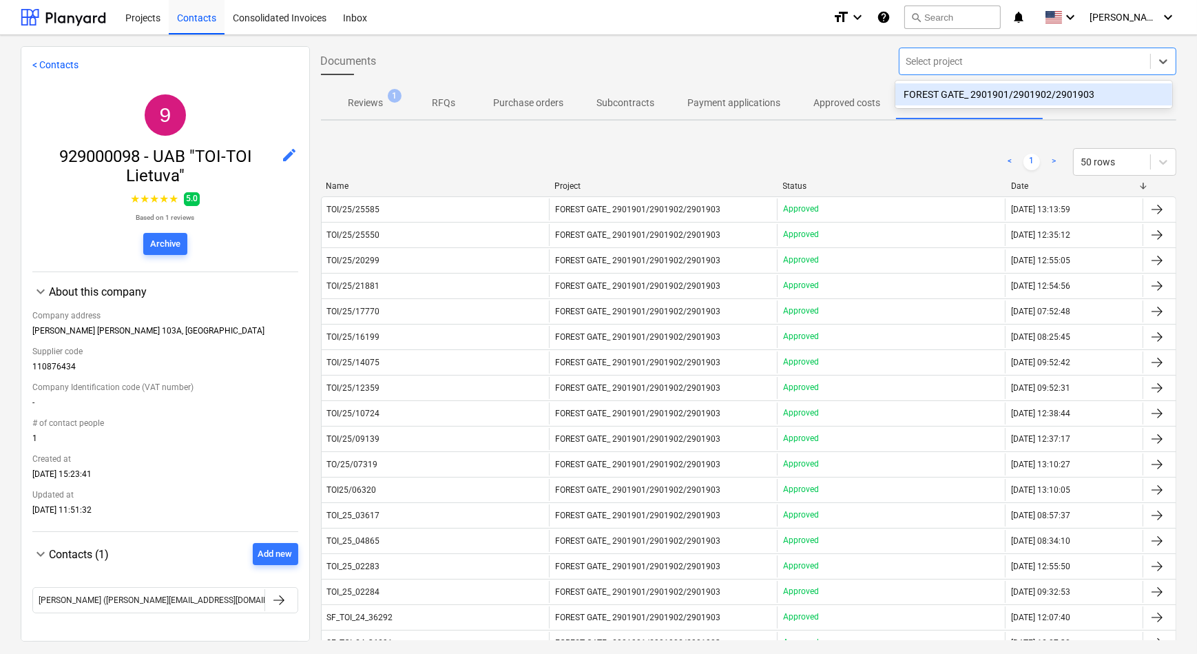
click at [952, 68] on div at bounding box center [1024, 61] width 237 height 14
click at [933, 108] on div "FOREST GATE_ 2901901/2901902/2901903" at bounding box center [1033, 95] width 276 height 28
click at [930, 96] on div "FOREST GATE_ 2901901/2901902/2901903" at bounding box center [1033, 94] width 276 height 22
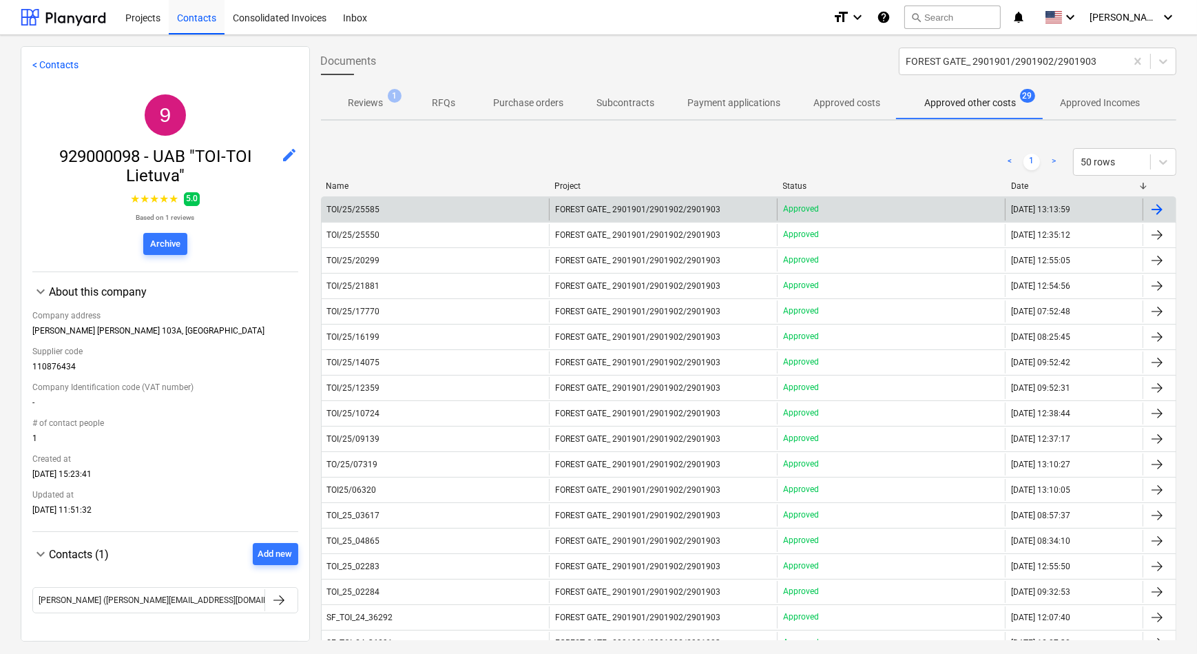
click at [583, 217] on div "FOREST GATE_ 2901901/2901902/2901903" at bounding box center [663, 209] width 228 height 22
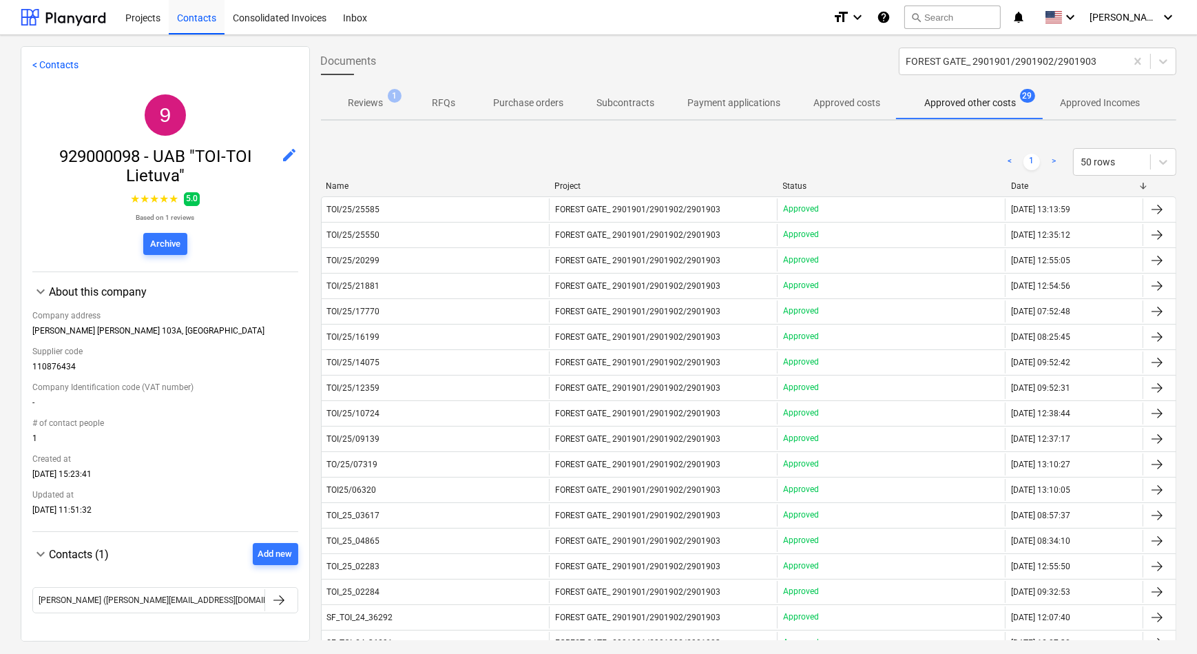
click at [453, 99] on p "RFQs" at bounding box center [444, 103] width 33 height 14
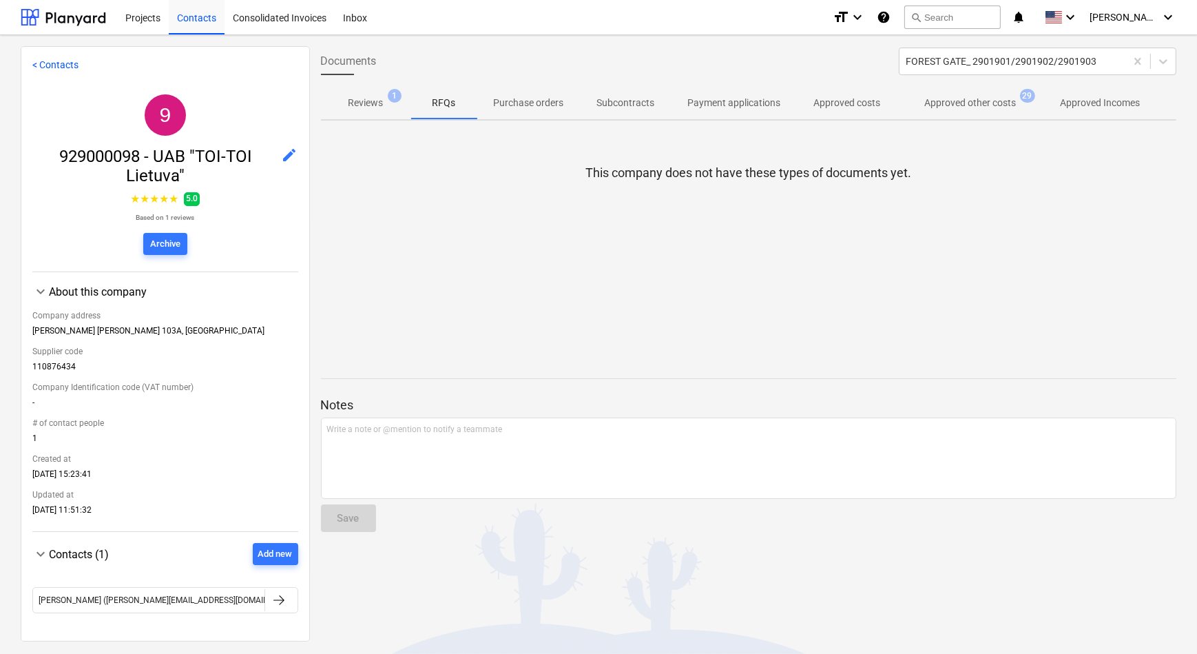
click at [530, 102] on p "Purchase orders" at bounding box center [529, 103] width 70 height 14
click at [630, 96] on p "Subcontracts" at bounding box center [626, 103] width 58 height 14
click at [756, 97] on p "Payment applications" at bounding box center [734, 103] width 93 height 14
click at [761, 103] on p "Payment applications" at bounding box center [734, 103] width 93 height 14
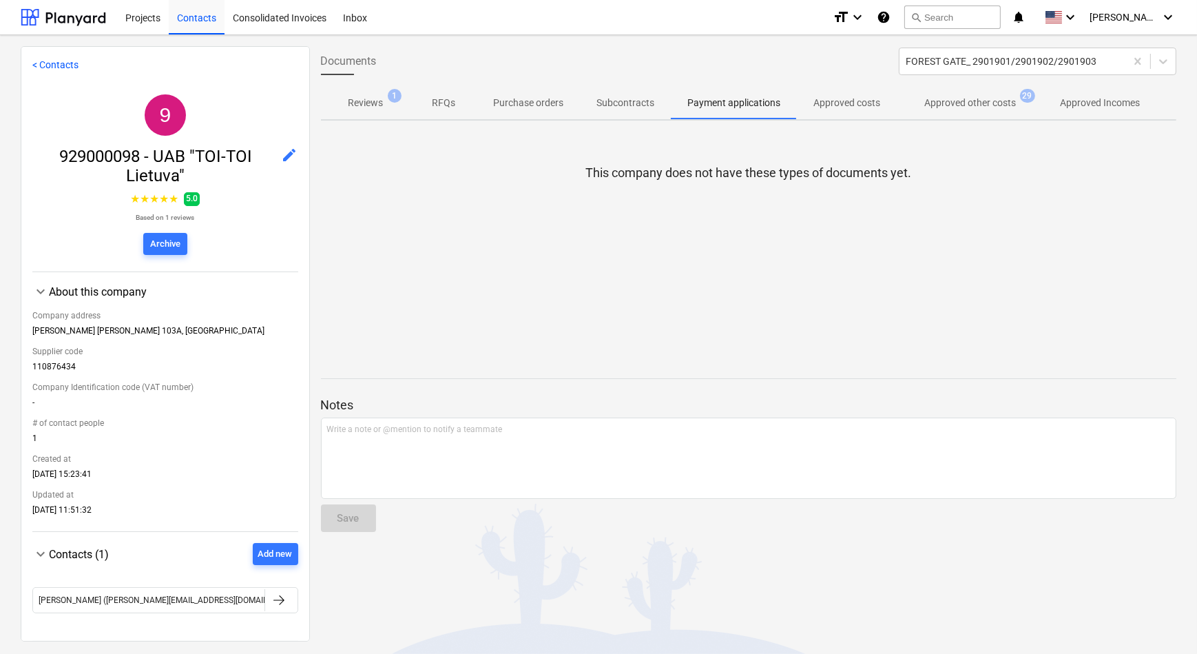
click at [864, 103] on p "Approved costs" at bounding box center [847, 103] width 67 height 14
click at [952, 103] on p "Approved other costs" at bounding box center [971, 103] width 92 height 14
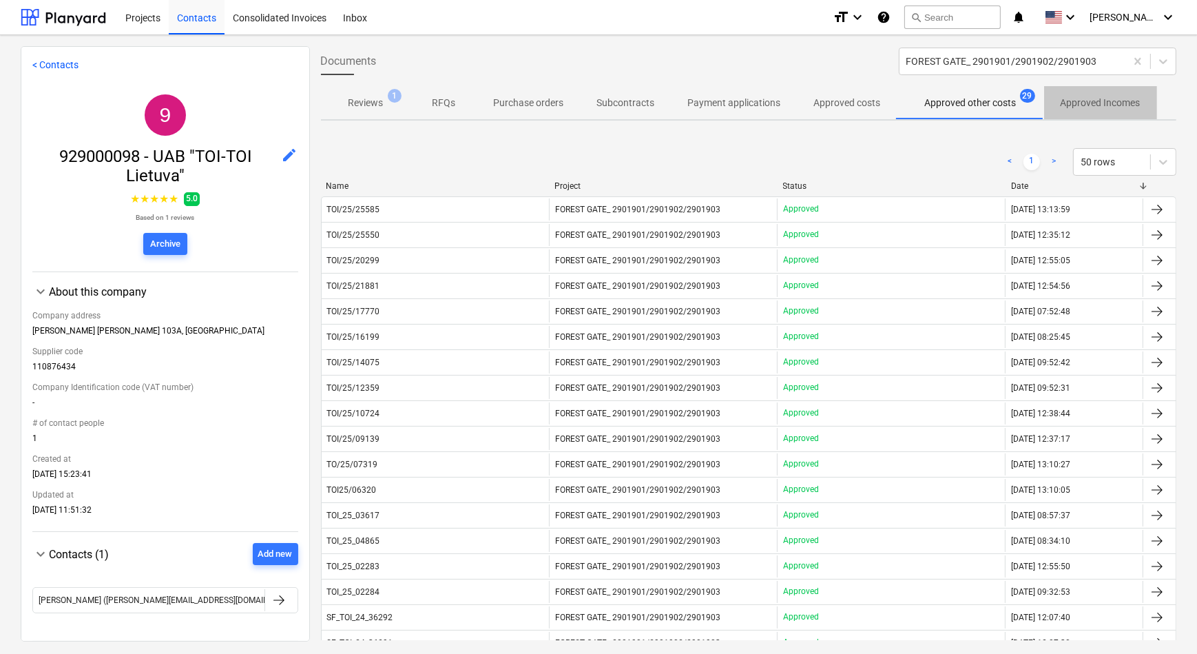
click at [952, 89] on button "Approved Incomes" at bounding box center [1100, 102] width 113 height 33
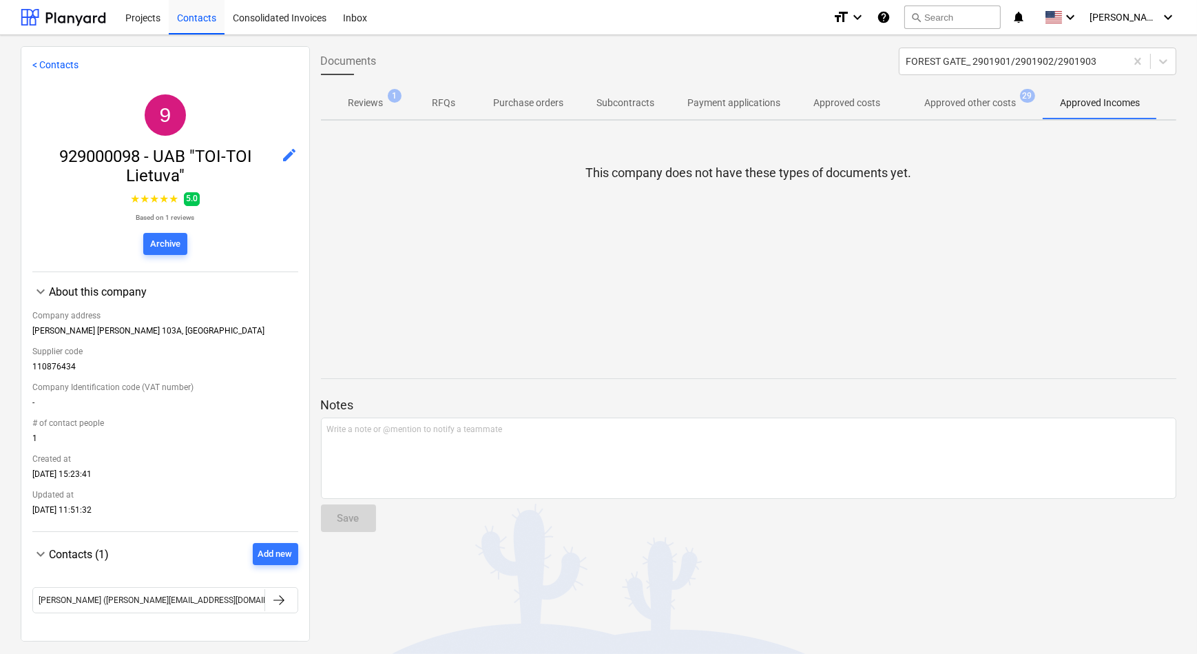
click at [952, 98] on p "Approved other costs" at bounding box center [971, 103] width 92 height 14
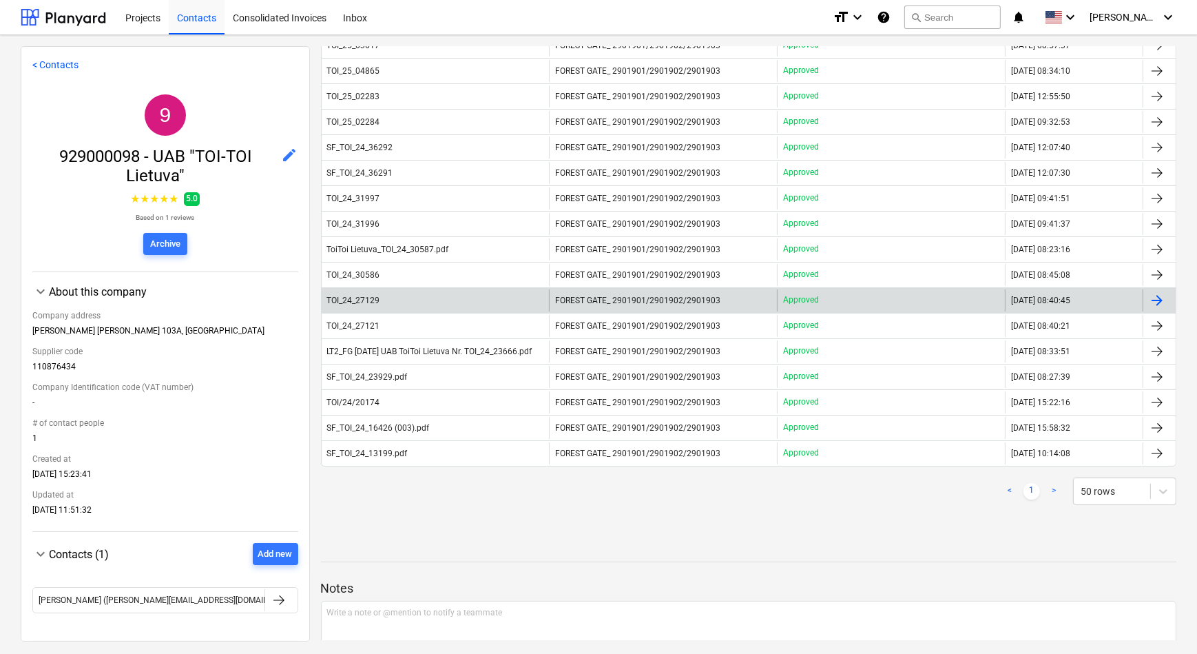
scroll to position [552, 0]
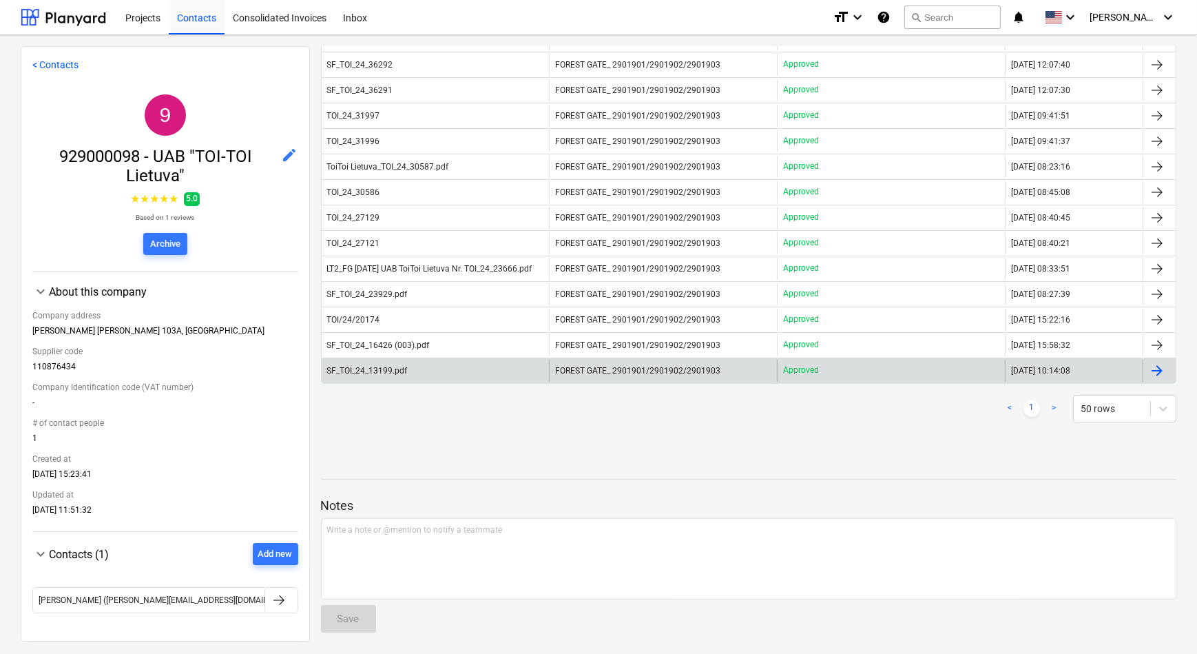
click at [614, 360] on div "FOREST GATE_ 2901901/2901902/2901903" at bounding box center [663, 371] width 228 height 22
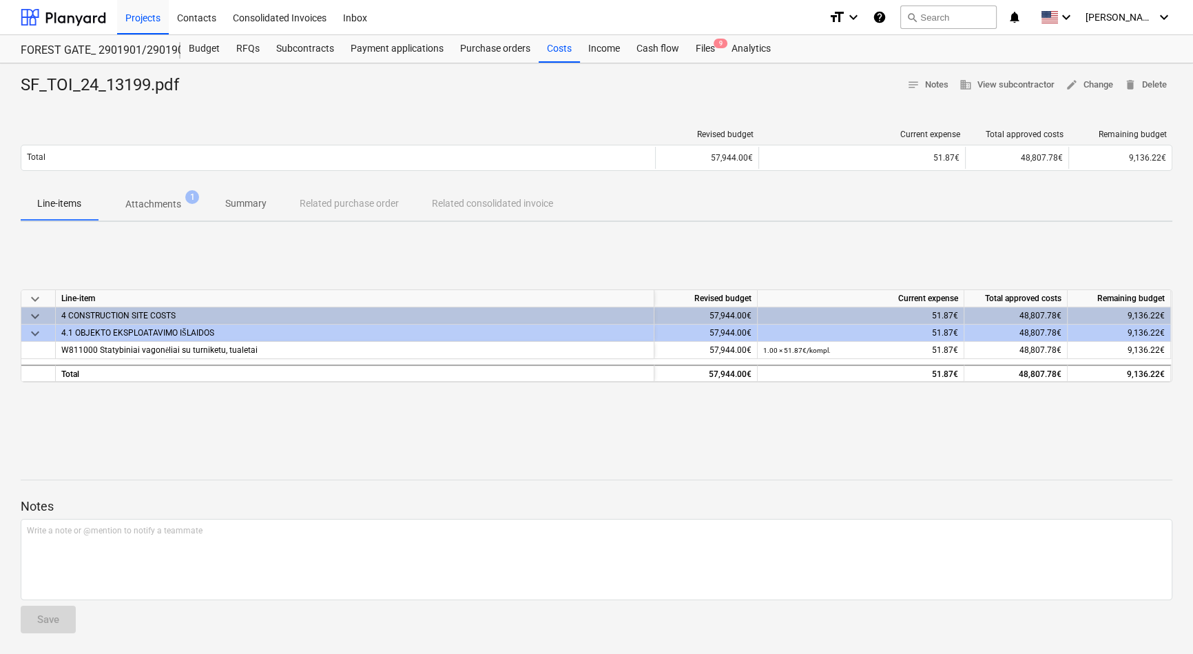
click at [146, 205] on p "Attachments" at bounding box center [153, 204] width 56 height 14
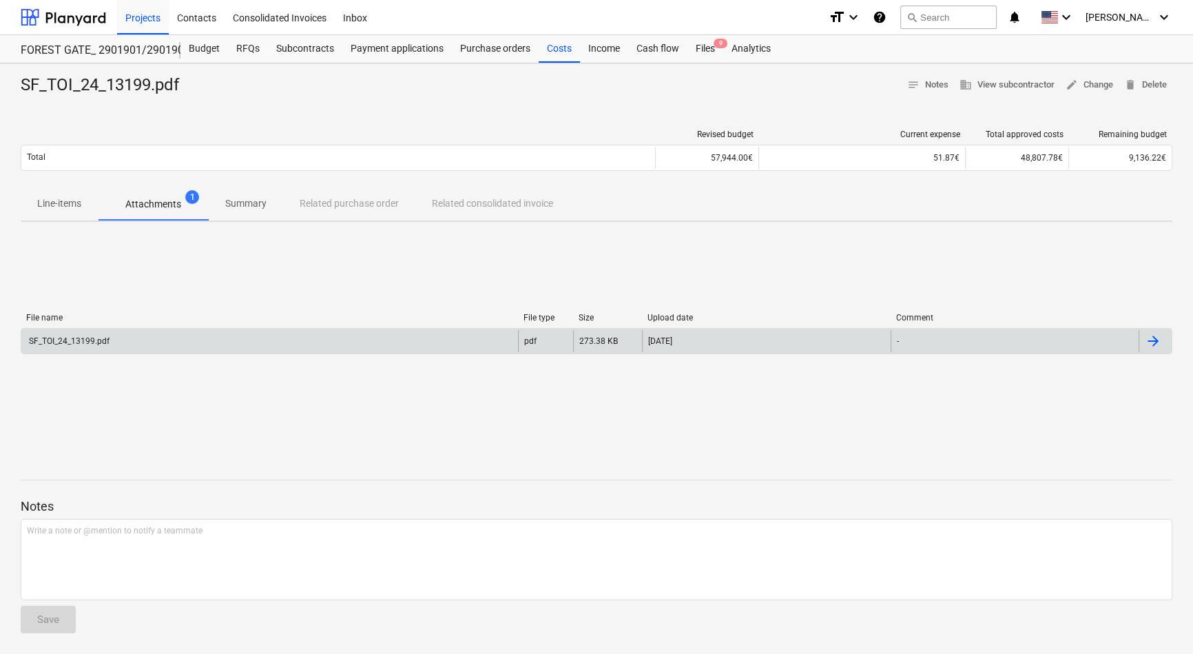
click at [60, 344] on div "SF_TOI_24_13199.pdf" at bounding box center [68, 341] width 83 height 10
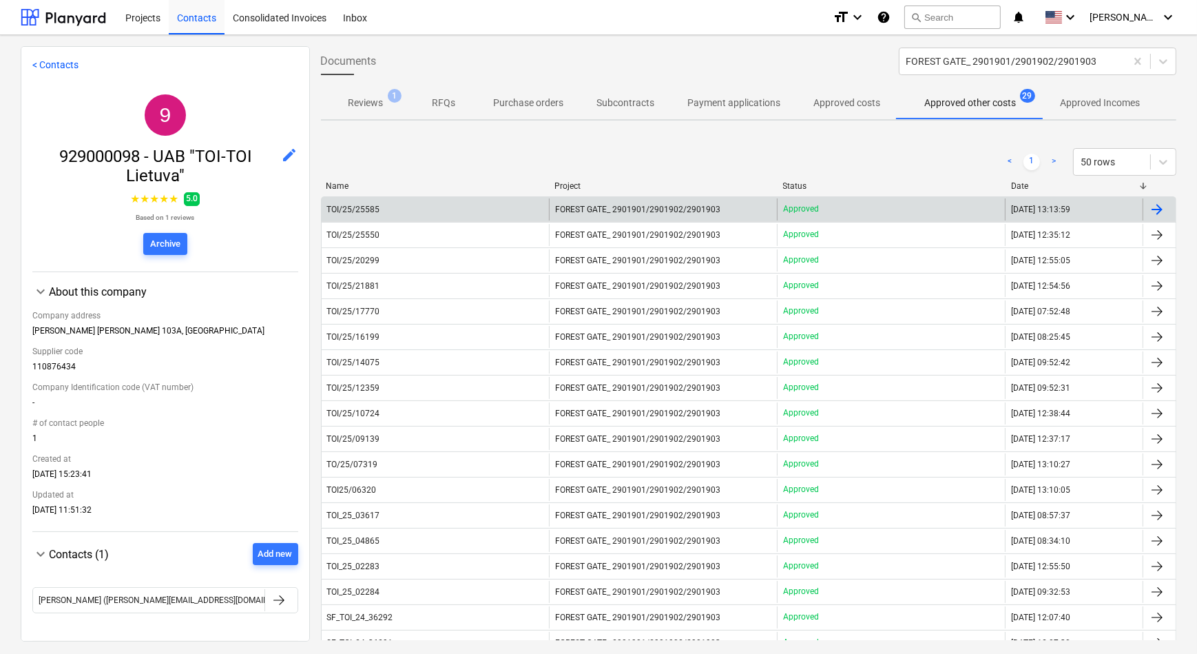
click at [623, 214] on div "FOREST GATE_ 2901901/2901902/2901903" at bounding box center [663, 209] width 228 height 22
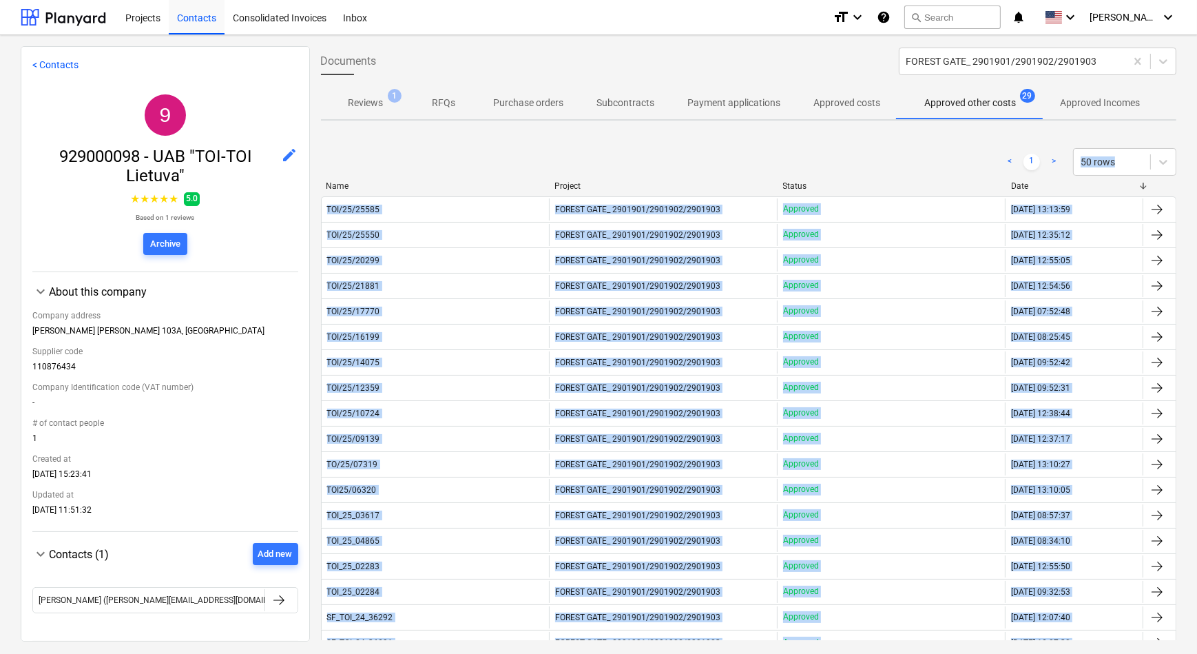
drag, startPoint x: 464, startPoint y: 483, endPoint x: 335, endPoint y: 174, distance: 334.8
click at [335, 174] on div "< 1 > 50 rows Name Project Status Date TOI/25/25585 FOREST GATE_ 2901901/290190…" at bounding box center [749, 562] width 856 height 860
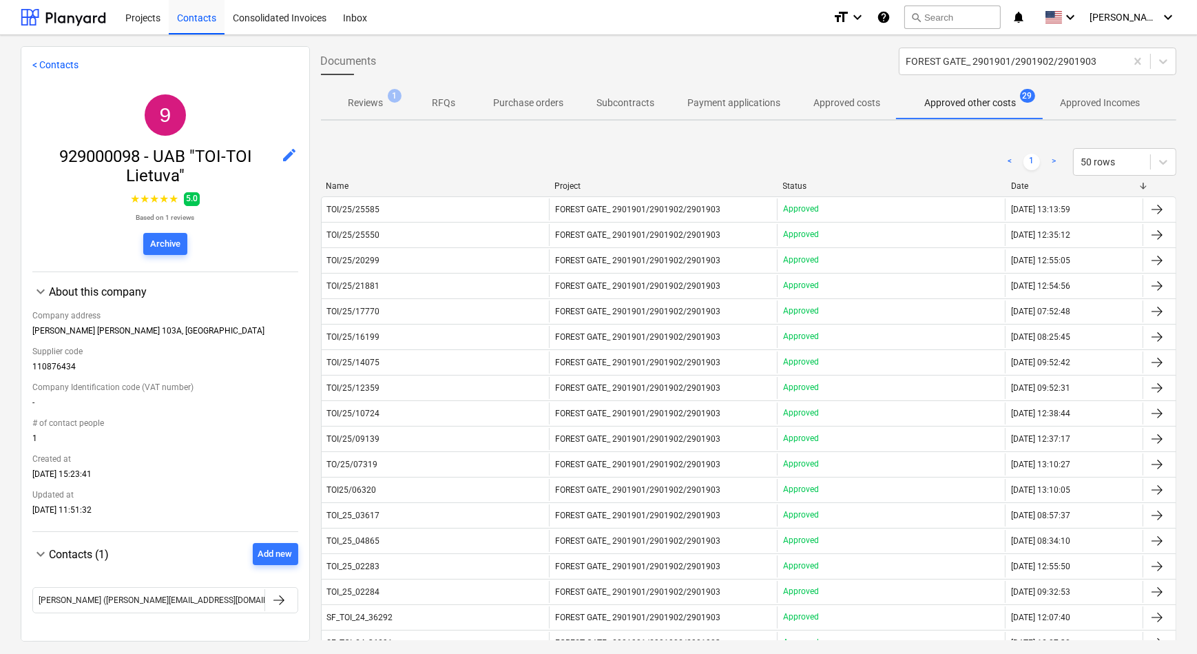
drag, startPoint x: 335, startPoint y: 174, endPoint x: 464, endPoint y: 173, distance: 128.1
click at [464, 173] on div "< 1 > 50 rows" at bounding box center [749, 162] width 856 height 28
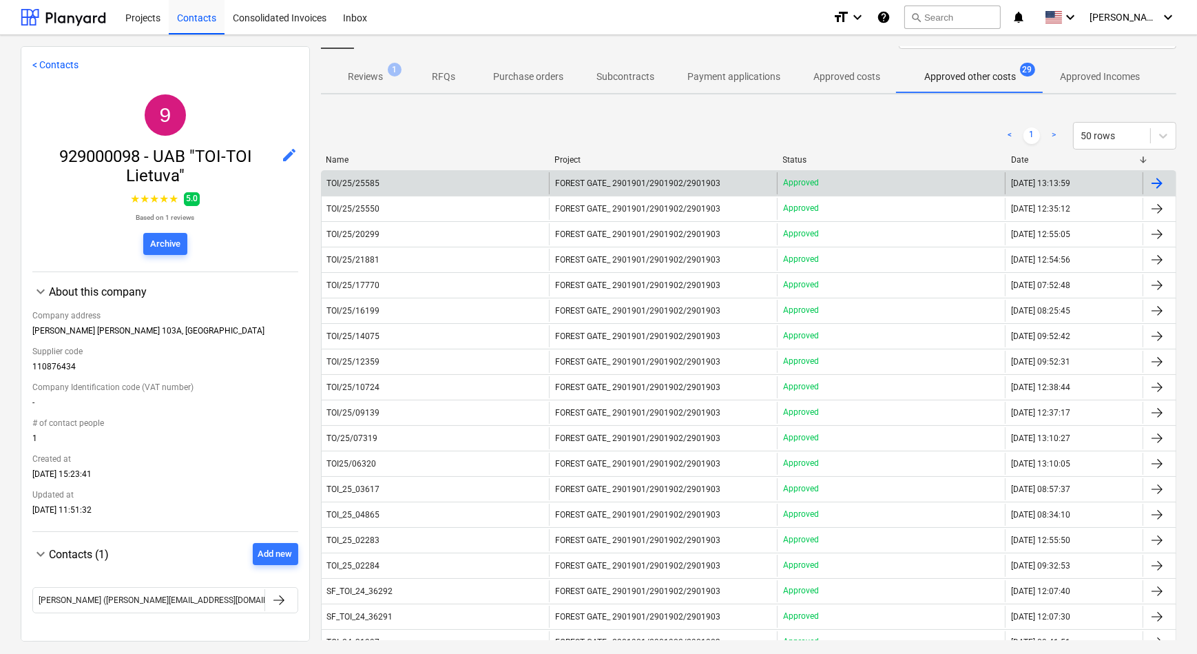
scroll to position [62, 0]
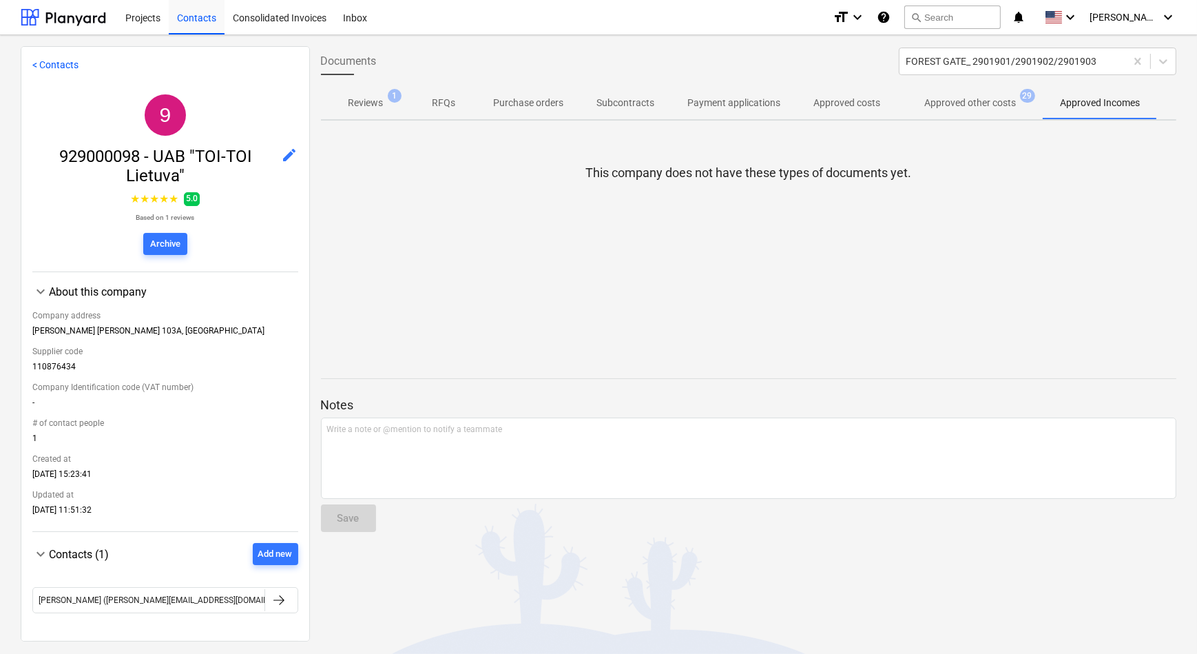
click at [366, 104] on p "Reviews" at bounding box center [366, 103] width 35 height 14
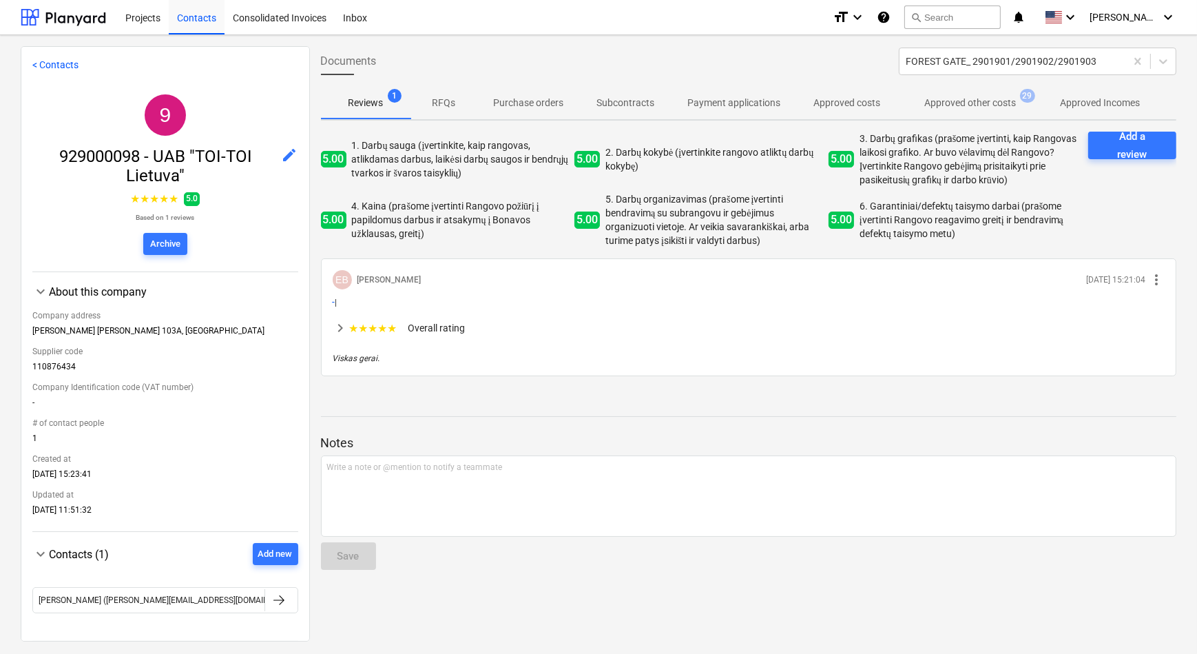
click at [445, 102] on p "RFQs" at bounding box center [444, 103] width 33 height 14
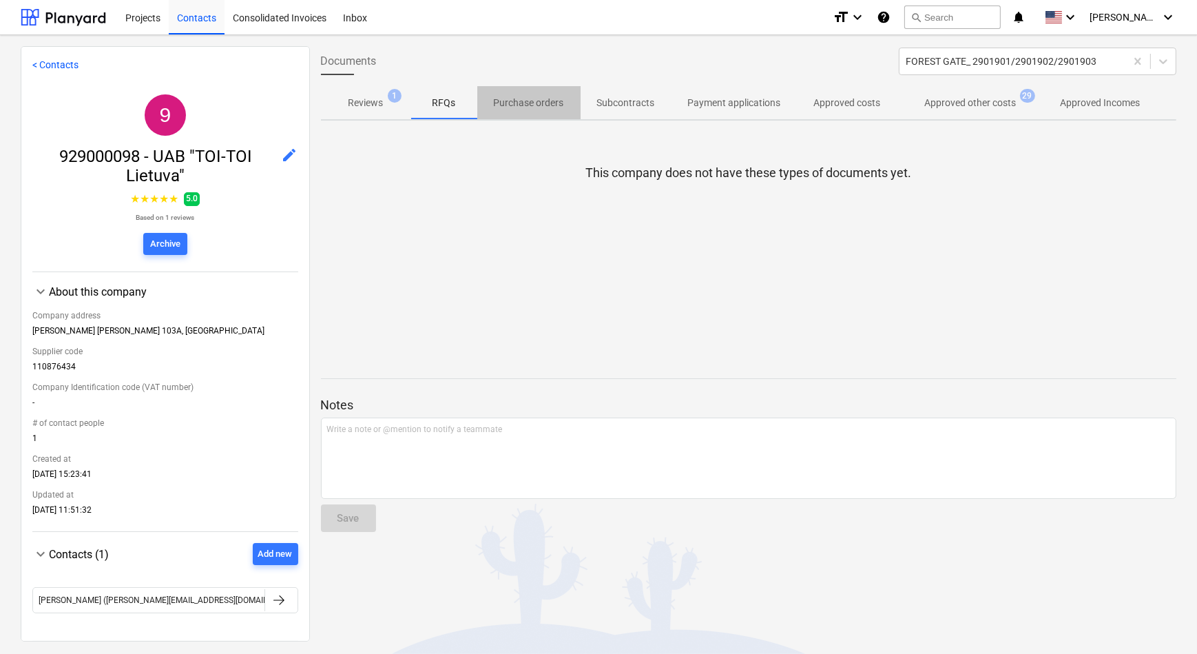
click at [513, 99] on p "Purchase orders" at bounding box center [529, 103] width 70 height 14
click at [633, 101] on p "Subcontracts" at bounding box center [626, 103] width 58 height 14
click at [639, 94] on span "Subcontracts" at bounding box center [626, 103] width 91 height 23
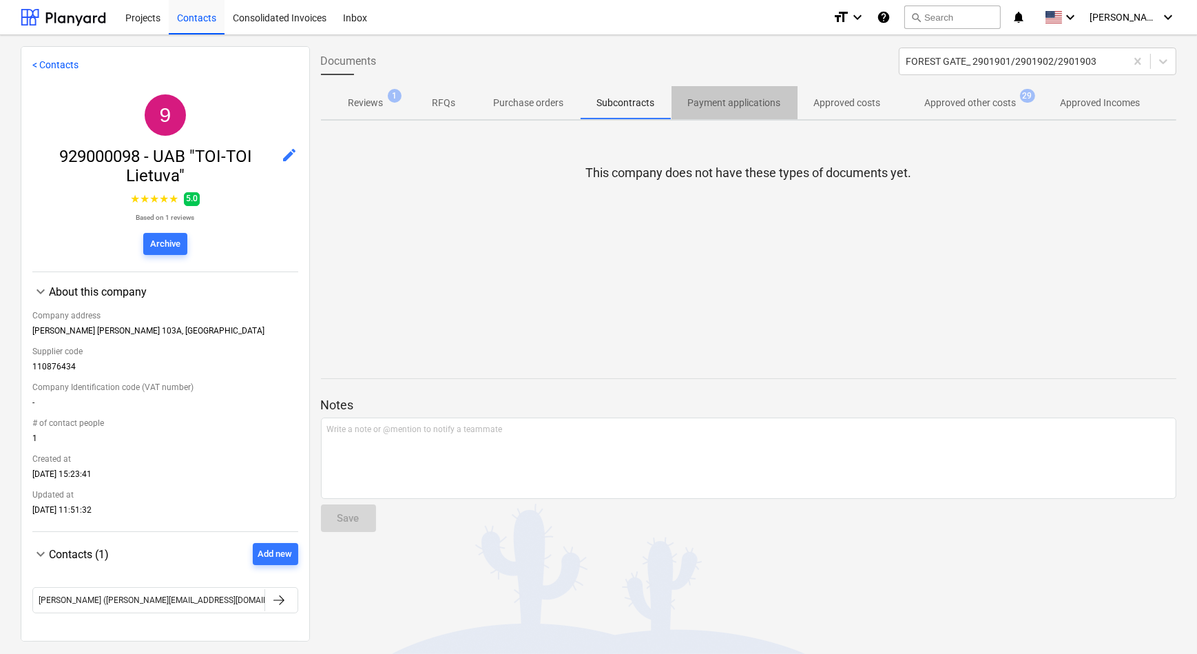
click at [742, 98] on p "Payment applications" at bounding box center [734, 103] width 93 height 14
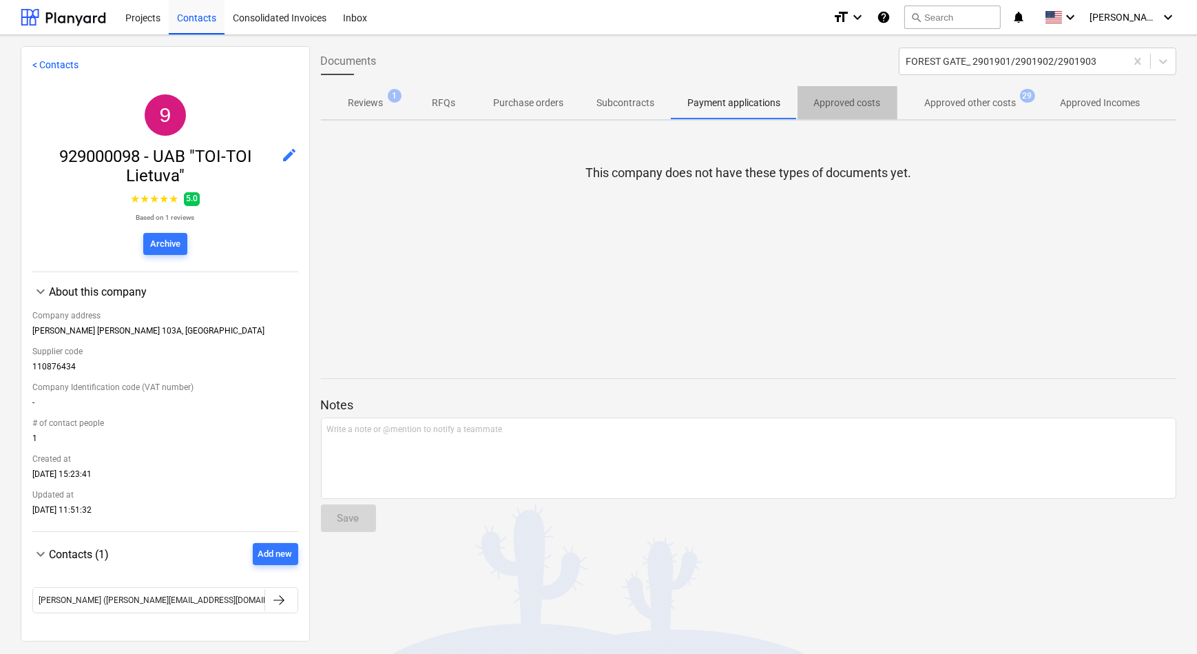
click at [838, 92] on span "Approved costs" at bounding box center [848, 103] width 100 height 23
click at [933, 110] on p "Approved other costs" at bounding box center [971, 103] width 92 height 14
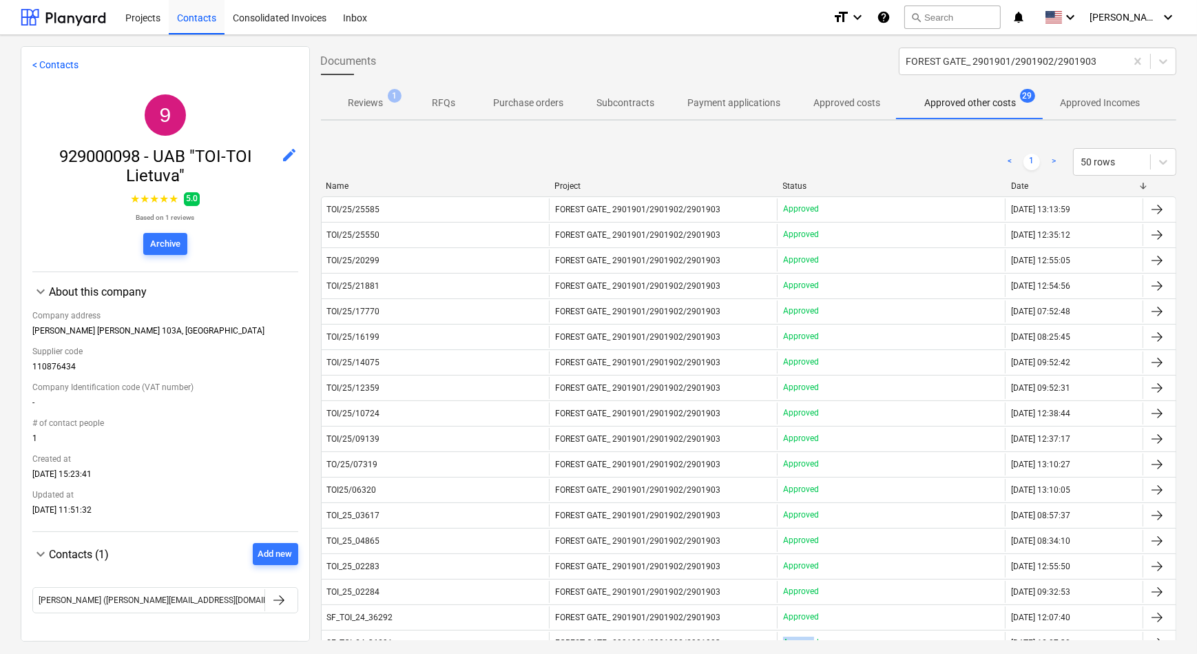
drag, startPoint x: 754, startPoint y: 654, endPoint x: 811, endPoint y: 650, distance: 57.4
click at [811, 477] on div "< Contacts 9 929000098 - UAB "TOI-TOI Lietuva" edit ★ ★ ★ ★ ★ 5.0 Based on 1 re…" at bounding box center [598, 344] width 1197 height 619
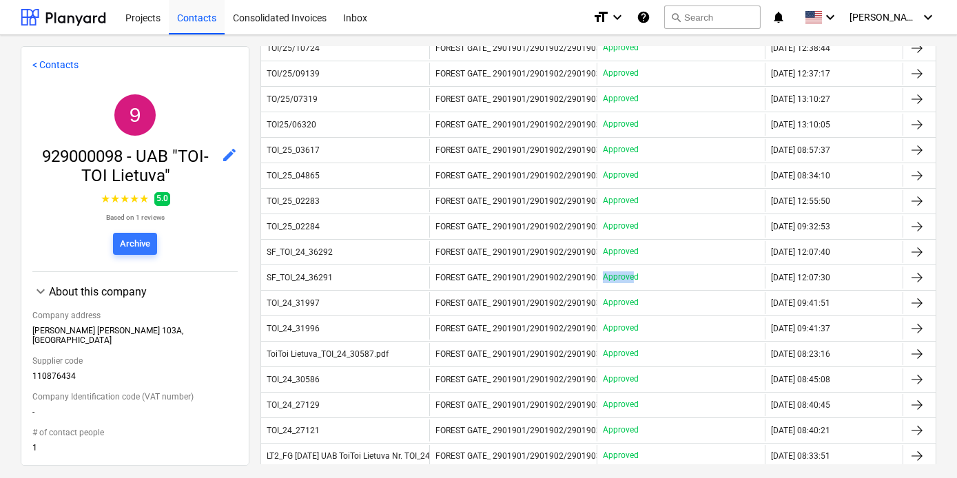
scroll to position [302, 0]
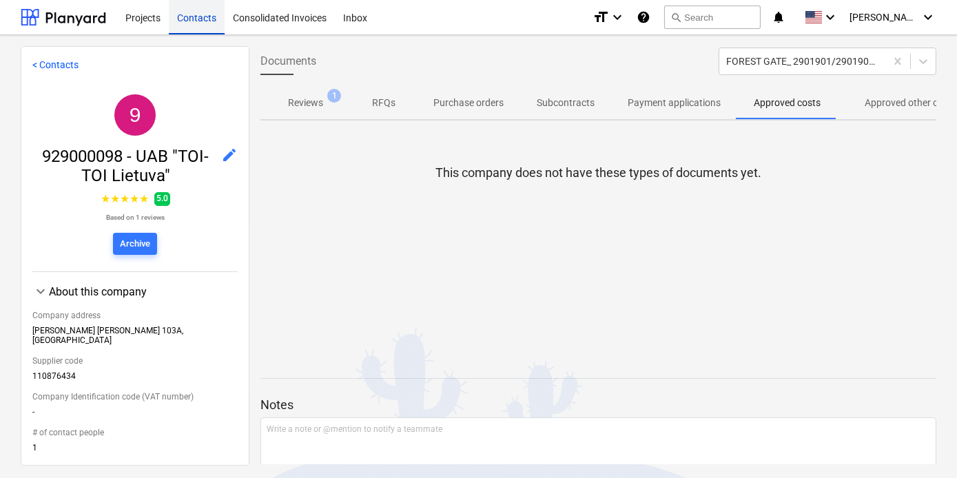
click at [197, 21] on div "Contacts" at bounding box center [197, 16] width 56 height 35
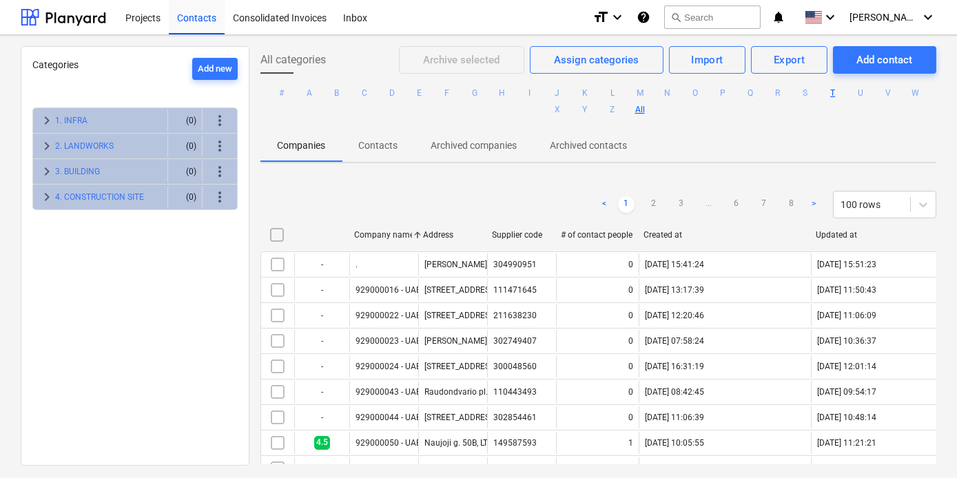
click at [826, 93] on button "T" at bounding box center [833, 93] width 17 height 17
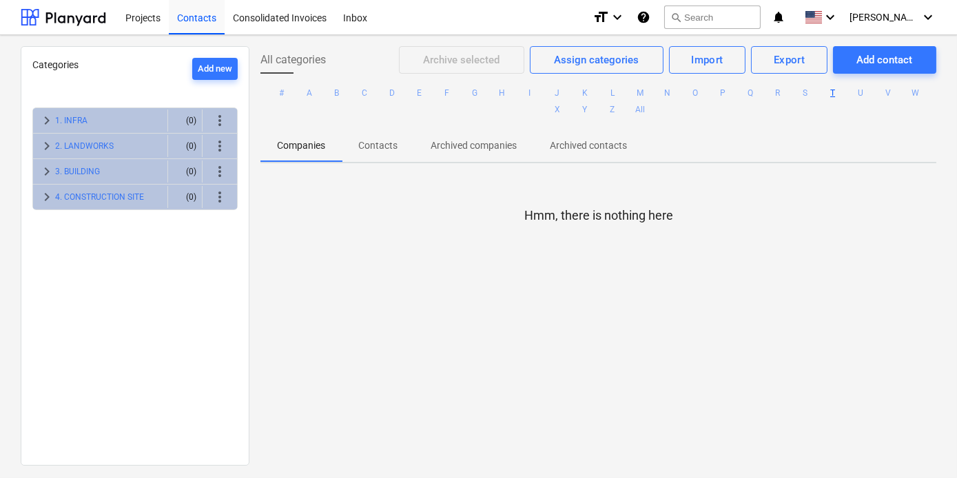
click at [826, 93] on button "T" at bounding box center [833, 93] width 17 height 17
click at [372, 146] on p "Contacts" at bounding box center [377, 145] width 39 height 14
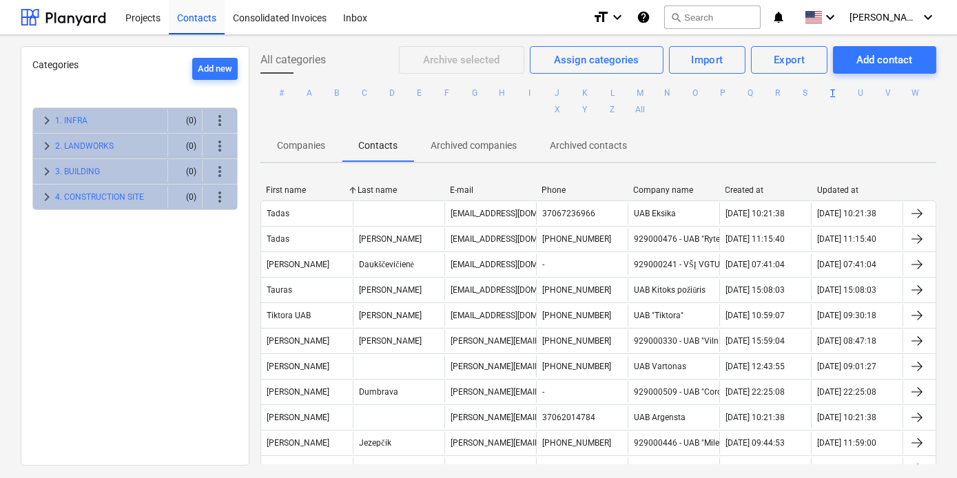
click at [486, 154] on span "Archived companies" at bounding box center [473, 145] width 119 height 23
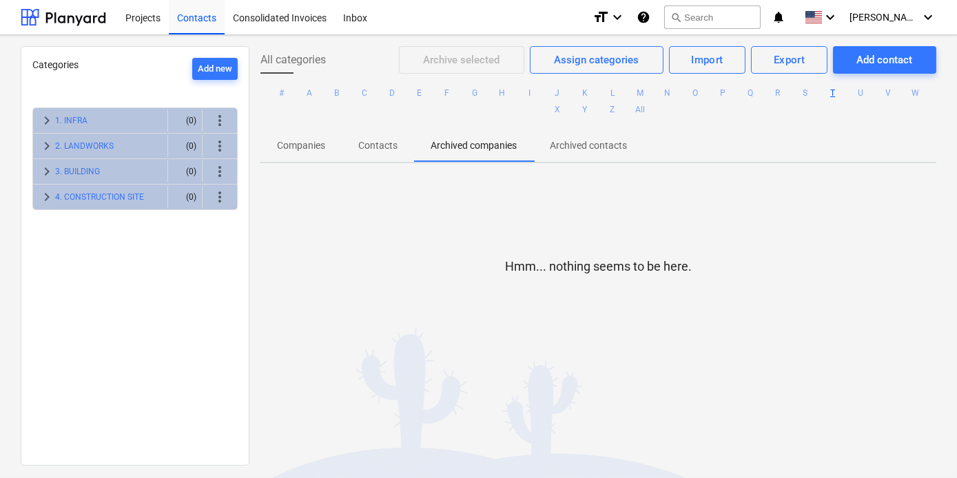
click at [399, 152] on span "Contacts" at bounding box center [378, 145] width 72 height 23
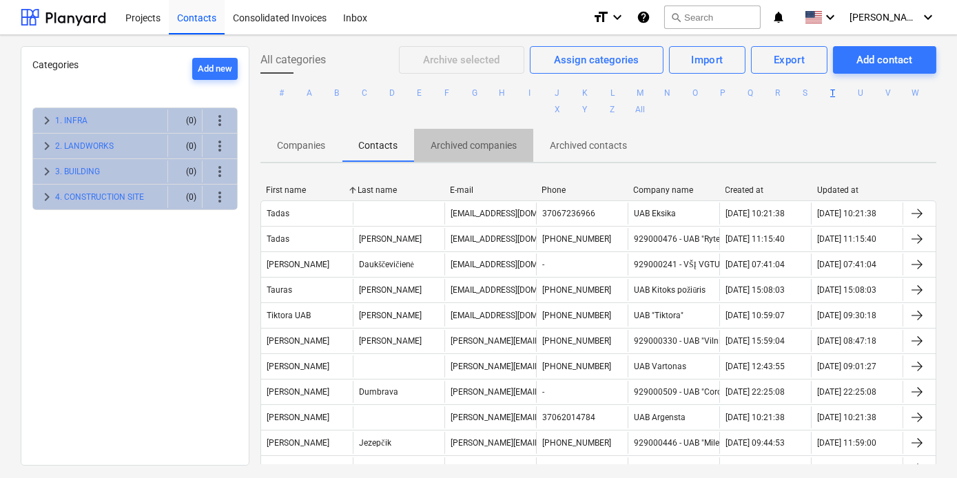
click at [499, 154] on span "Archived companies" at bounding box center [473, 145] width 119 height 23
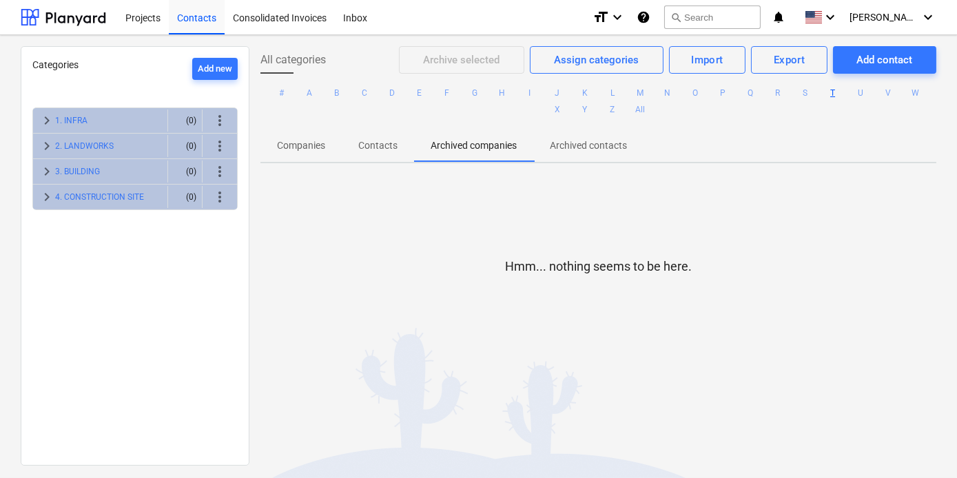
click at [600, 145] on p "Archived contacts" at bounding box center [588, 145] width 77 height 14
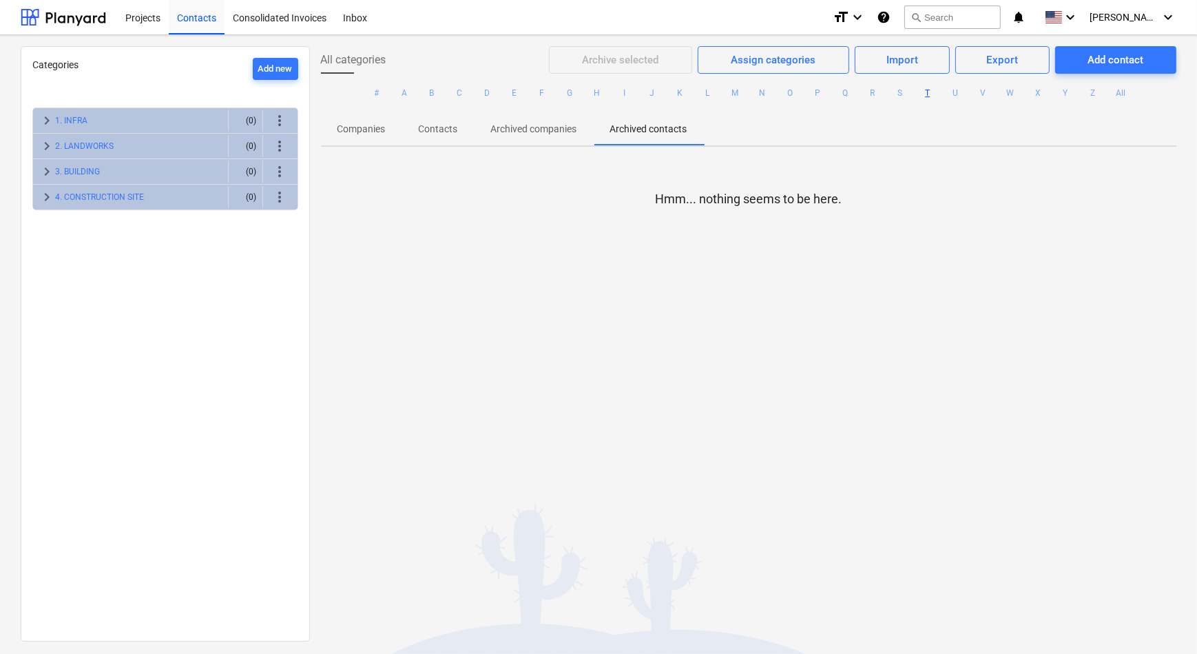
click at [328, 121] on span "Companies" at bounding box center [361, 129] width 81 height 23
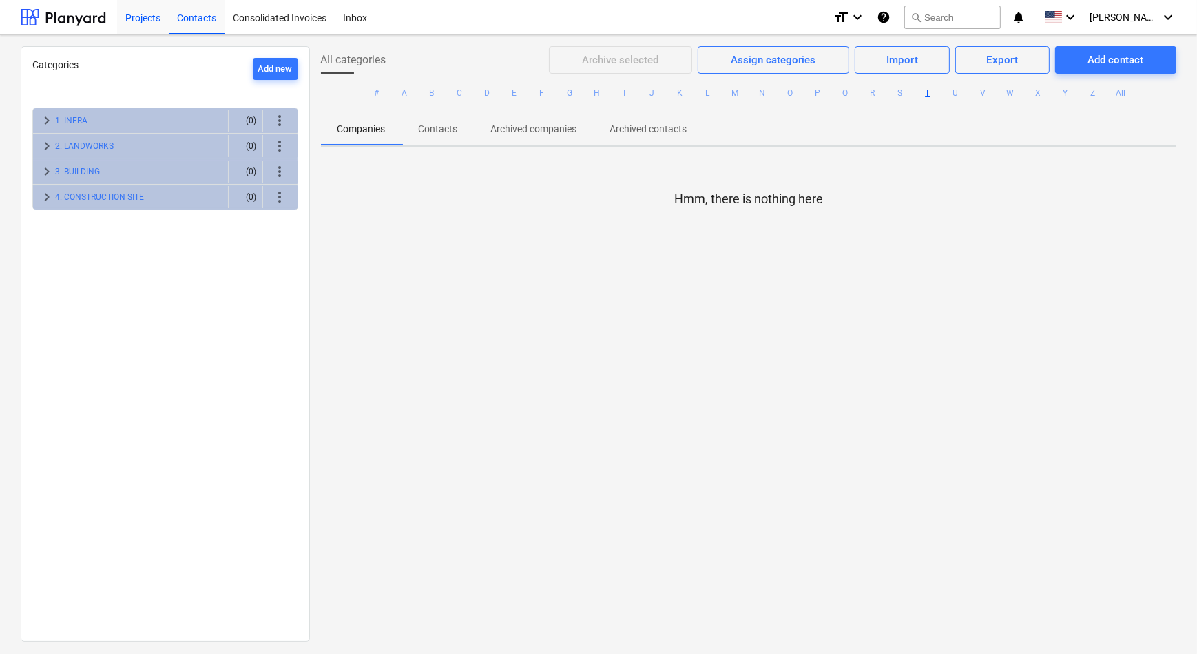
click at [131, 24] on div "Projects" at bounding box center [143, 16] width 52 height 35
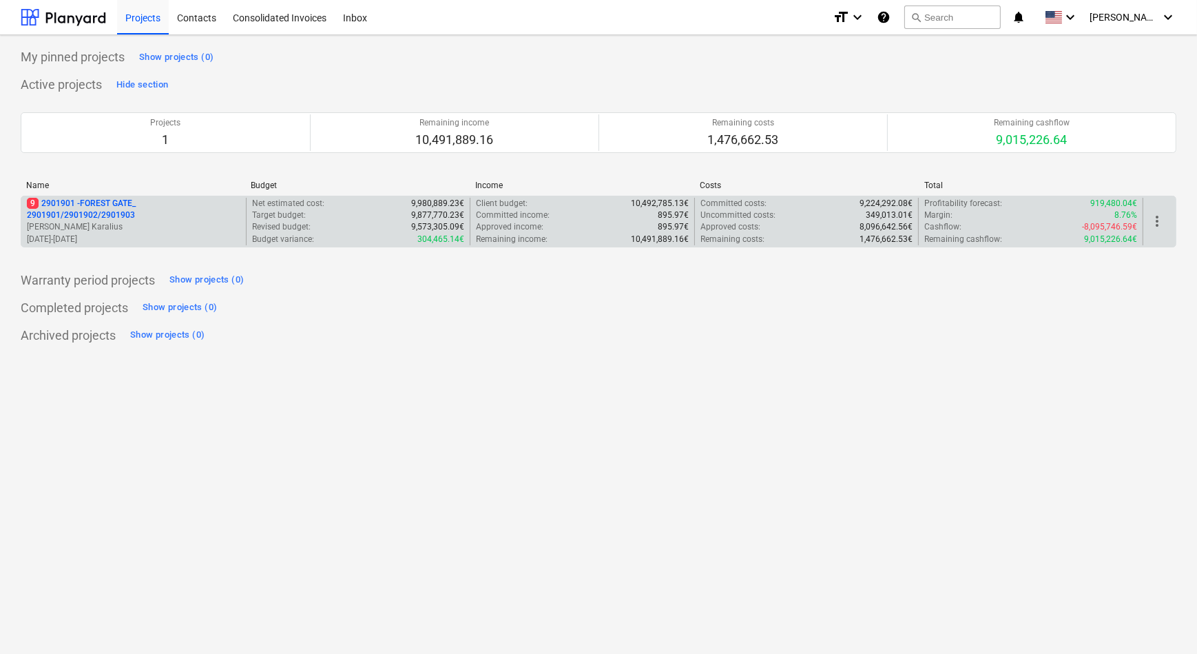
drag, startPoint x: 104, startPoint y: 180, endPoint x: 103, endPoint y: 198, distance: 17.2
click at [104, 181] on div "Name" at bounding box center [133, 185] width 214 height 10
click at [102, 211] on p "9 2901901 - FOREST GATE_ 2901901/2901902/2901903" at bounding box center [134, 209] width 214 height 23
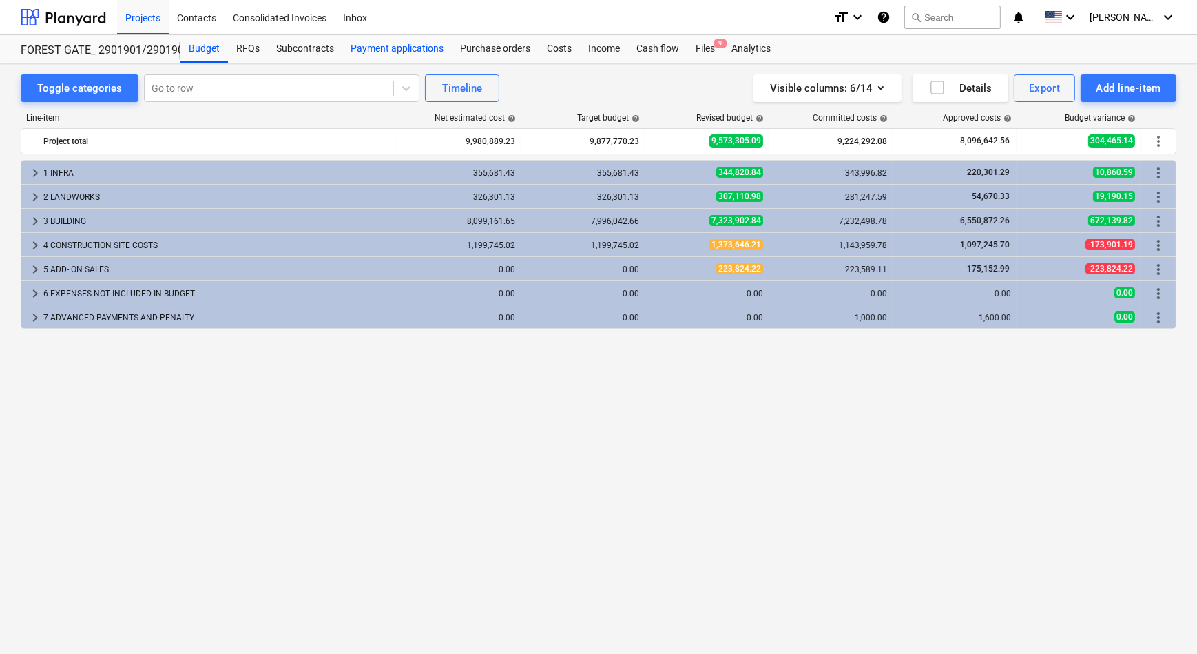
click at [415, 41] on div "Payment applications" at bounding box center [397, 49] width 110 height 28
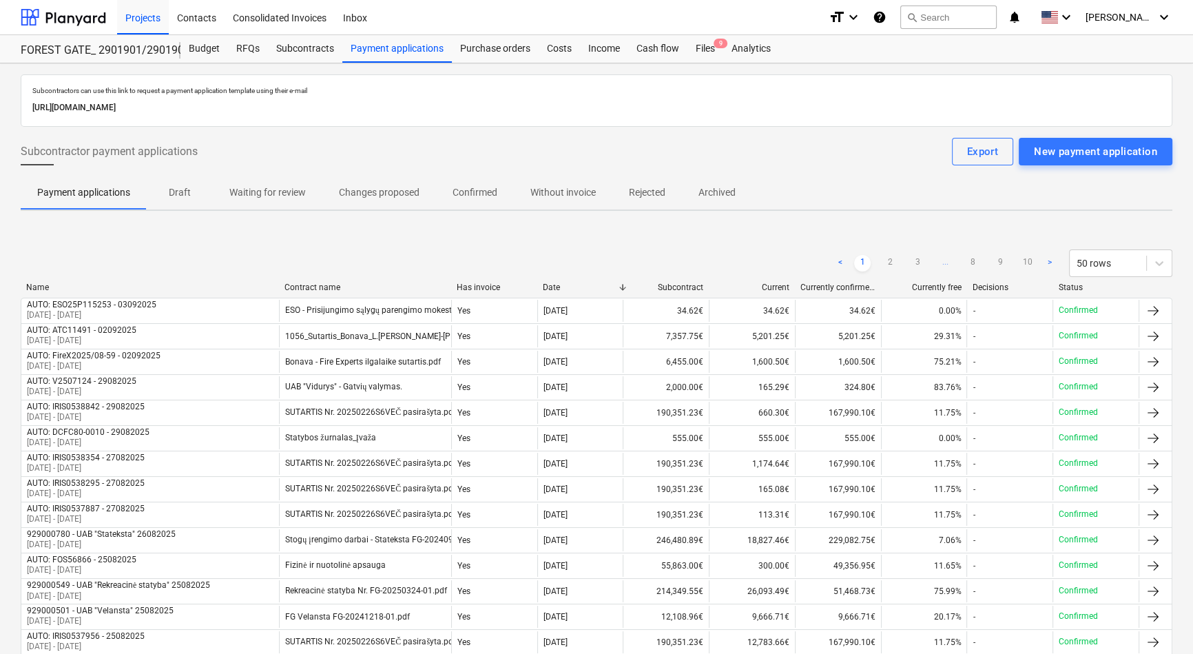
scroll to position [62, 0]
